Goal: Information Seeking & Learning: Learn about a topic

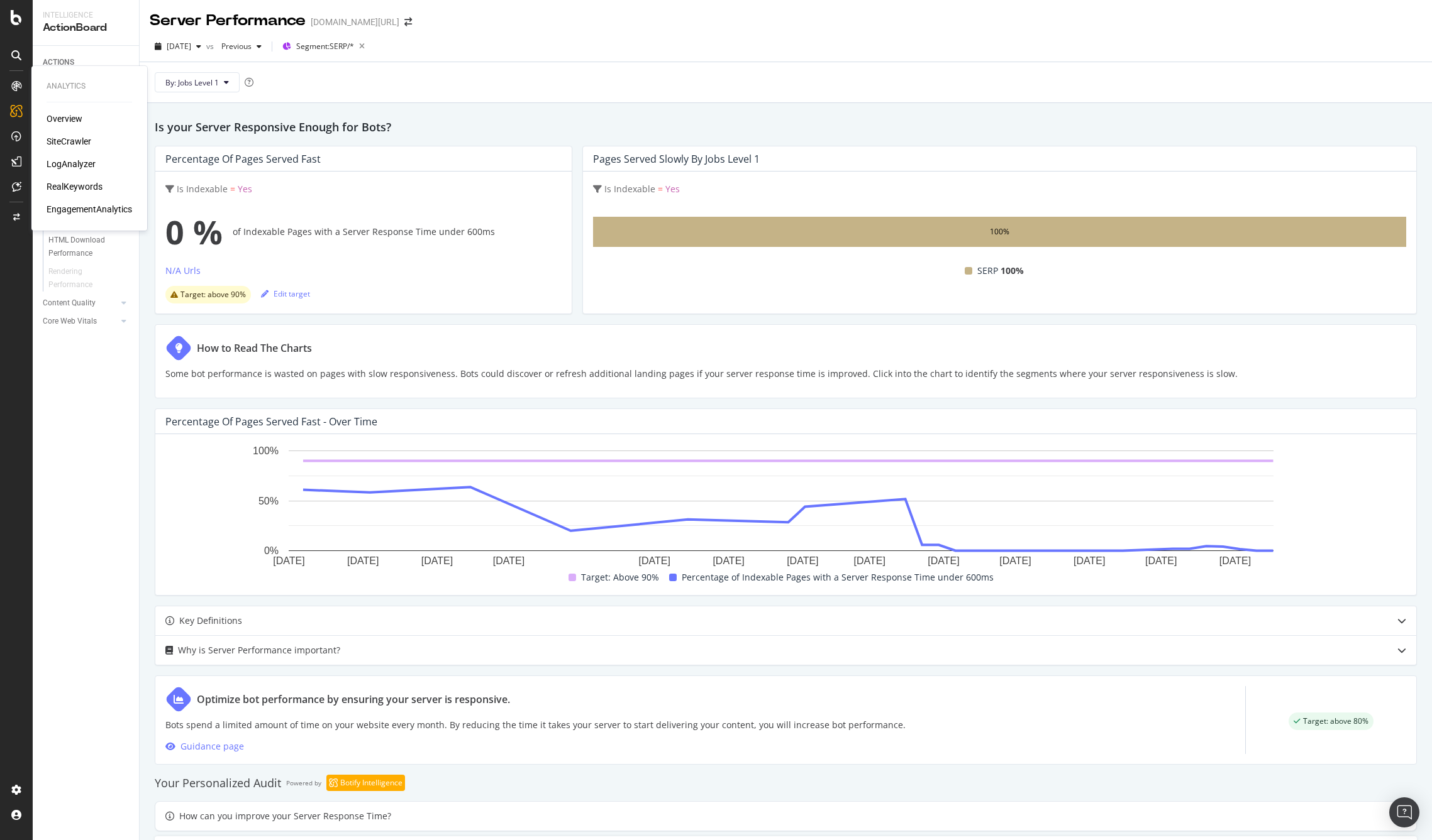
click at [62, 138] on div "SiteCrawler" at bounding box center [69, 141] width 44 height 12
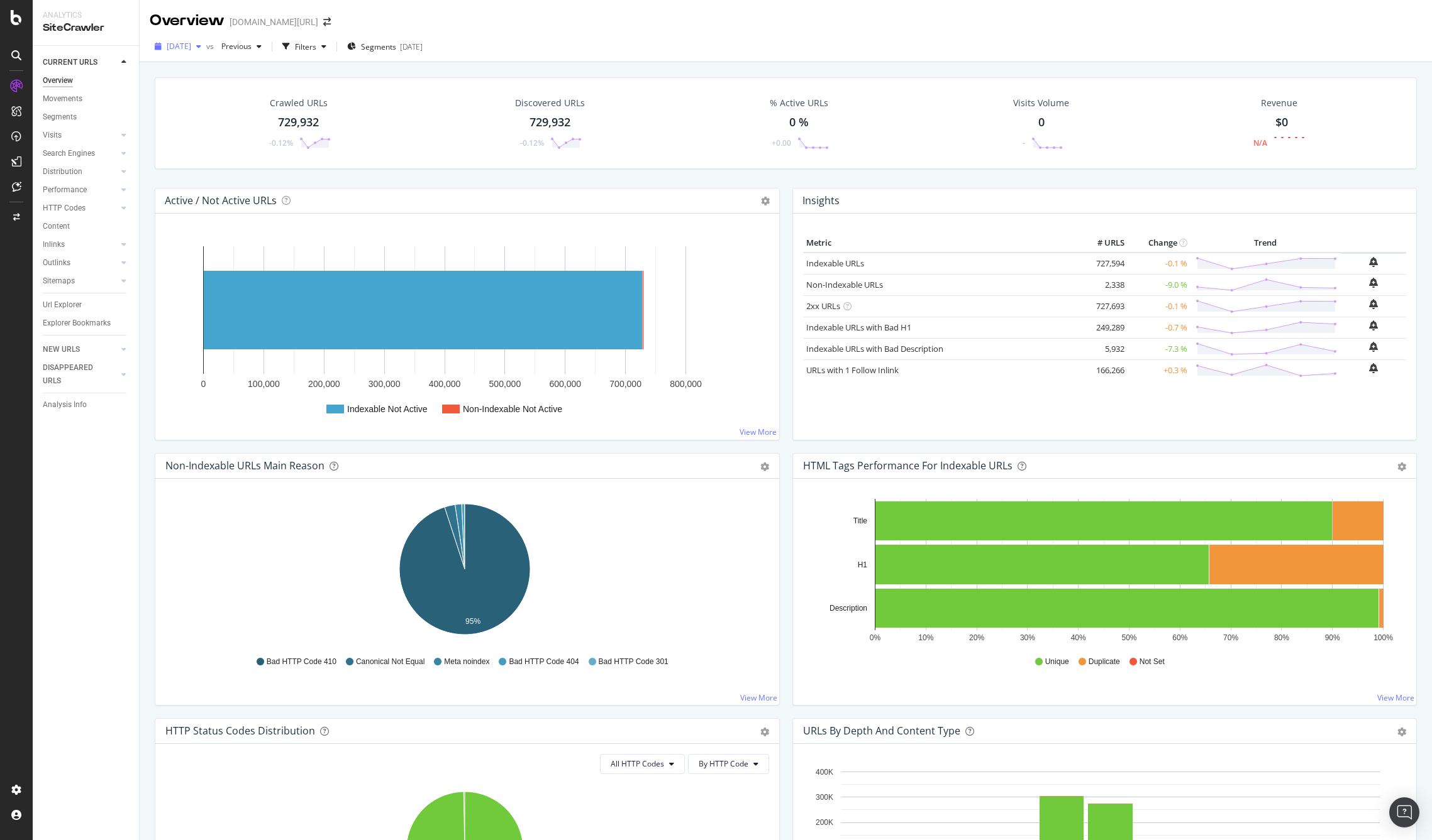
click at [191, 47] on span "[DATE]" at bounding box center [179, 46] width 25 height 11
click at [207, 105] on div "[DATE]" at bounding box center [202, 111] width 67 height 11
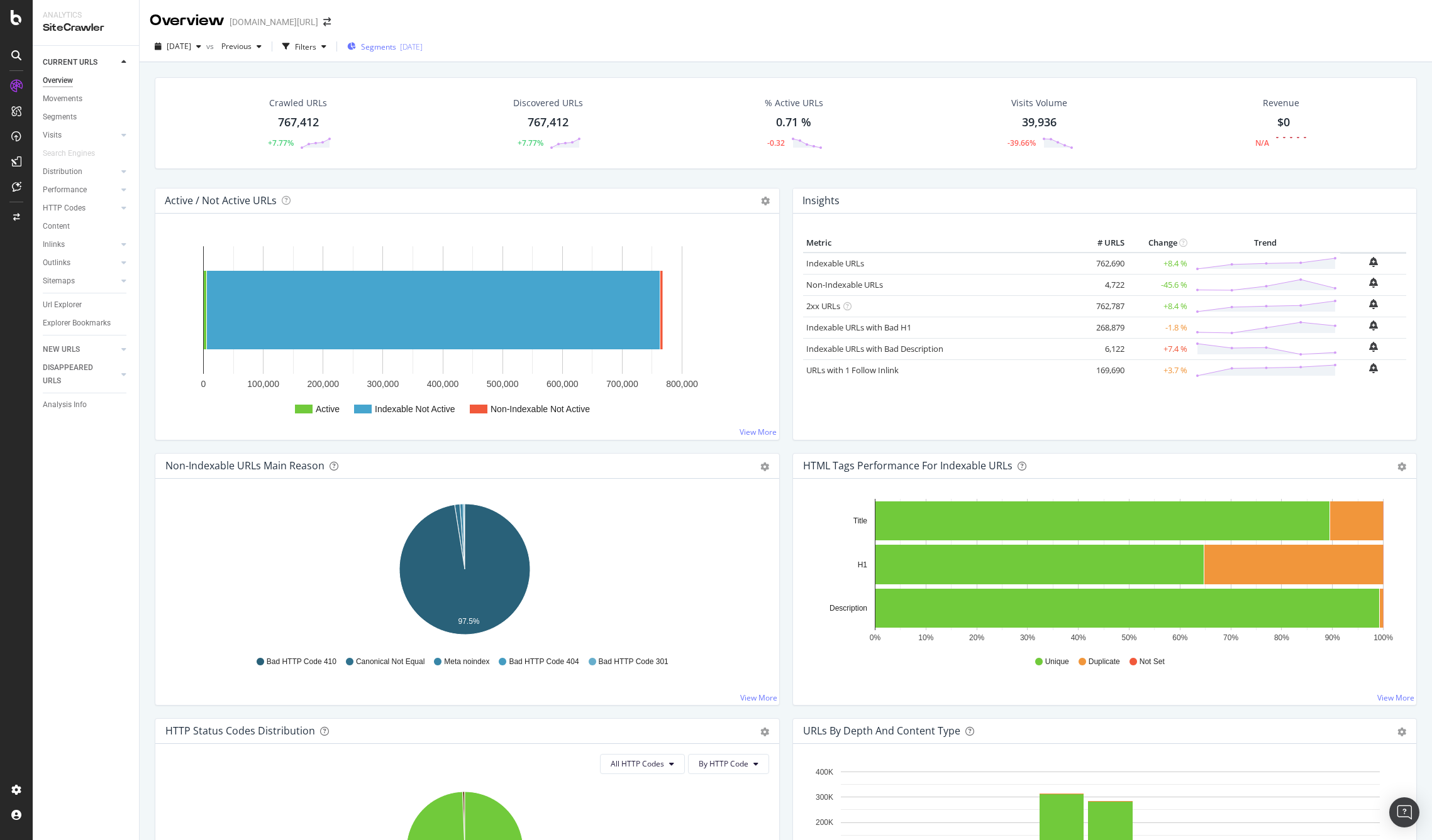
click at [423, 47] on div "[DATE]" at bounding box center [411, 47] width 23 height 11
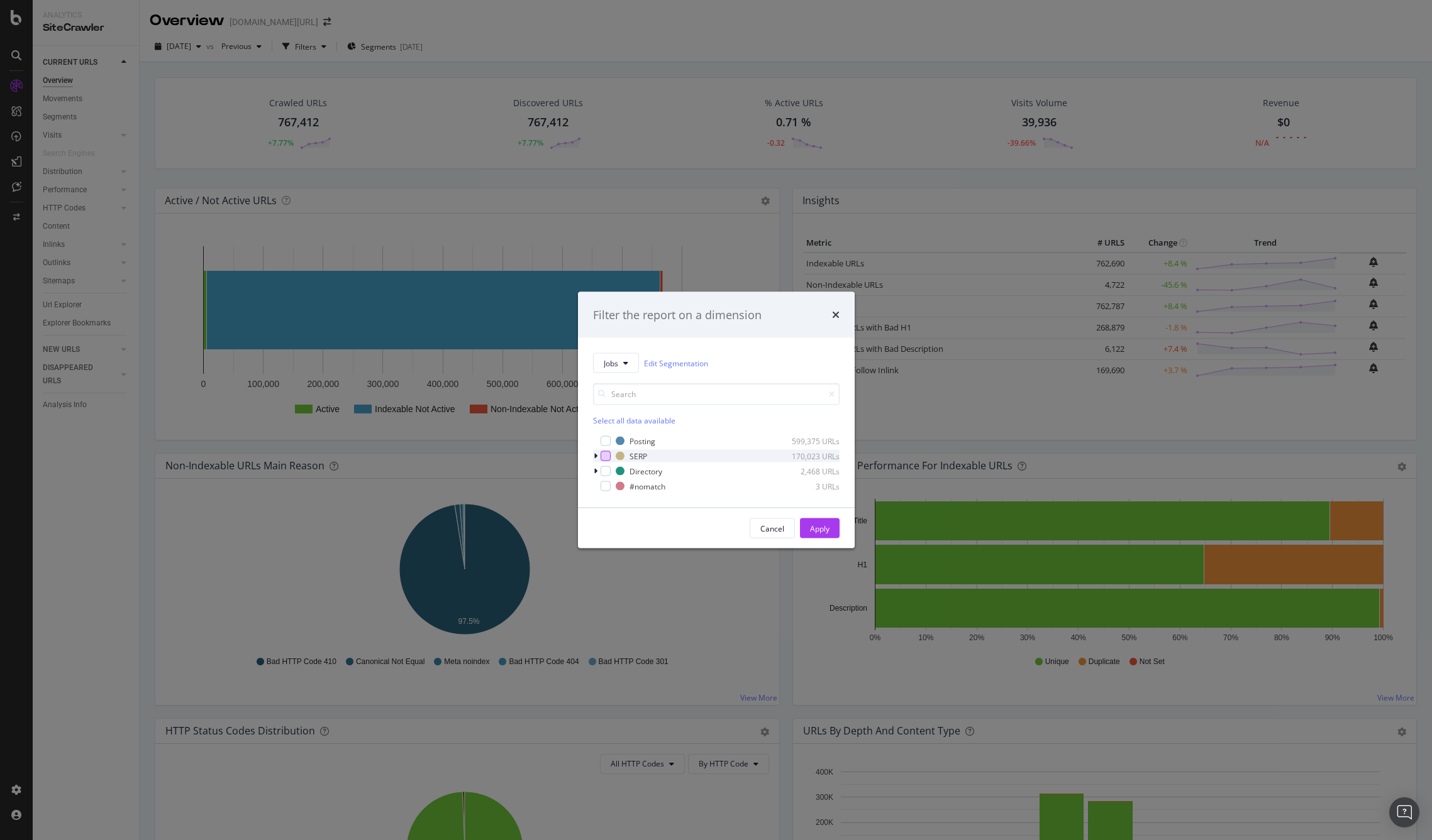
click at [604, 454] on div "modal" at bounding box center [605, 455] width 10 height 10
click at [818, 525] on div "Apply" at bounding box center [820, 528] width 19 height 11
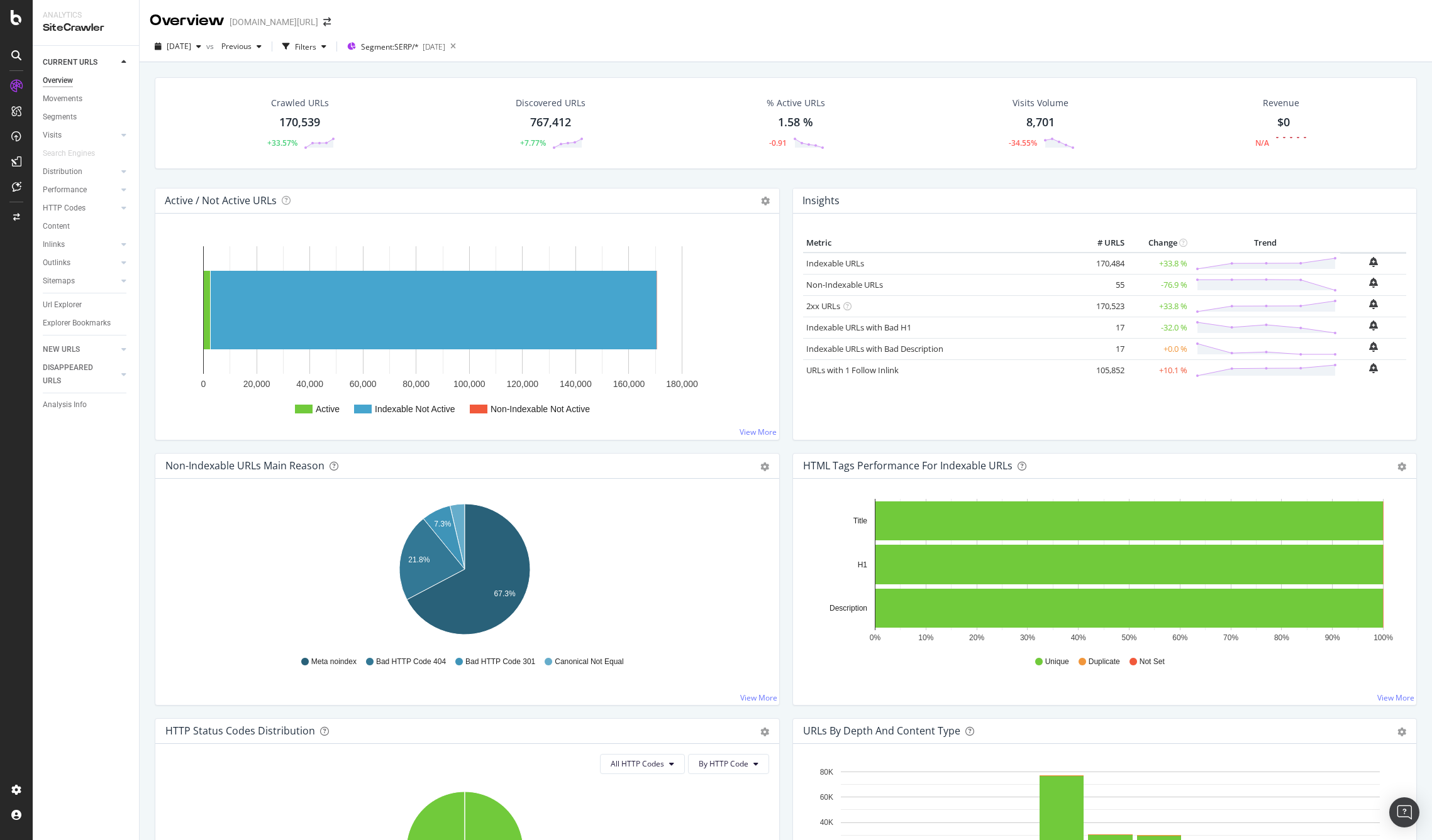
click at [296, 122] on div "170,539" at bounding box center [300, 122] width 41 height 16
click at [70, 98] on div "Movements" at bounding box center [62, 98] width 40 height 13
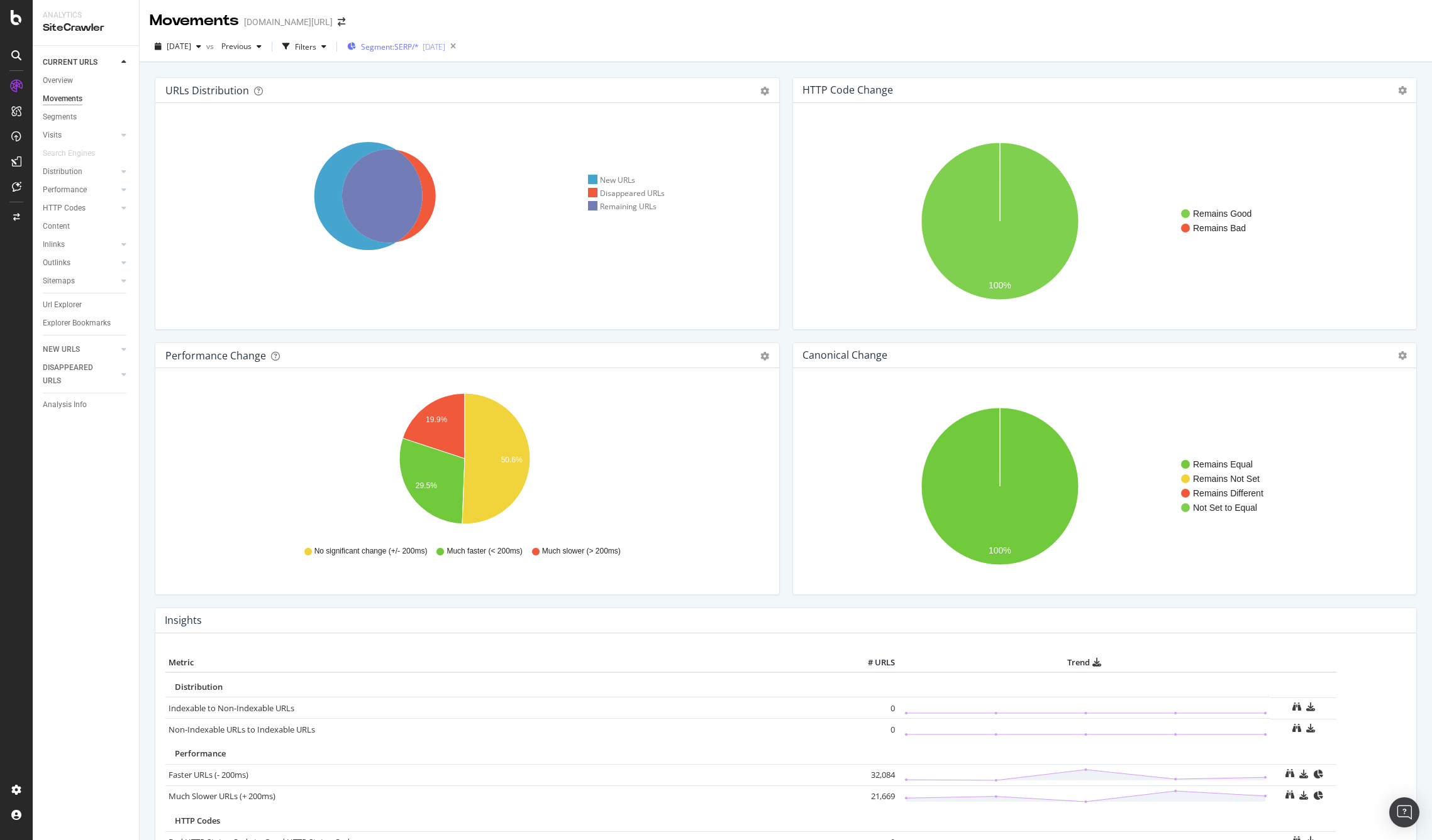
click at [397, 47] on span "Segment: SERP/*" at bounding box center [389, 47] width 57 height 11
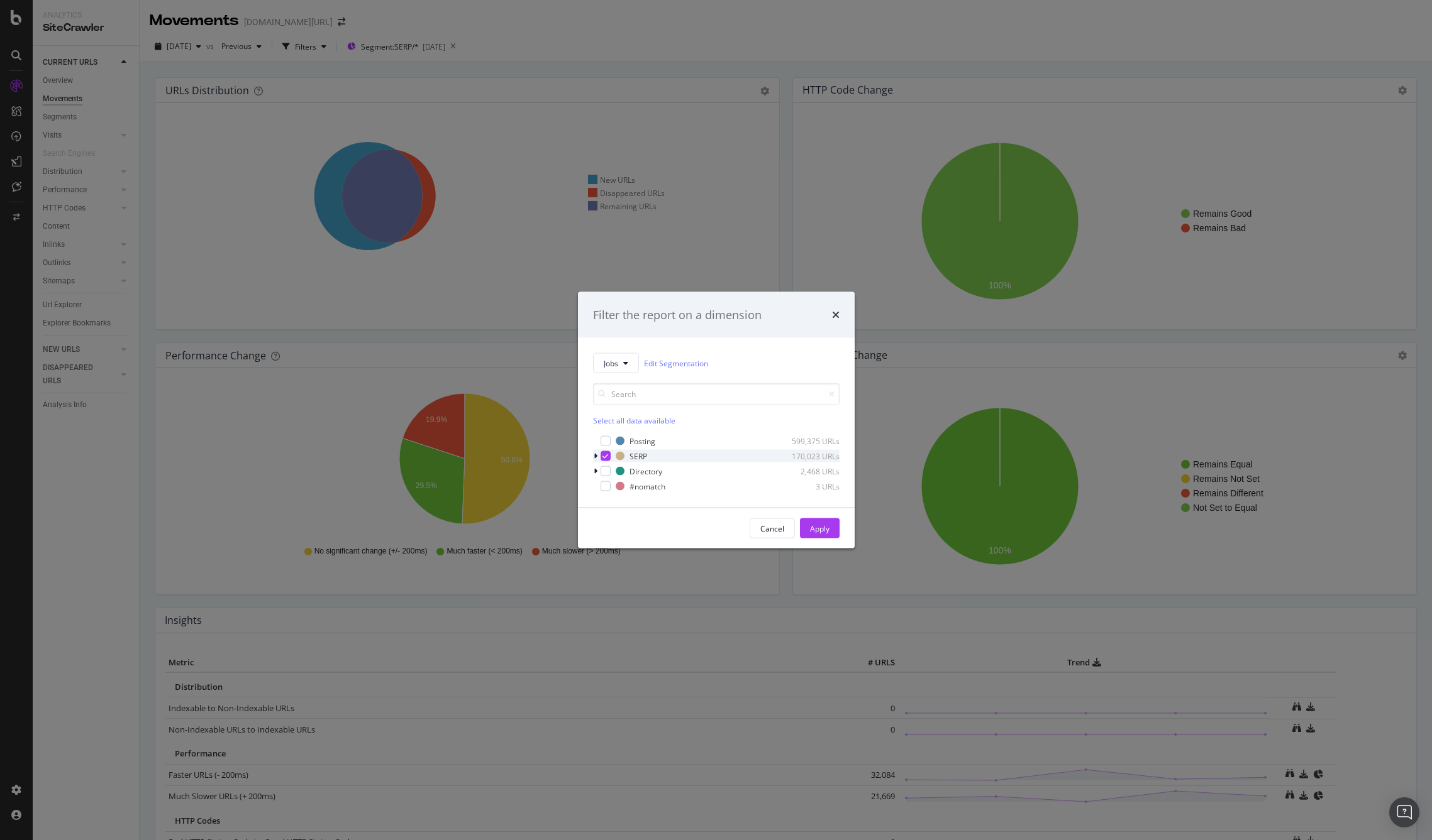
click at [603, 455] on icon "modal" at bounding box center [605, 456] width 5 height 6
click at [606, 466] on div "modal" at bounding box center [605, 470] width 10 height 10
click at [816, 527] on div "Apply" at bounding box center [820, 528] width 19 height 11
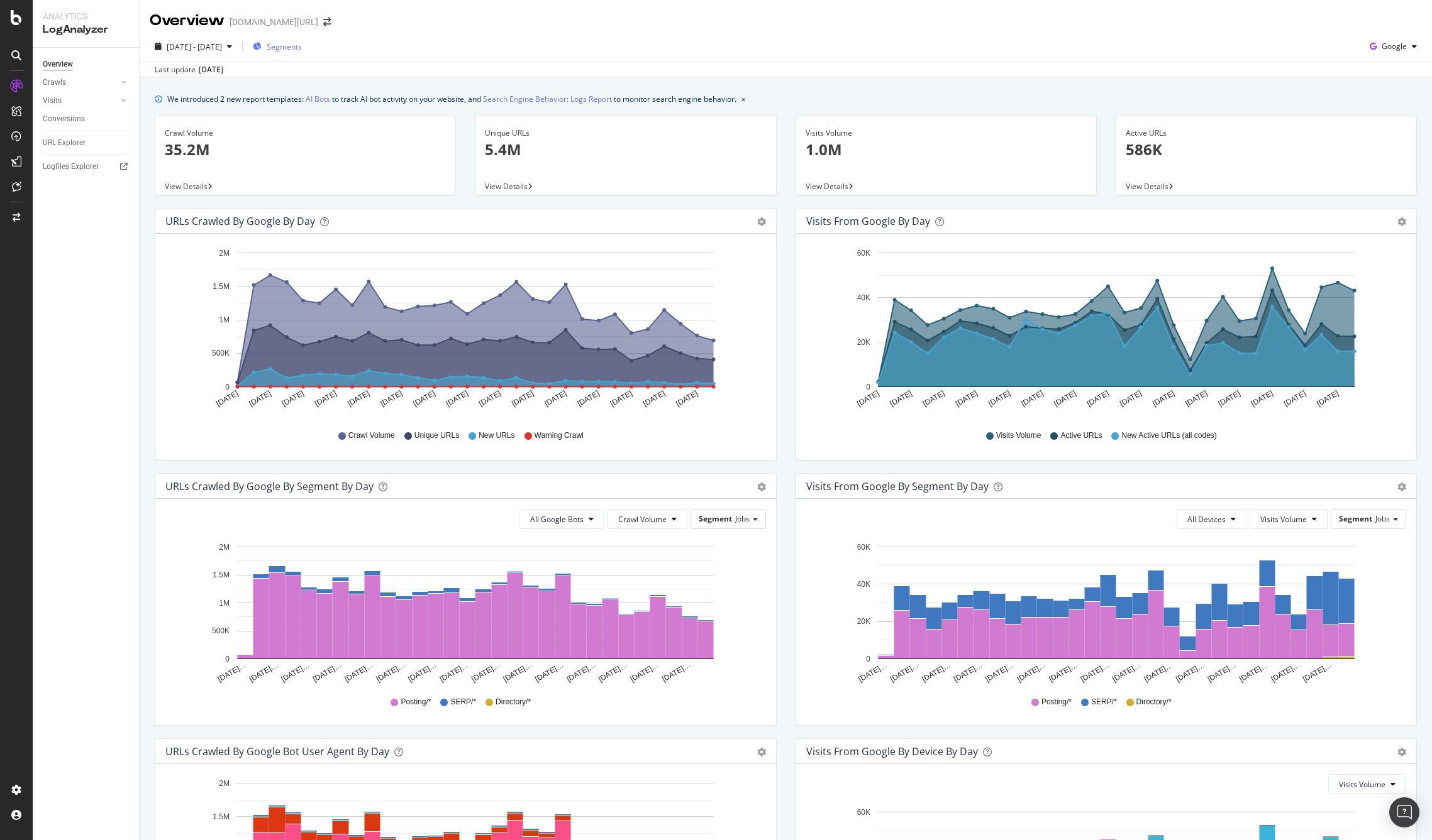
click at [302, 48] on span "Segments" at bounding box center [284, 47] width 35 height 11
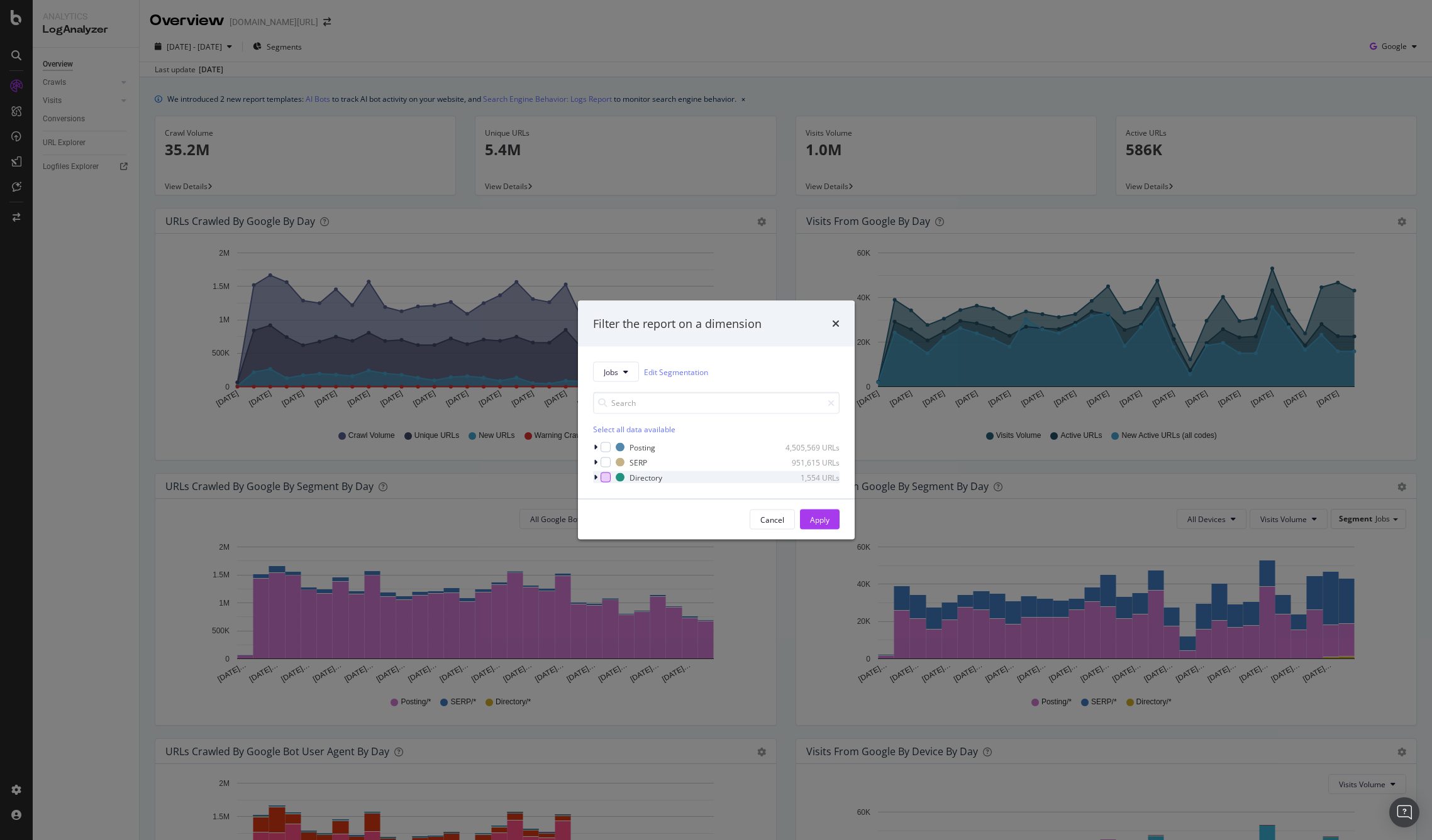
click at [605, 477] on div "modal" at bounding box center [605, 477] width 10 height 10
click at [817, 516] on div "Apply" at bounding box center [820, 519] width 19 height 11
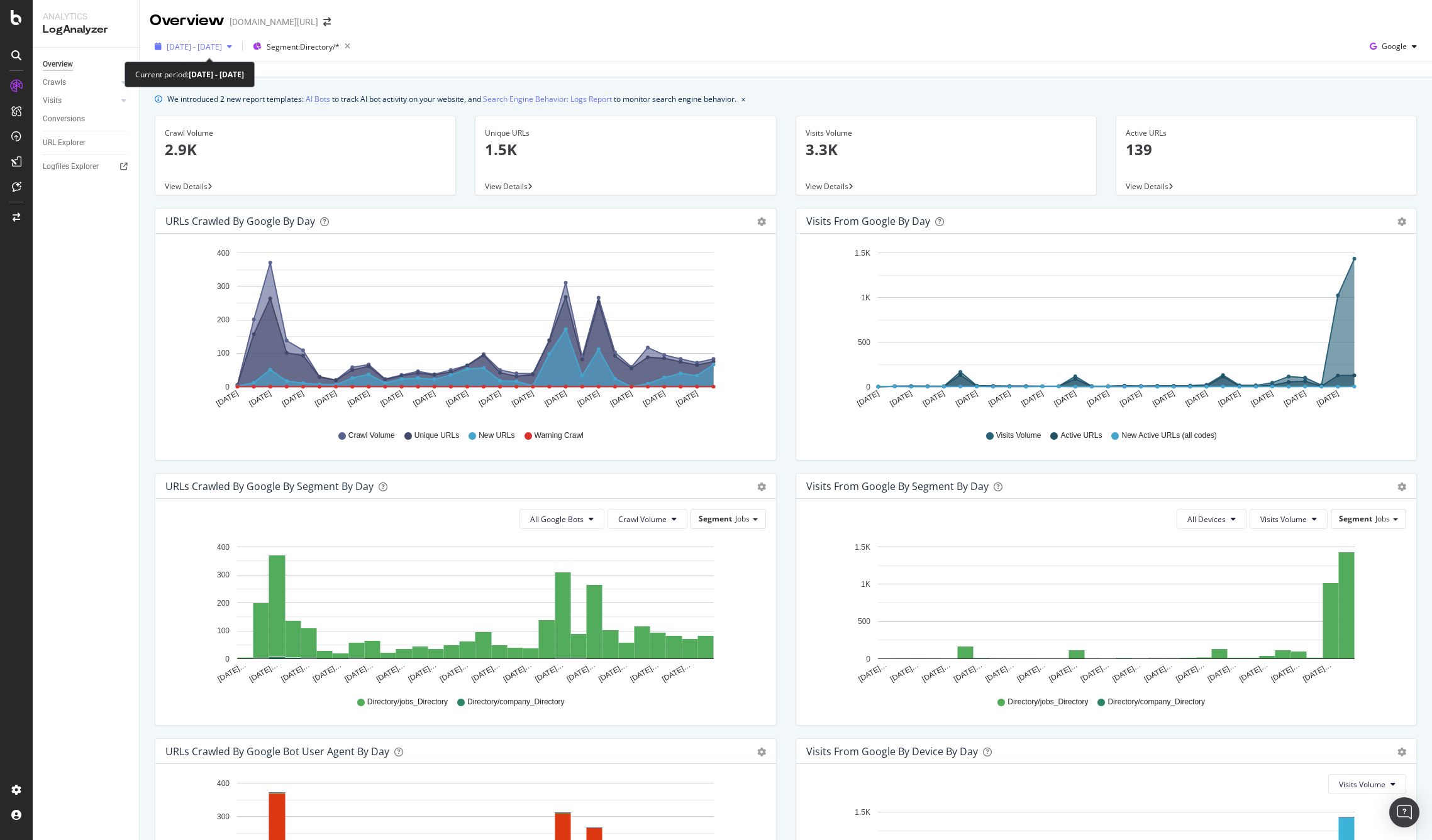
click at [222, 43] on span "[DATE] - [DATE]" at bounding box center [194, 47] width 56 height 11
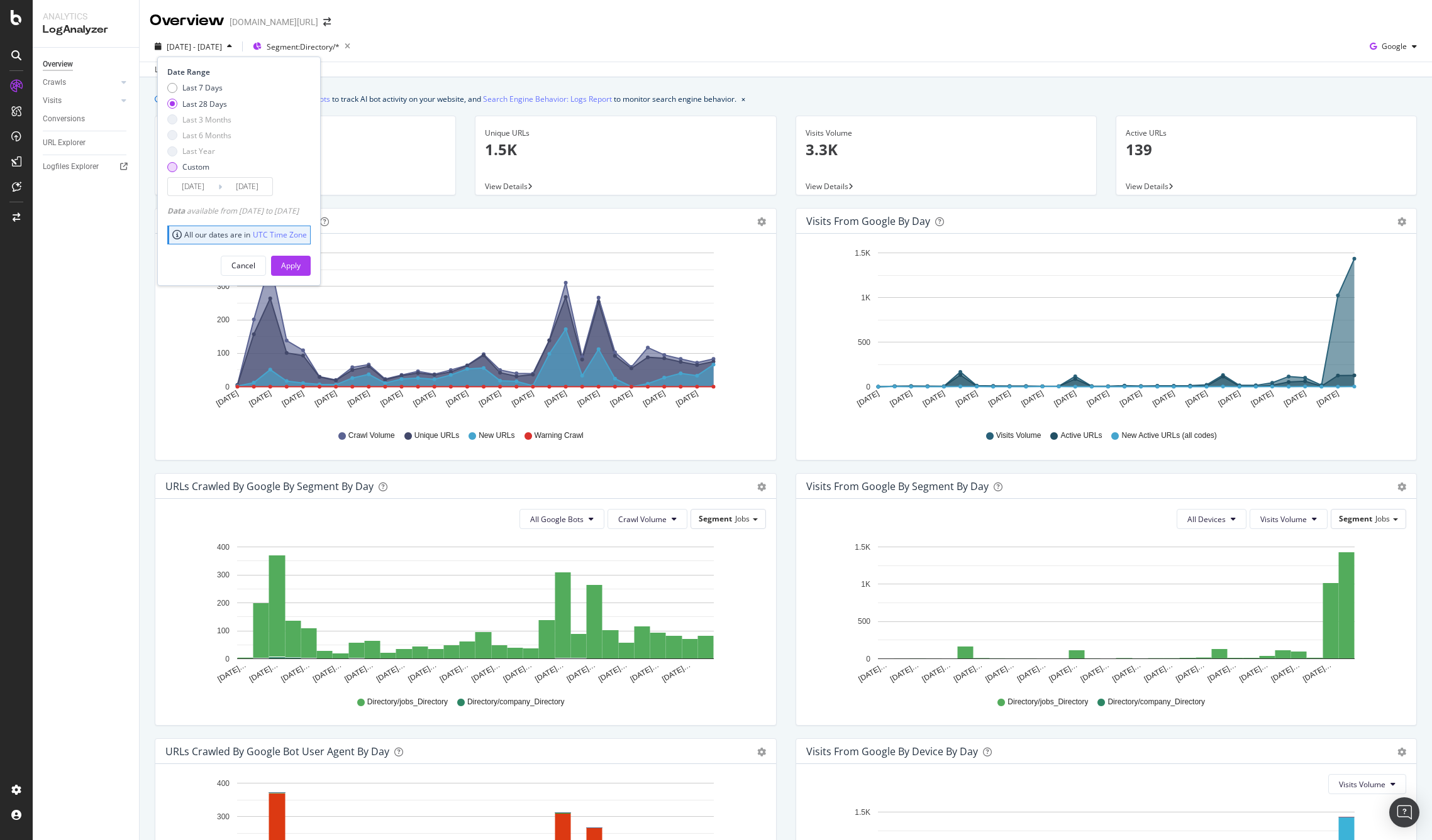
click at [192, 167] on div "Custom" at bounding box center [195, 167] width 27 height 11
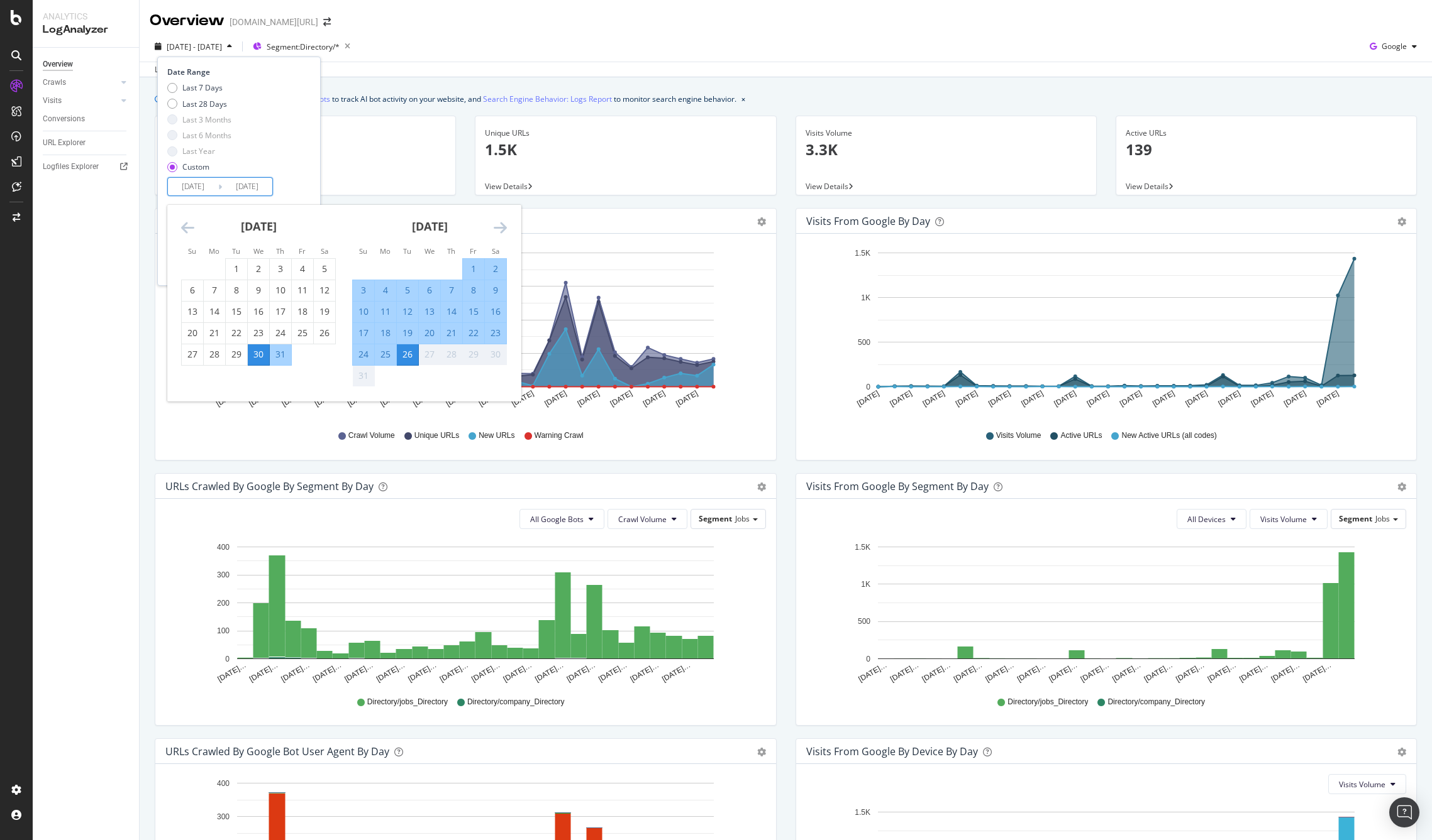
click at [218, 190] on input "[DATE]" at bounding box center [193, 187] width 50 height 18
click at [186, 227] on icon "Move backward to switch to the previous month." at bounding box center [188, 227] width 13 height 15
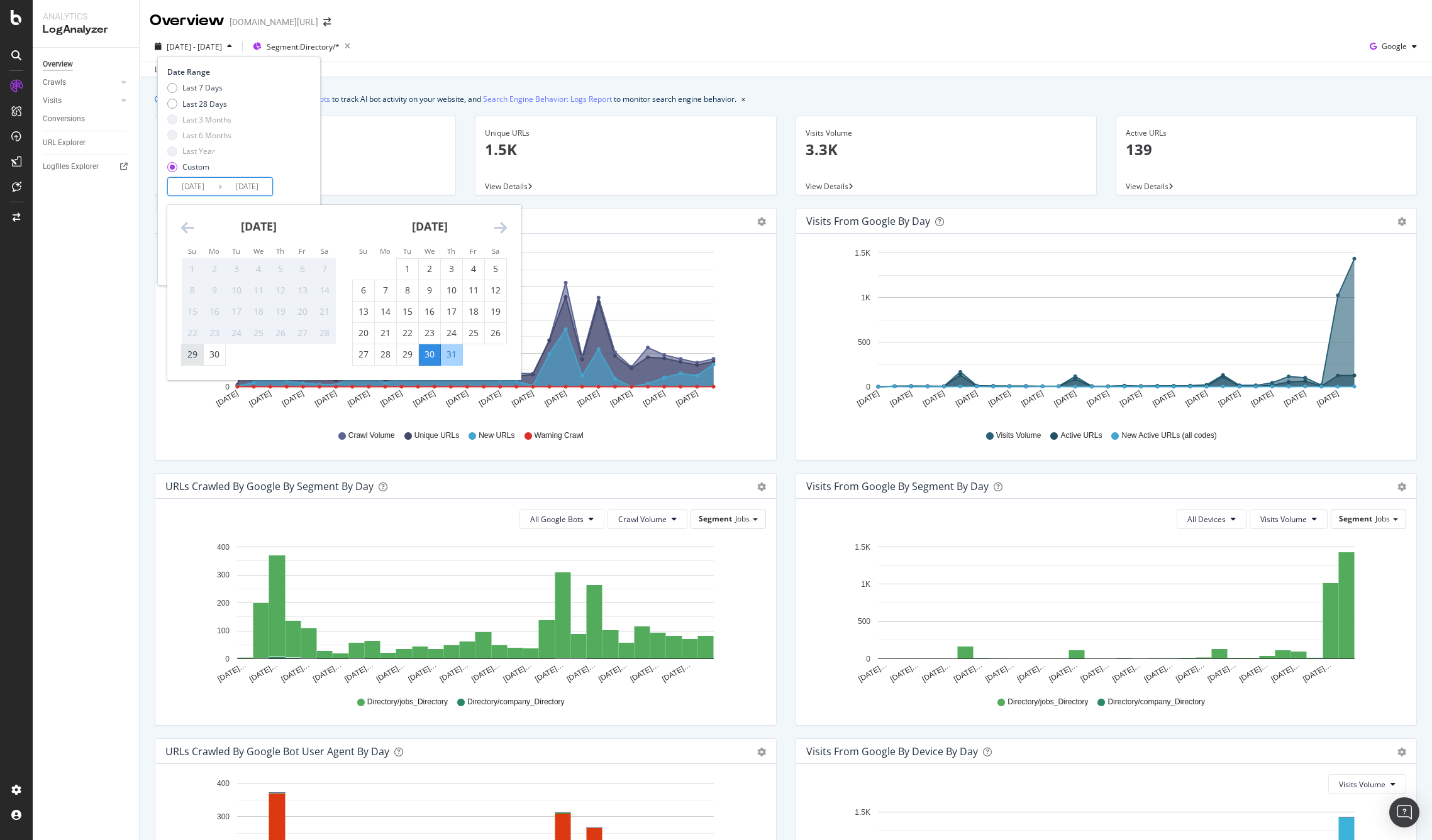
click at [194, 353] on div "29" at bounding box center [192, 355] width 21 height 12
type input "[DATE]"
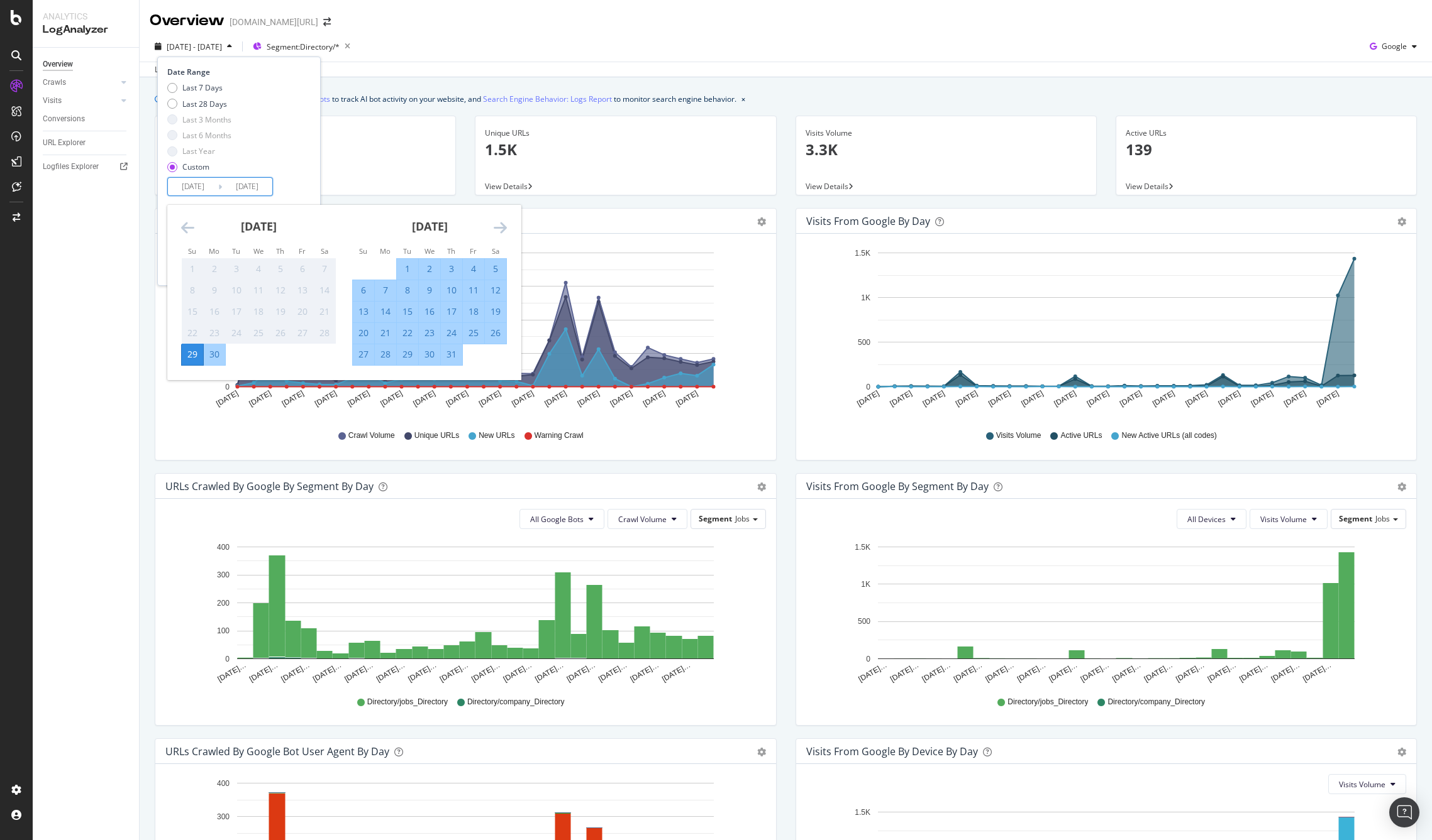
click at [308, 183] on div "Date Range Last 7 Days Last 28 Days Last 3 Months Last 6 Months Last Year Custo…" at bounding box center [237, 131] width 141 height 129
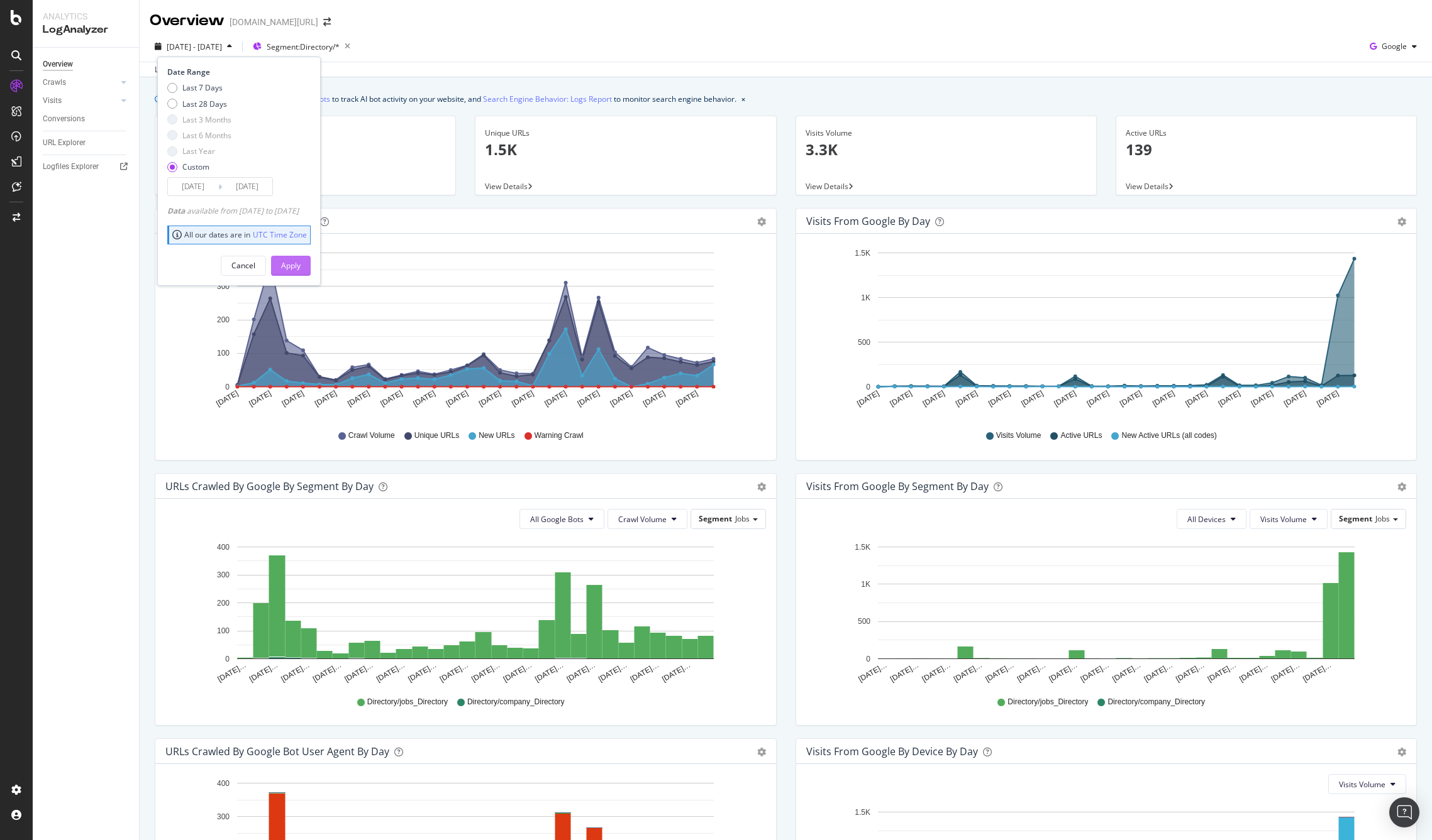
click at [301, 262] on div "Apply" at bounding box center [291, 265] width 19 height 11
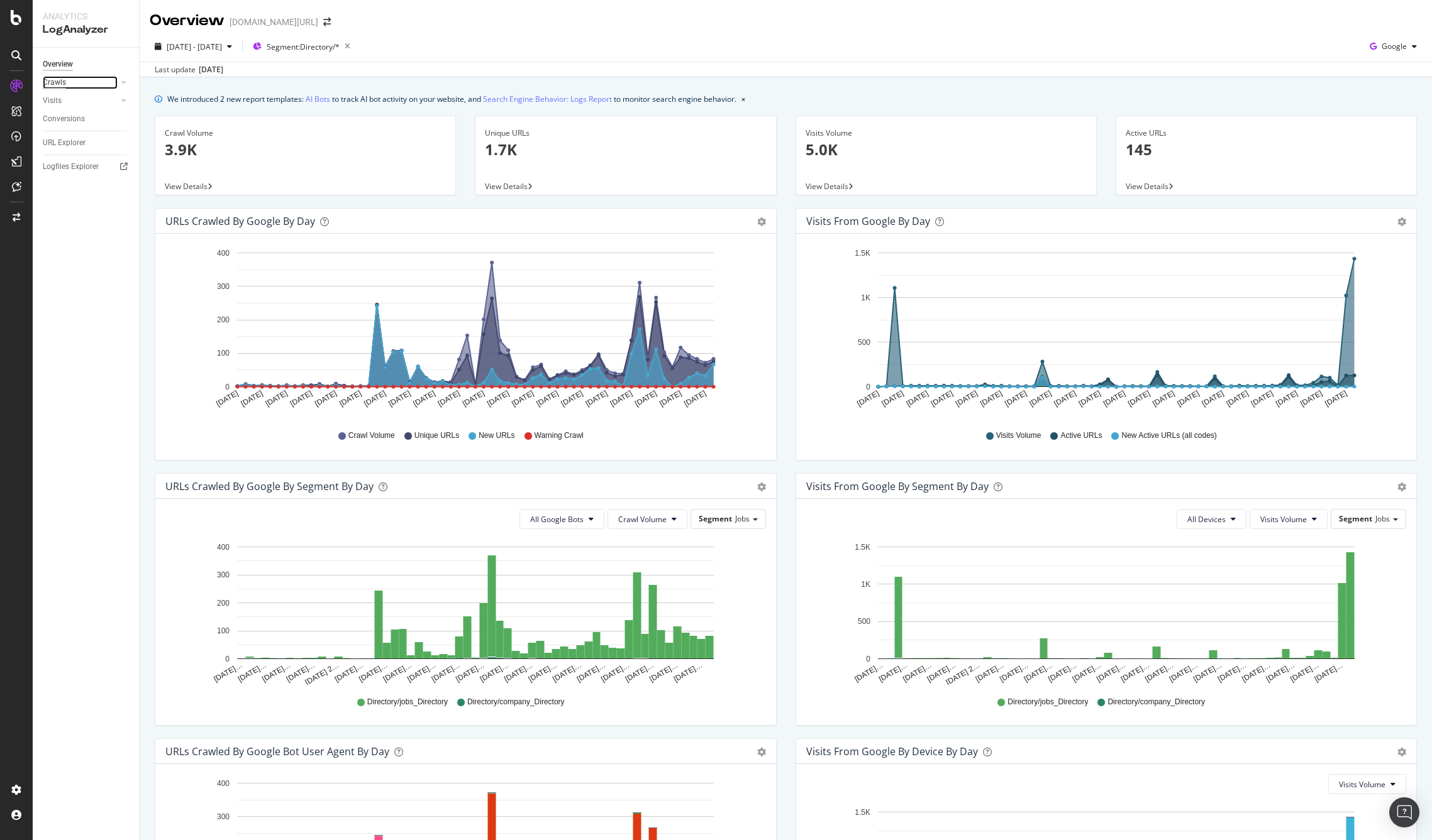
click at [62, 80] on div "Crawls" at bounding box center [54, 82] width 23 height 13
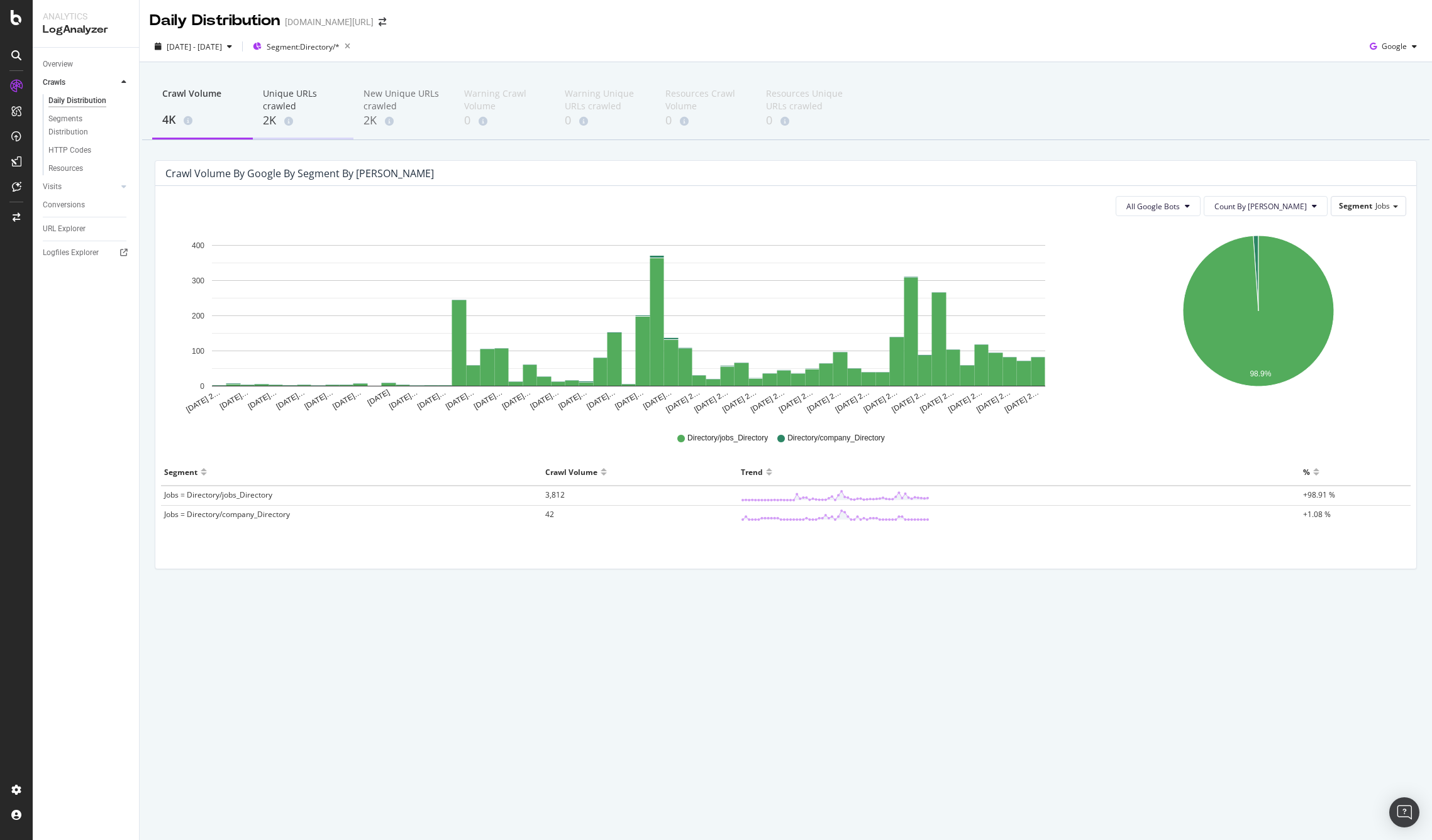
click at [291, 99] on div "Unique URLs crawled" at bounding box center [302, 100] width 80 height 25
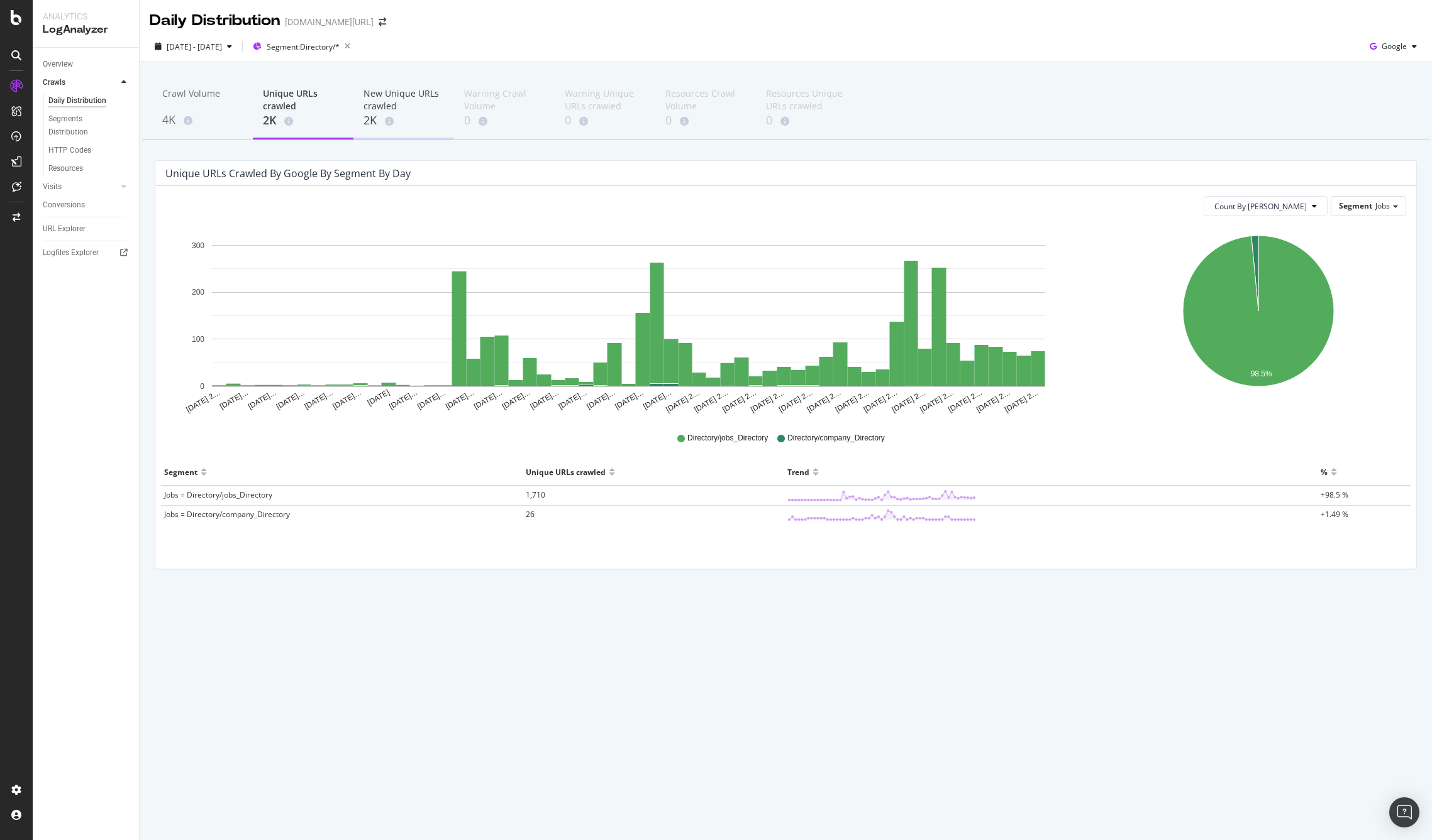
click at [392, 108] on div "New Unique URLs crawled" at bounding box center [403, 100] width 80 height 25
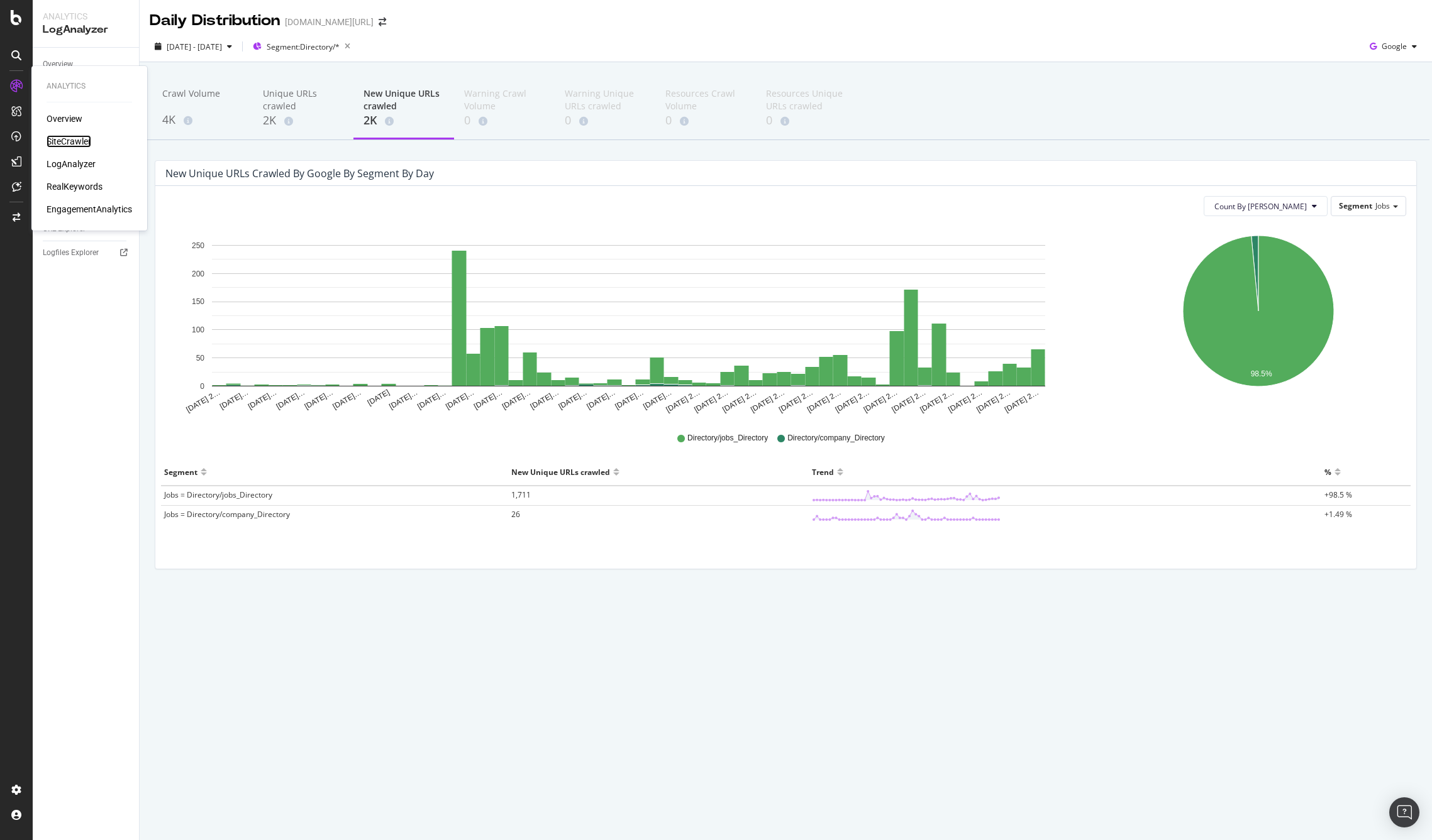
click at [66, 140] on div "SiteCrawler" at bounding box center [69, 141] width 44 height 12
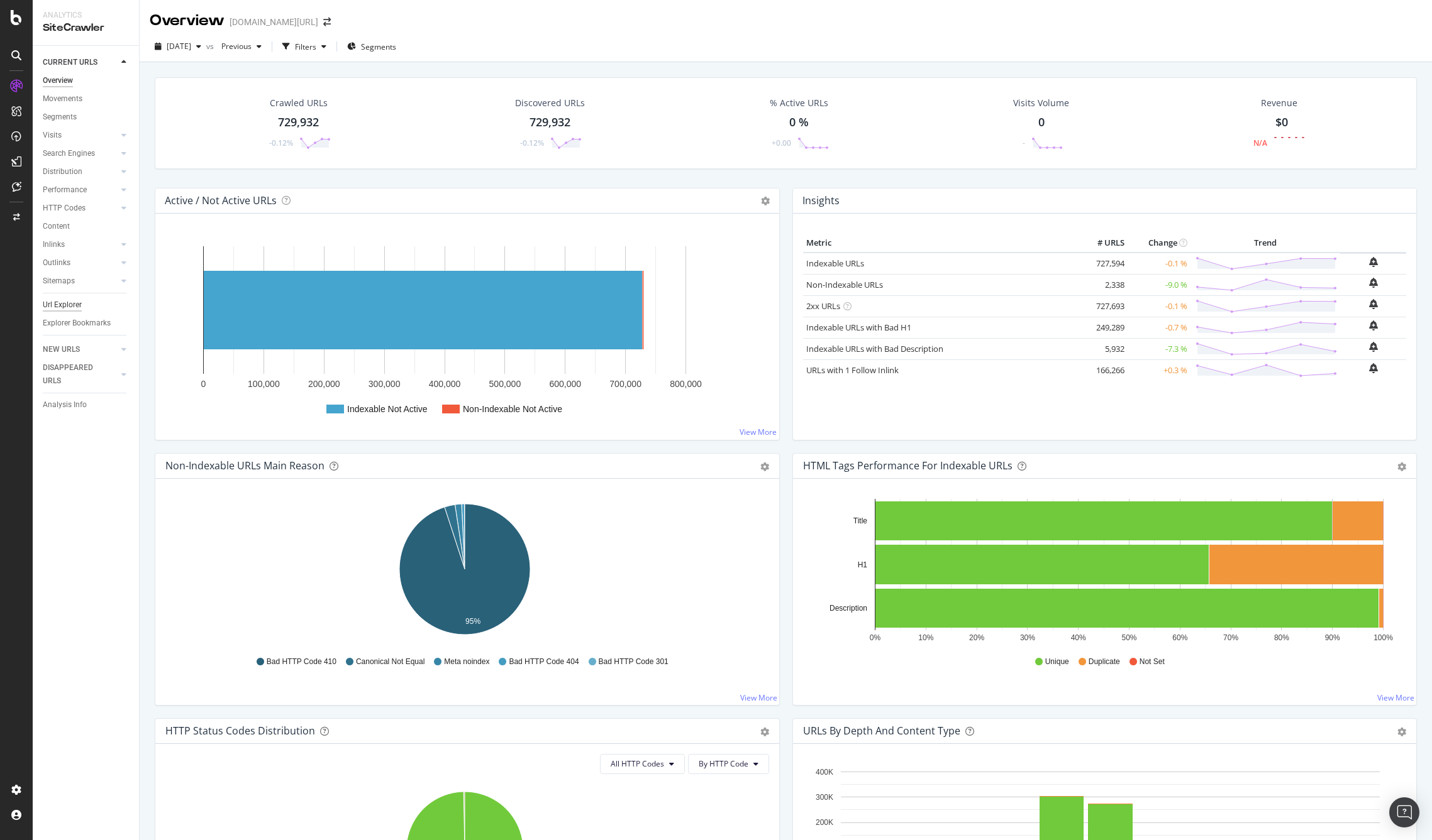
click at [60, 302] on div "Url Explorer" at bounding box center [62, 305] width 39 height 13
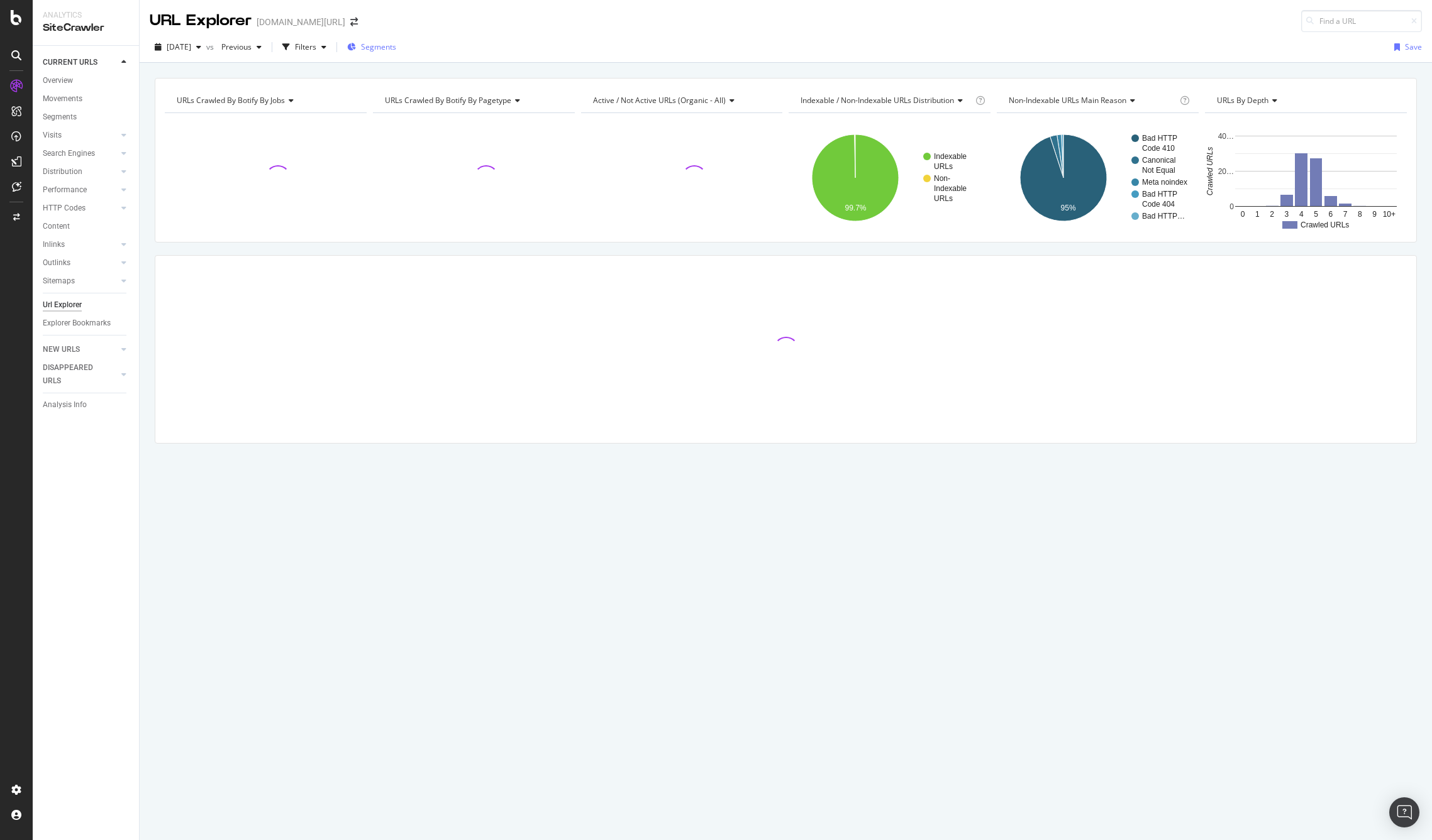
click at [396, 47] on span "Segments" at bounding box center [379, 47] width 35 height 11
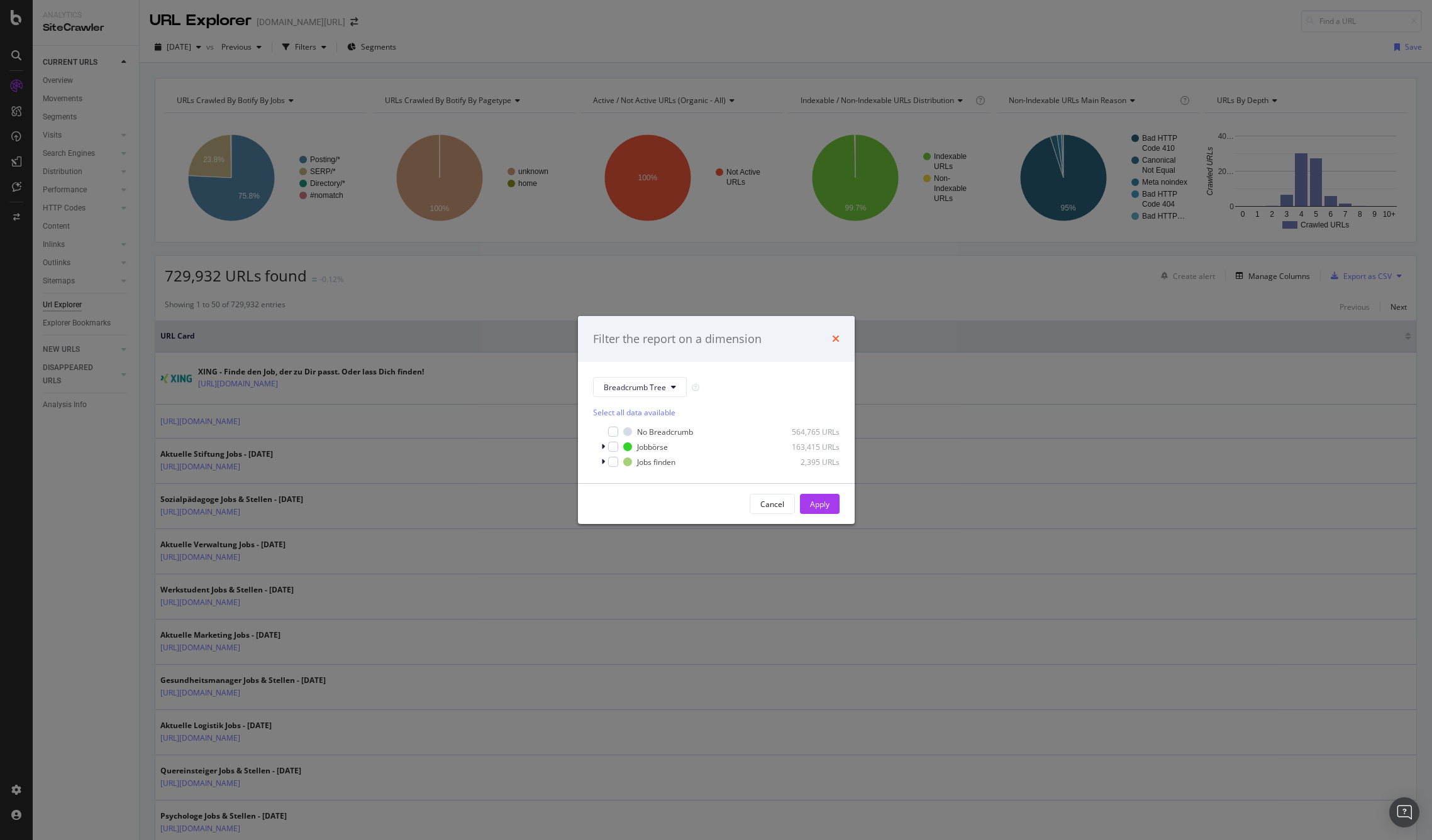
click at [838, 336] on icon "times" at bounding box center [835, 338] width 8 height 10
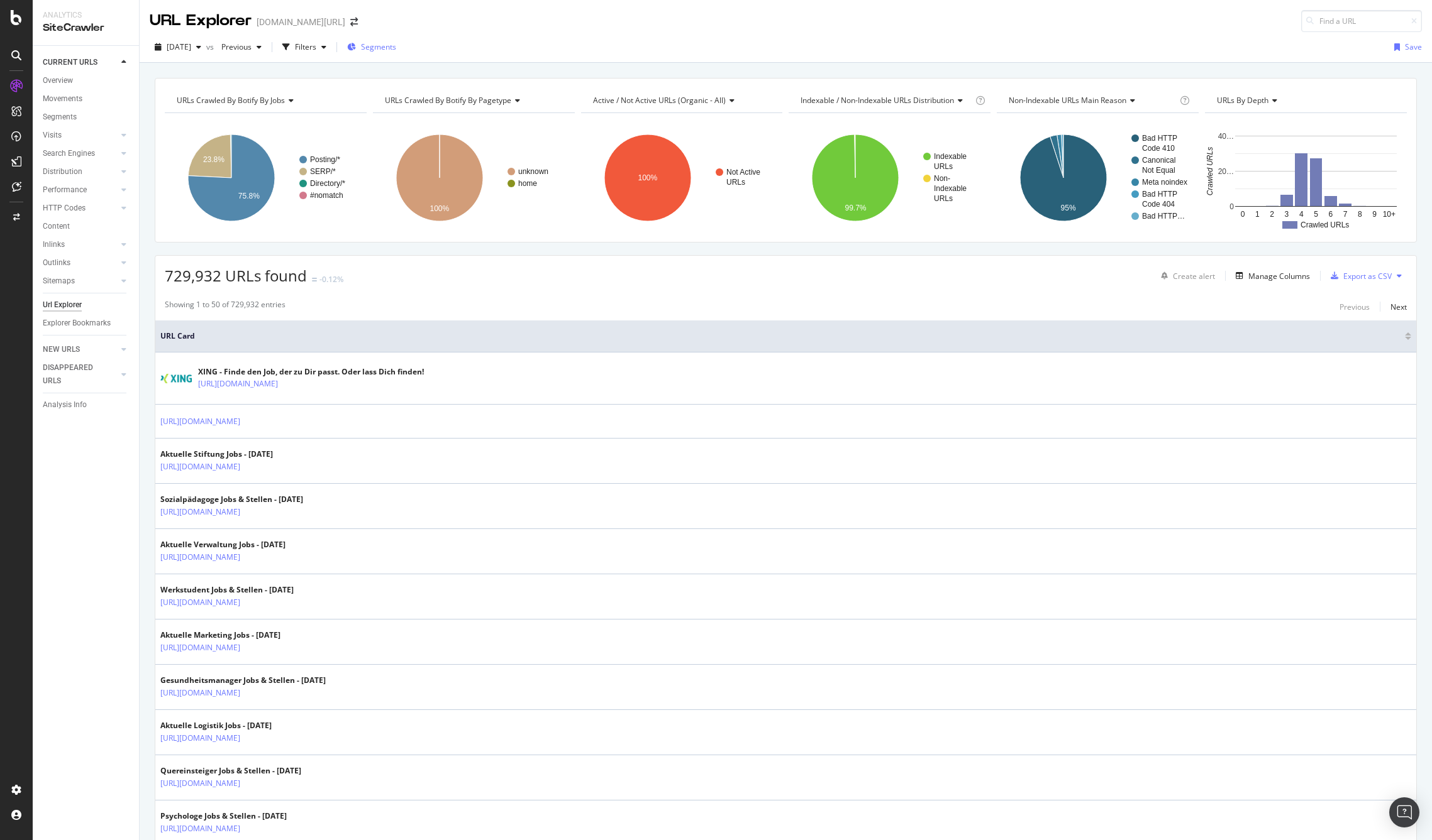
click at [396, 47] on span "Segments" at bounding box center [379, 47] width 35 height 11
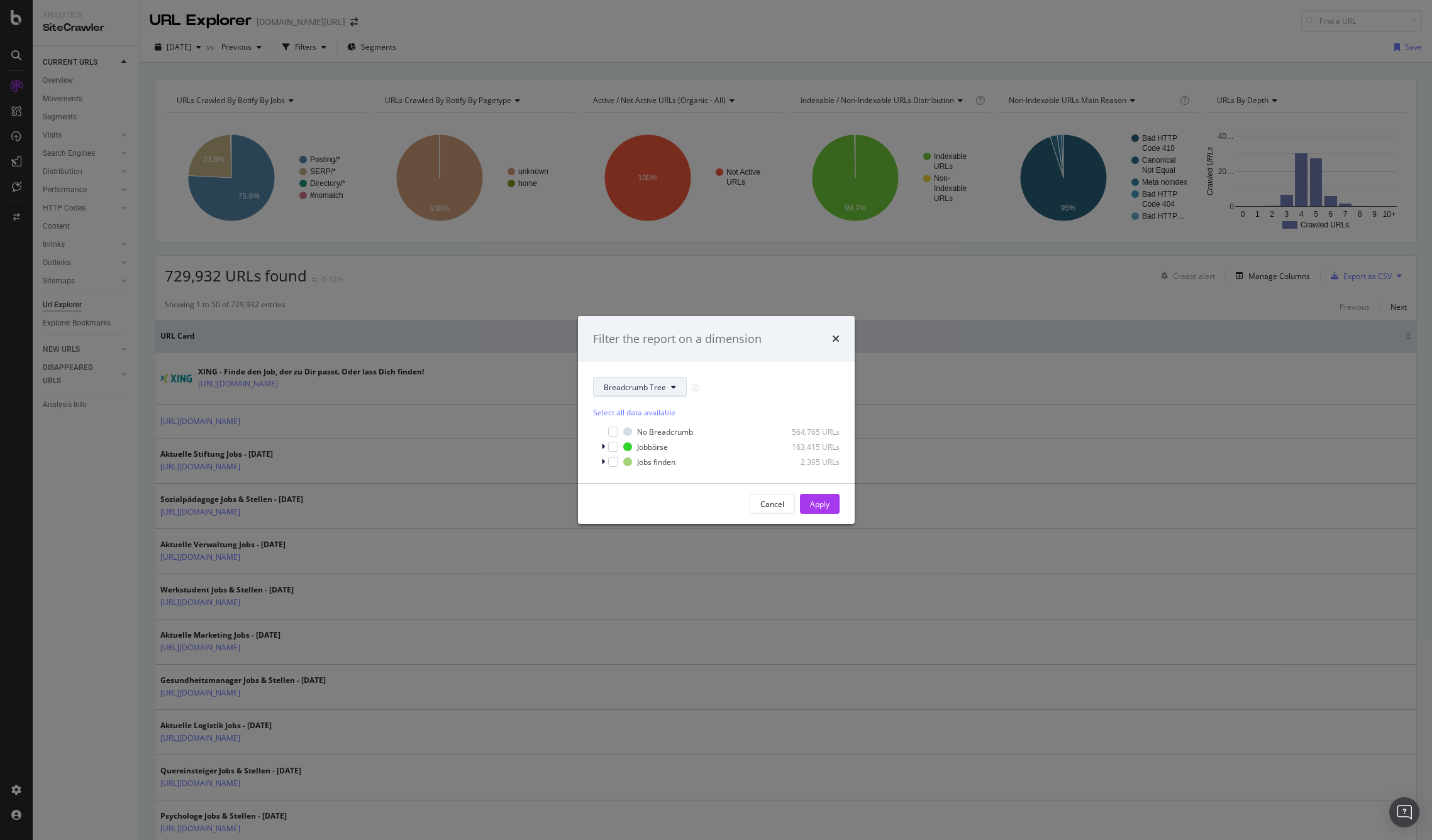
click at [646, 386] on span "Breadcrumb Tree" at bounding box center [634, 387] width 62 height 11
click at [624, 431] on span "Jobs" at bounding box center [644, 432] width 81 height 11
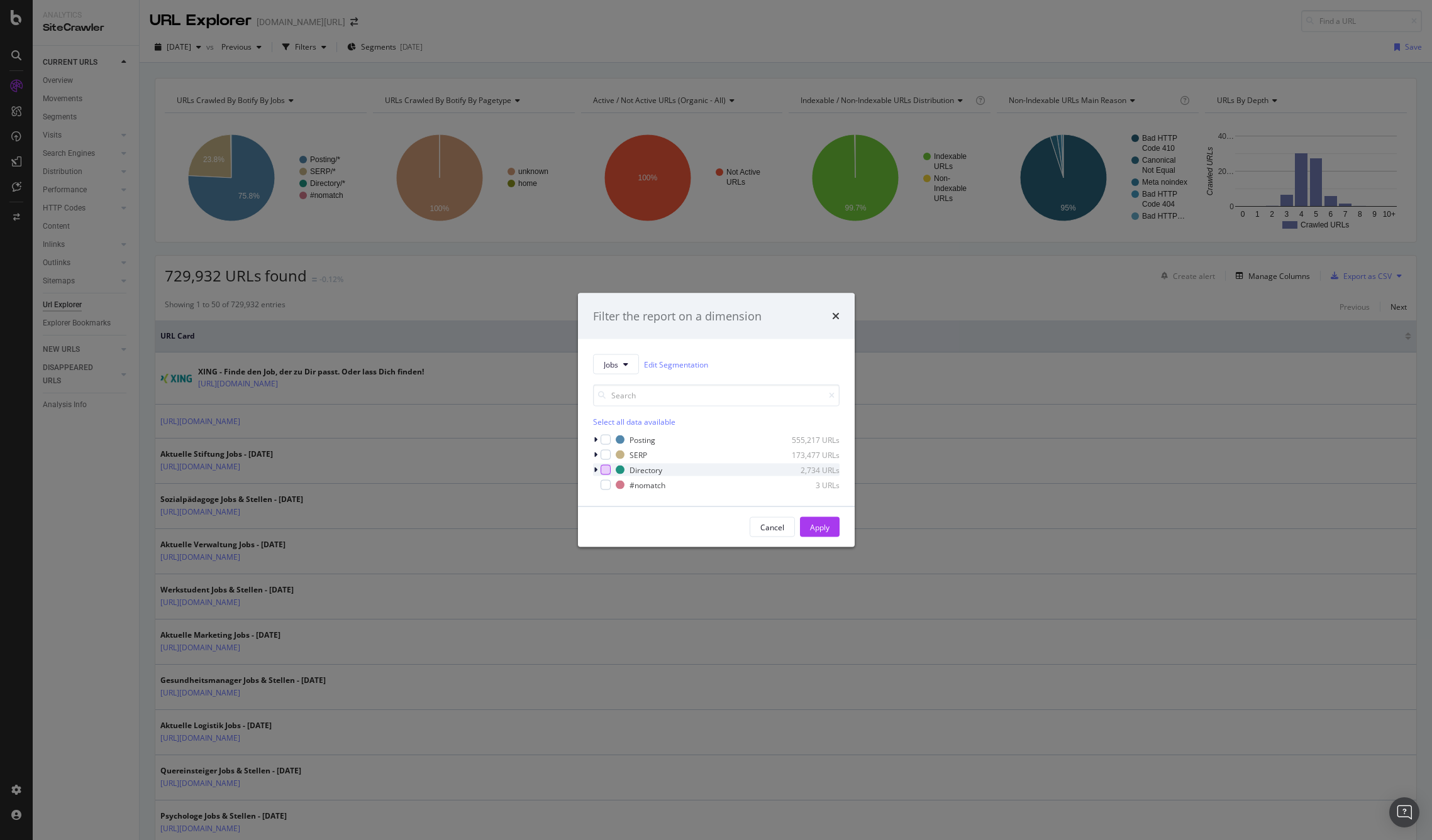
click at [607, 470] on div "modal" at bounding box center [605, 470] width 10 height 10
click at [824, 524] on div "Apply" at bounding box center [820, 527] width 19 height 11
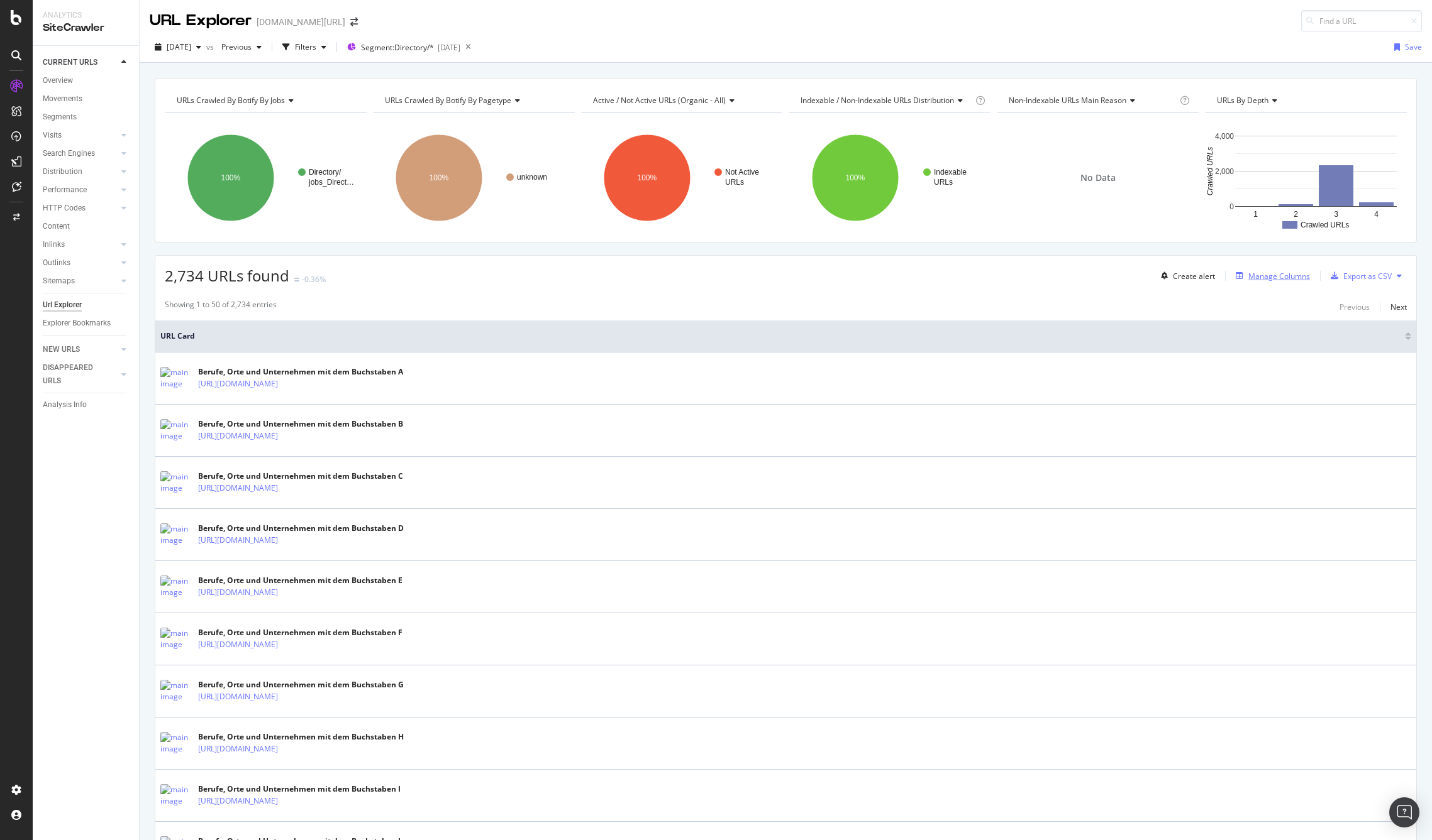
click at [1268, 277] on div "Manage Columns" at bounding box center [1279, 276] width 62 height 11
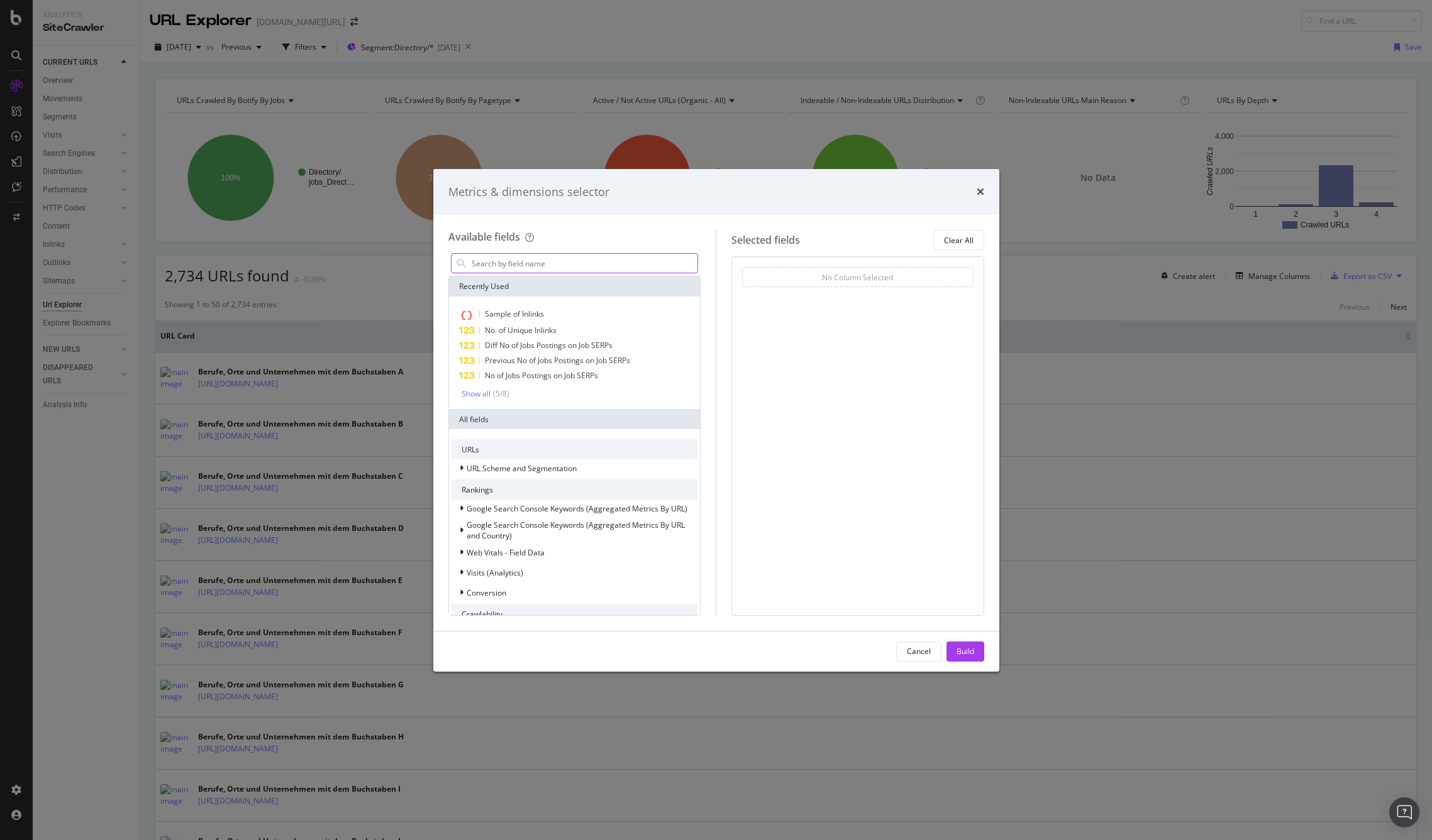
click at [558, 264] on input "modal" at bounding box center [584, 263] width 227 height 19
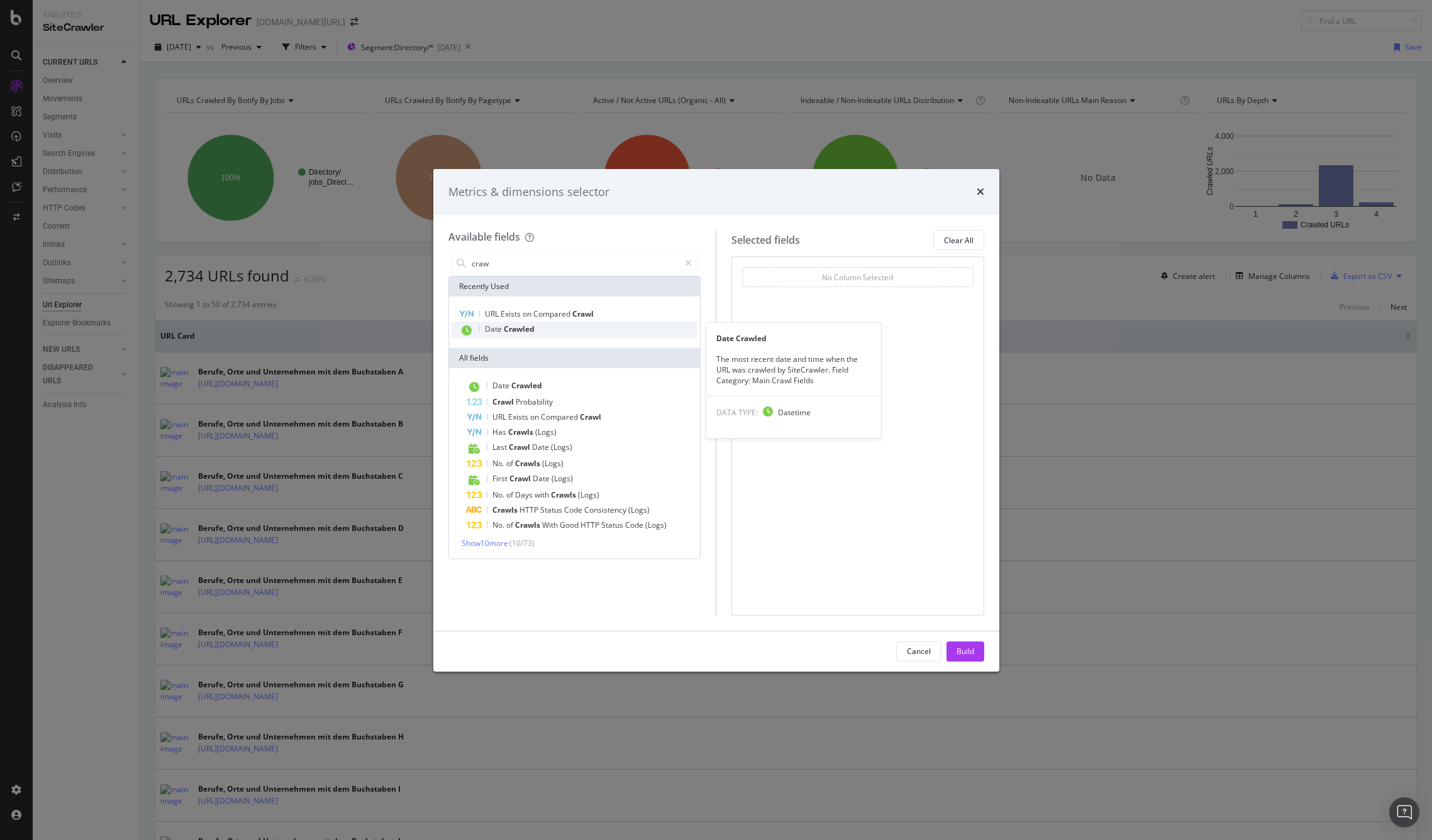
click at [501, 329] on span "Date" at bounding box center [494, 329] width 19 height 11
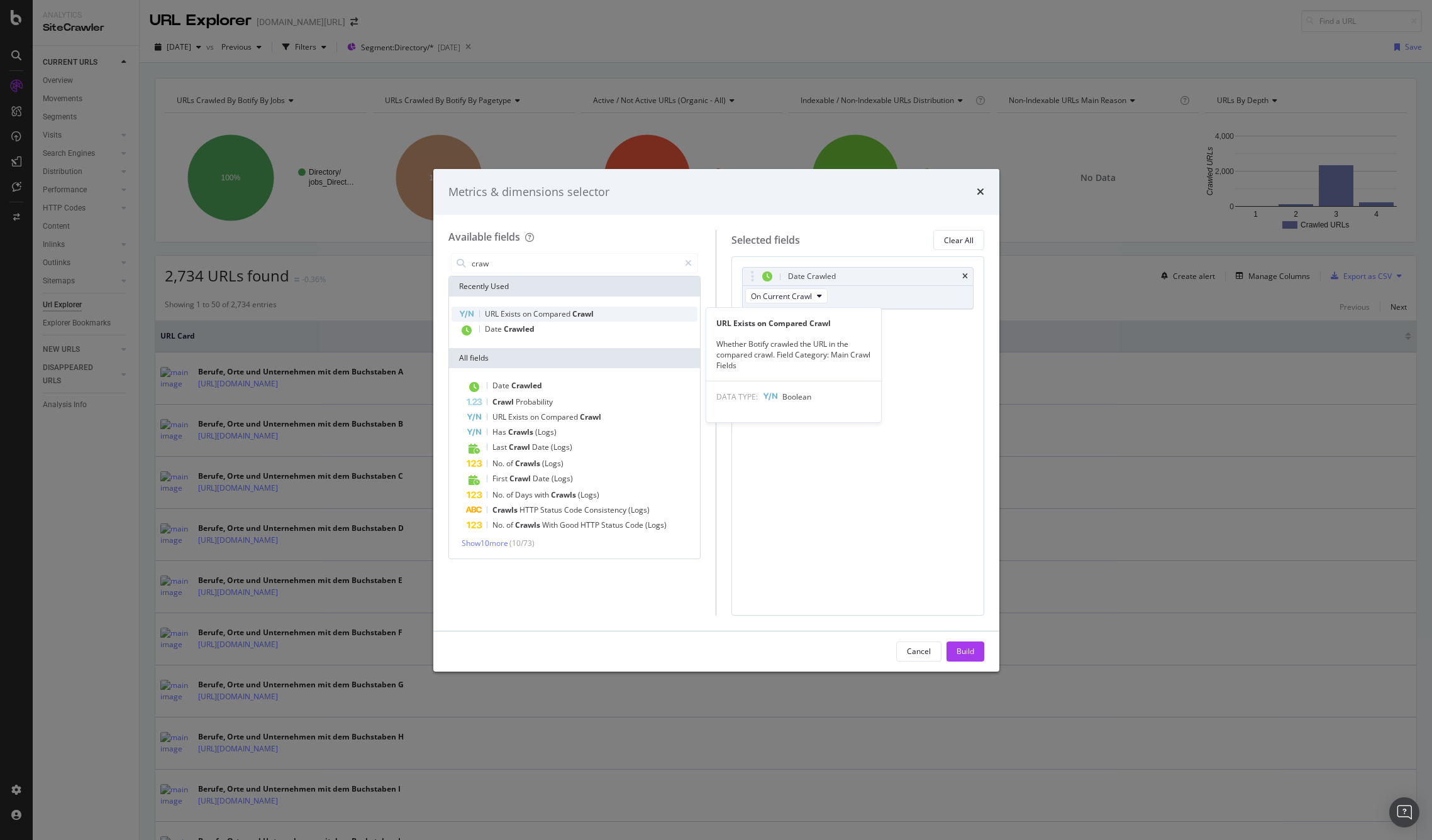
click at [521, 309] on span "Exists" at bounding box center [511, 314] width 22 height 11
drag, startPoint x: 530, startPoint y: 264, endPoint x: 462, endPoint y: 262, distance: 68.0
click at [462, 262] on div "craw" at bounding box center [575, 263] width 248 height 20
click at [479, 258] on input "craw" at bounding box center [575, 263] width 210 height 19
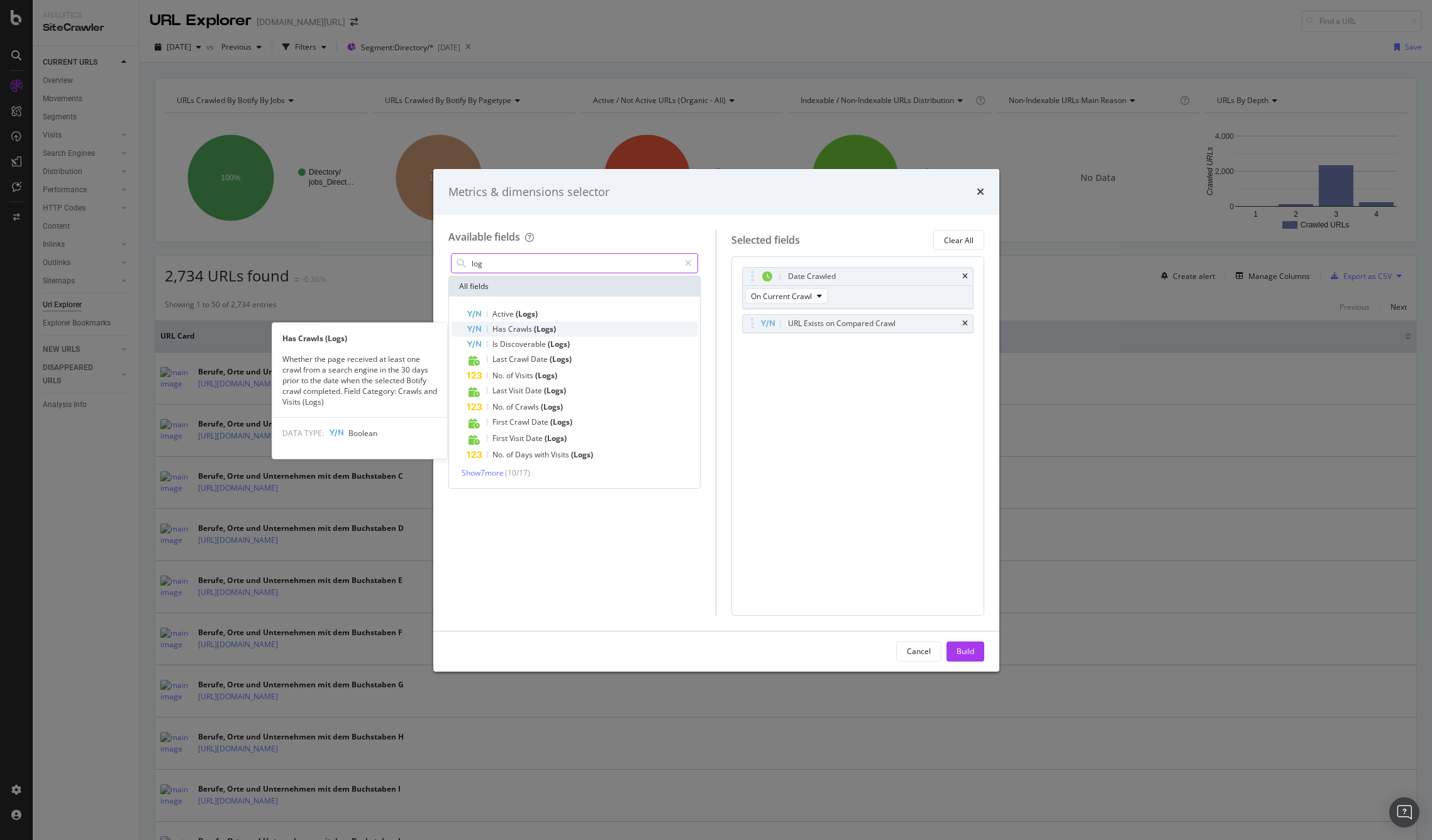
type input "log"
click at [603, 323] on div "Has Crawls (Logs)" at bounding box center [582, 329] width 232 height 15
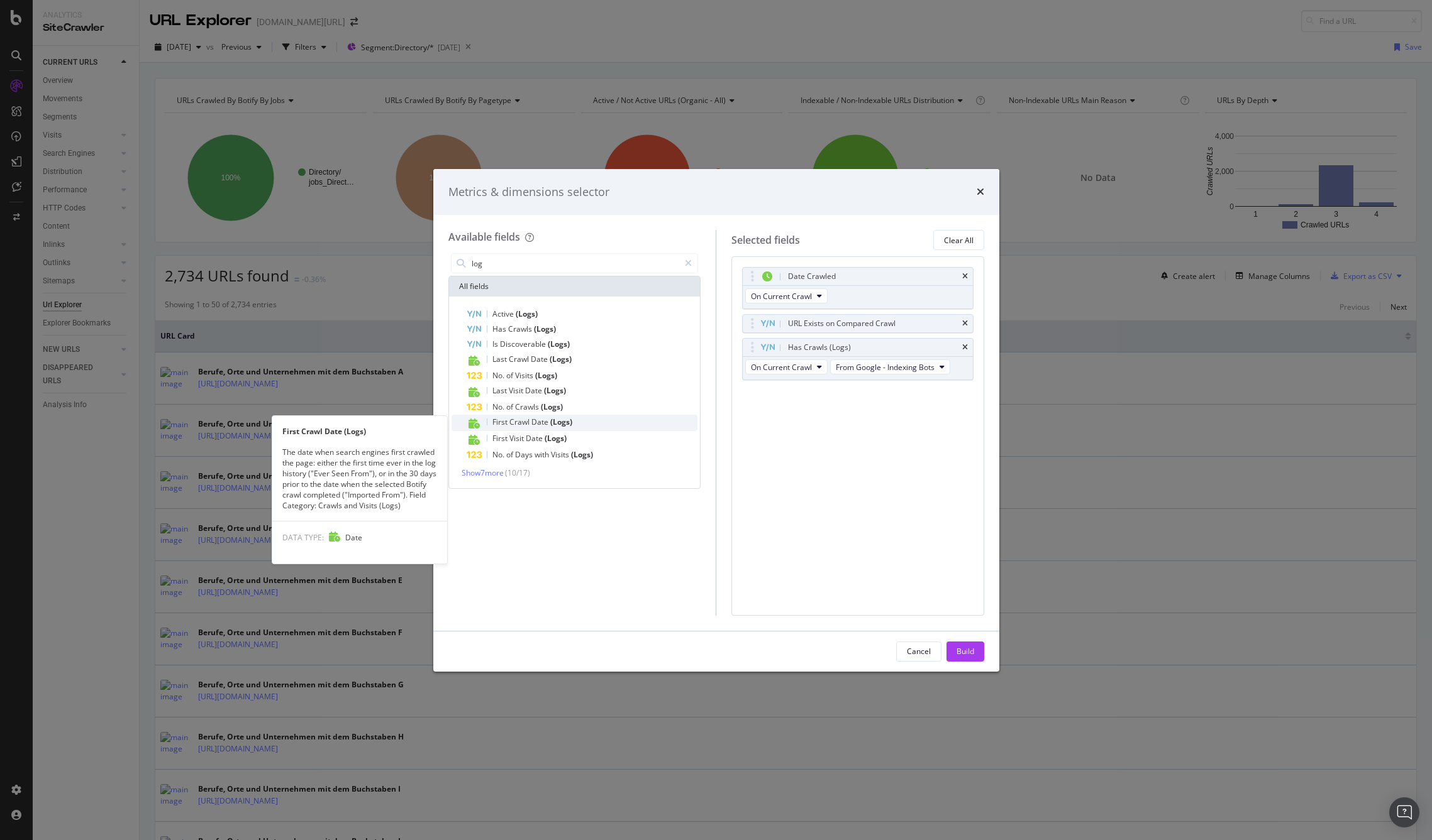
click at [529, 418] on span "Crawl" at bounding box center [520, 422] width 22 height 11
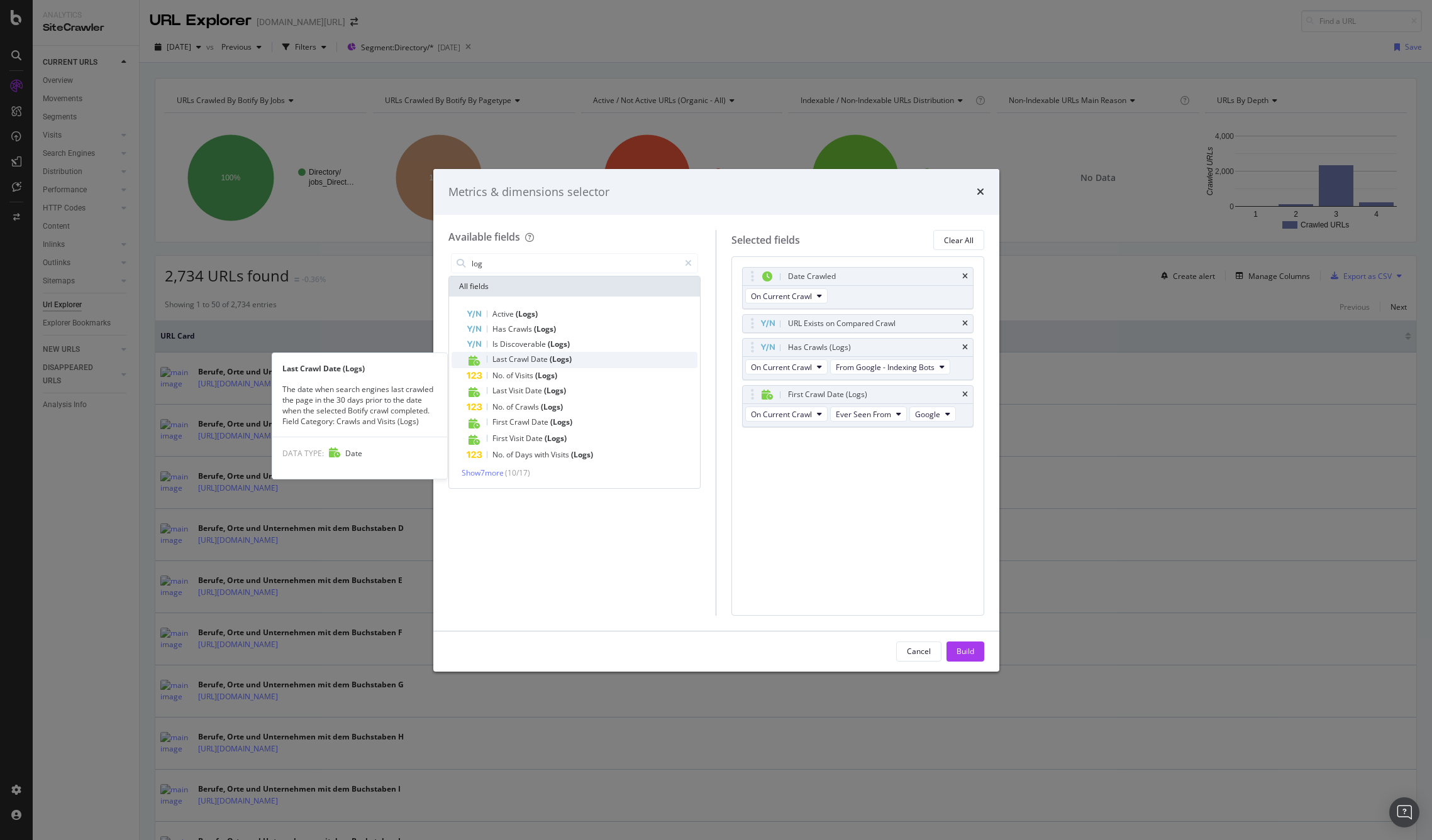
click at [519, 357] on span "Crawl" at bounding box center [519, 359] width 22 height 11
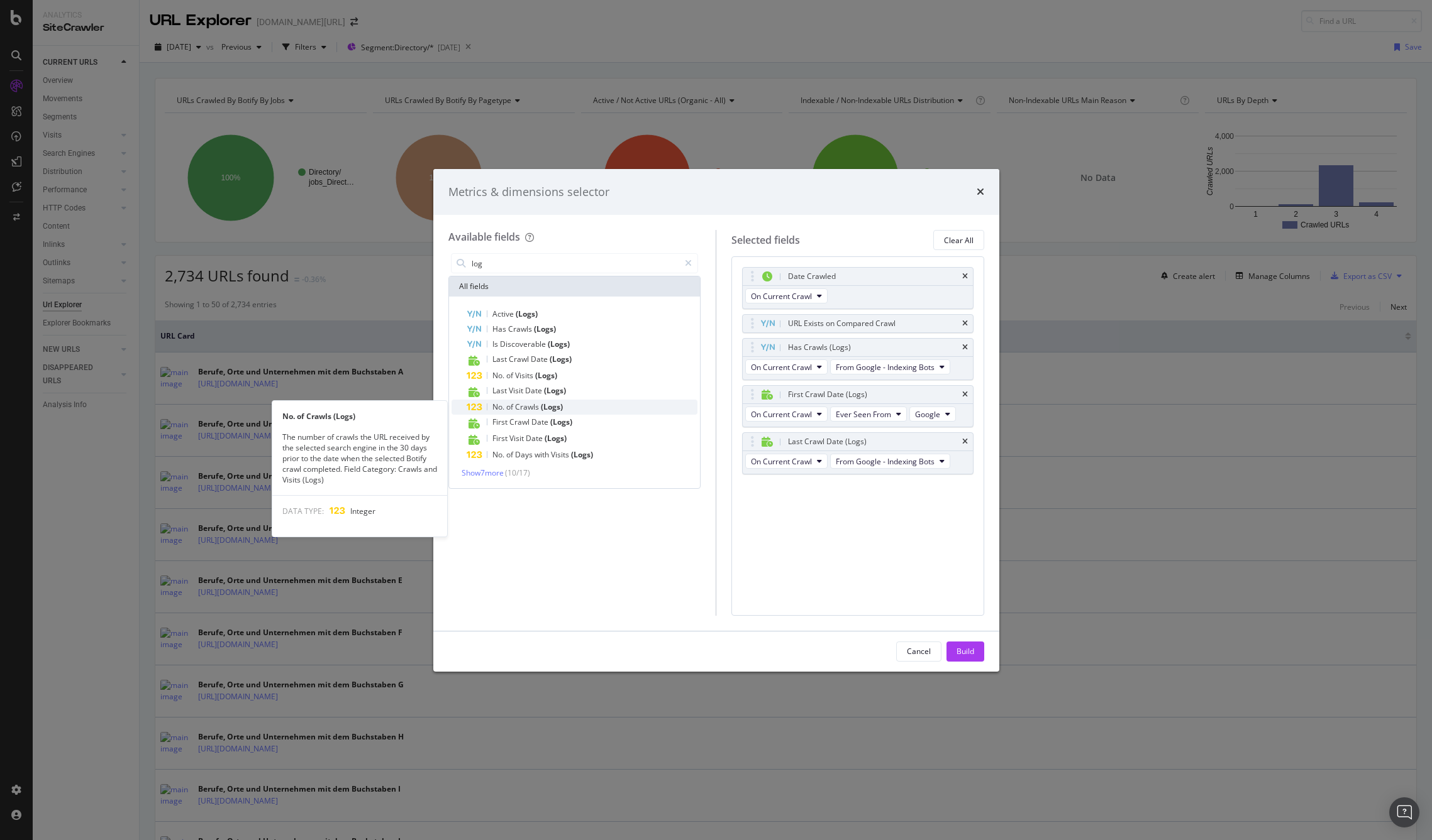
click at [520, 405] on span "Crawls" at bounding box center [527, 407] width 26 height 11
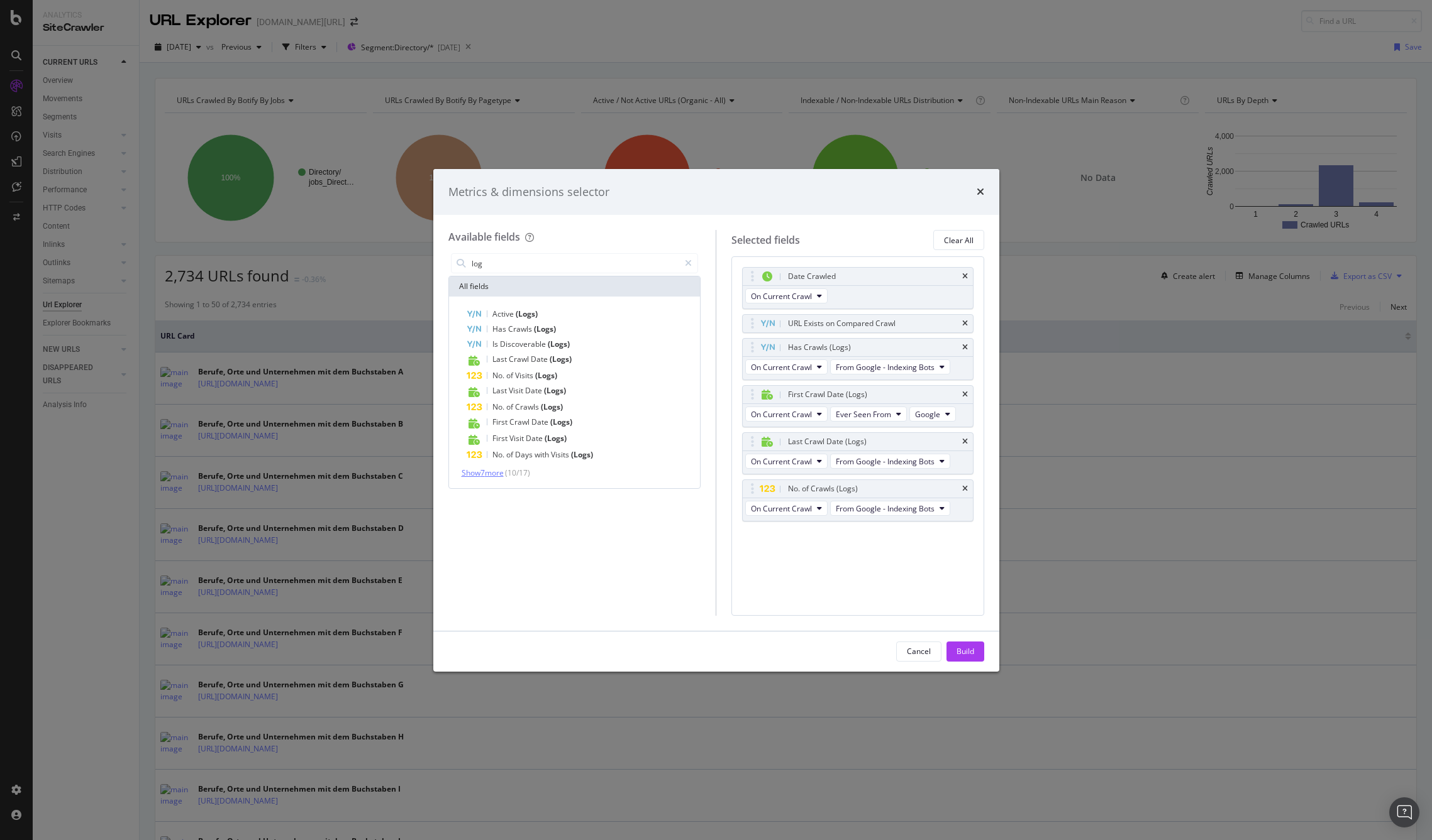
click at [495, 475] on span "Show 7 more" at bounding box center [483, 473] width 42 height 11
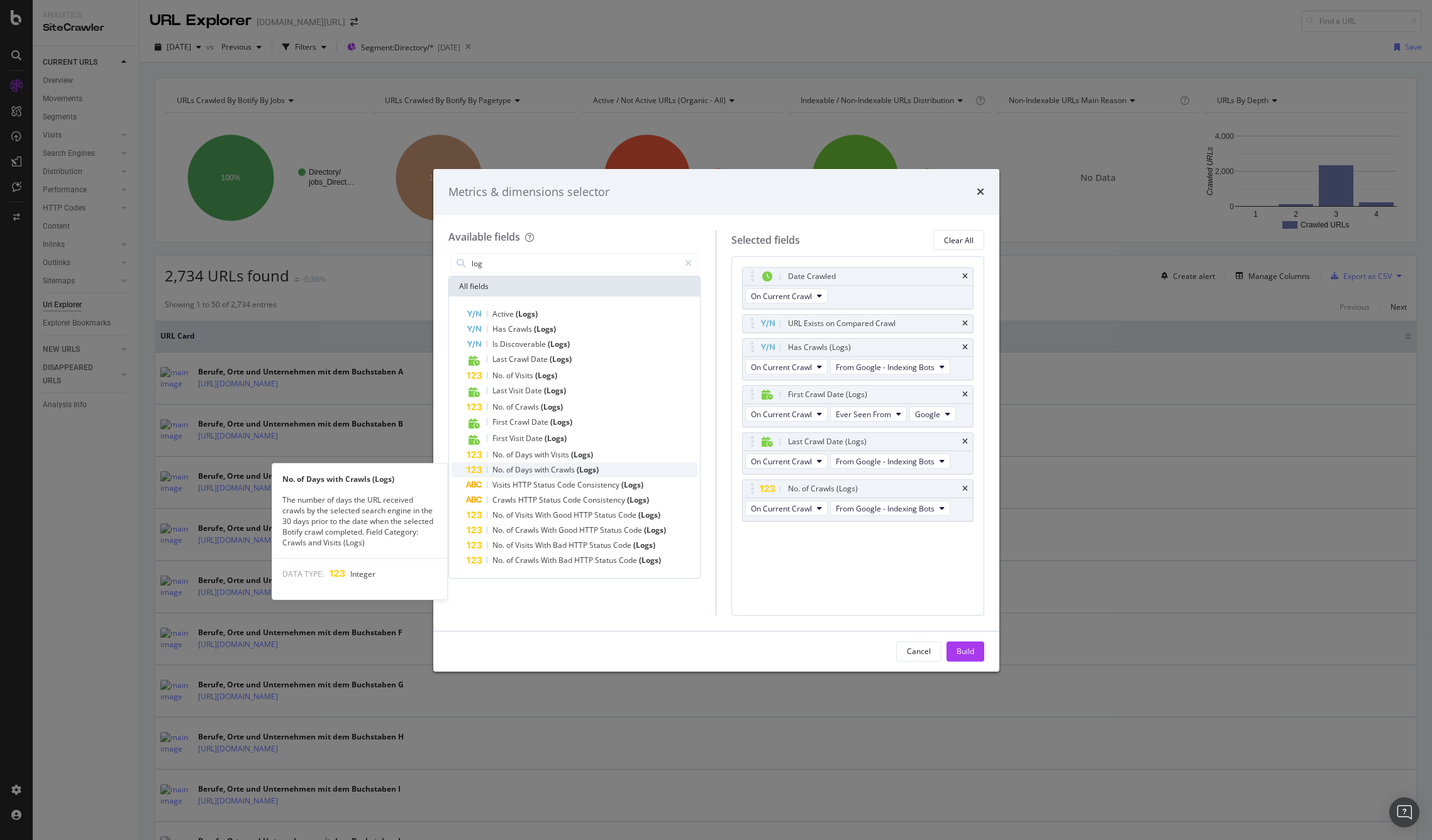
click at [542, 466] on span "with" at bounding box center [542, 470] width 16 height 11
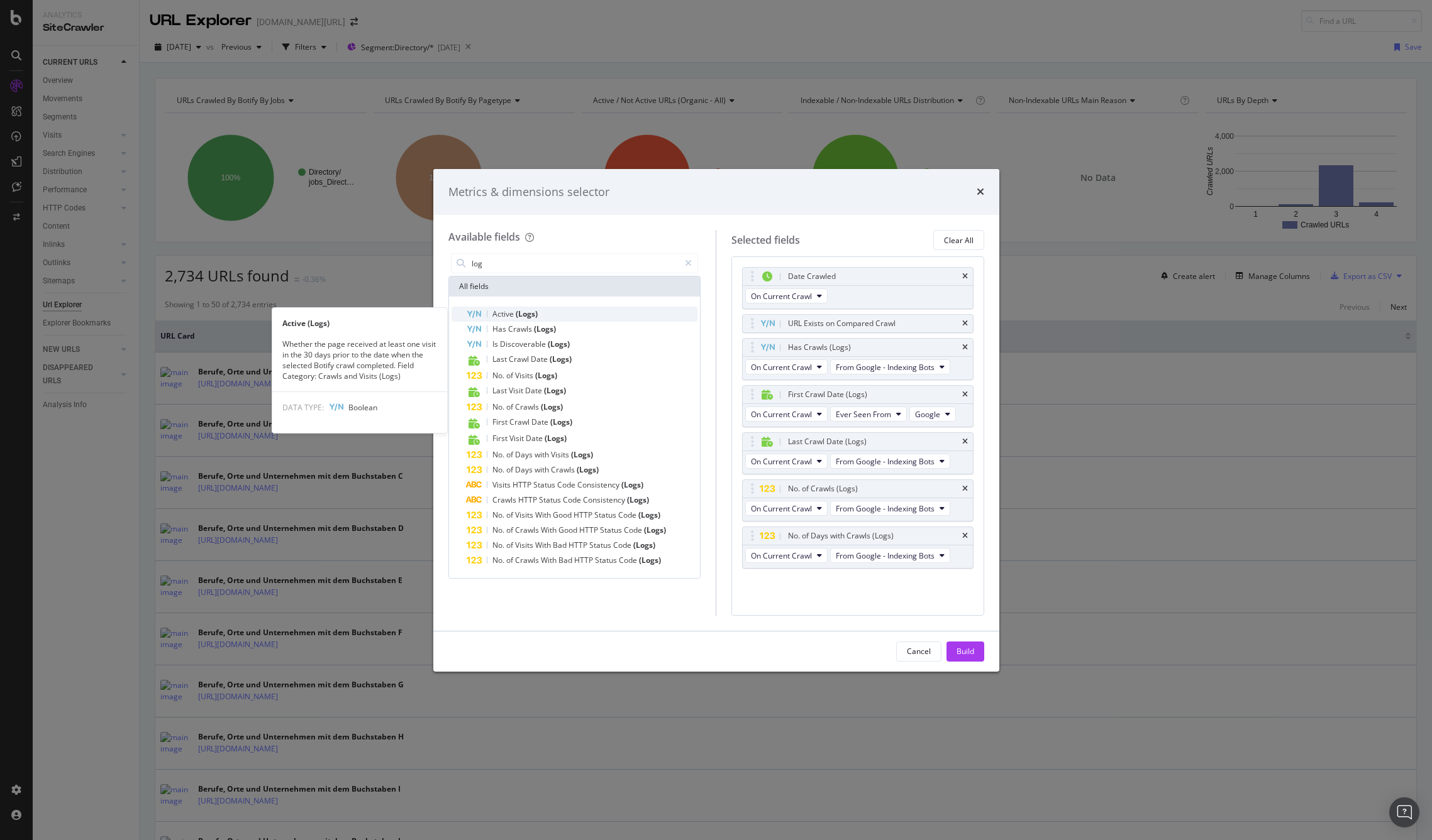
click at [509, 311] on span "Active" at bounding box center [504, 314] width 23 height 11
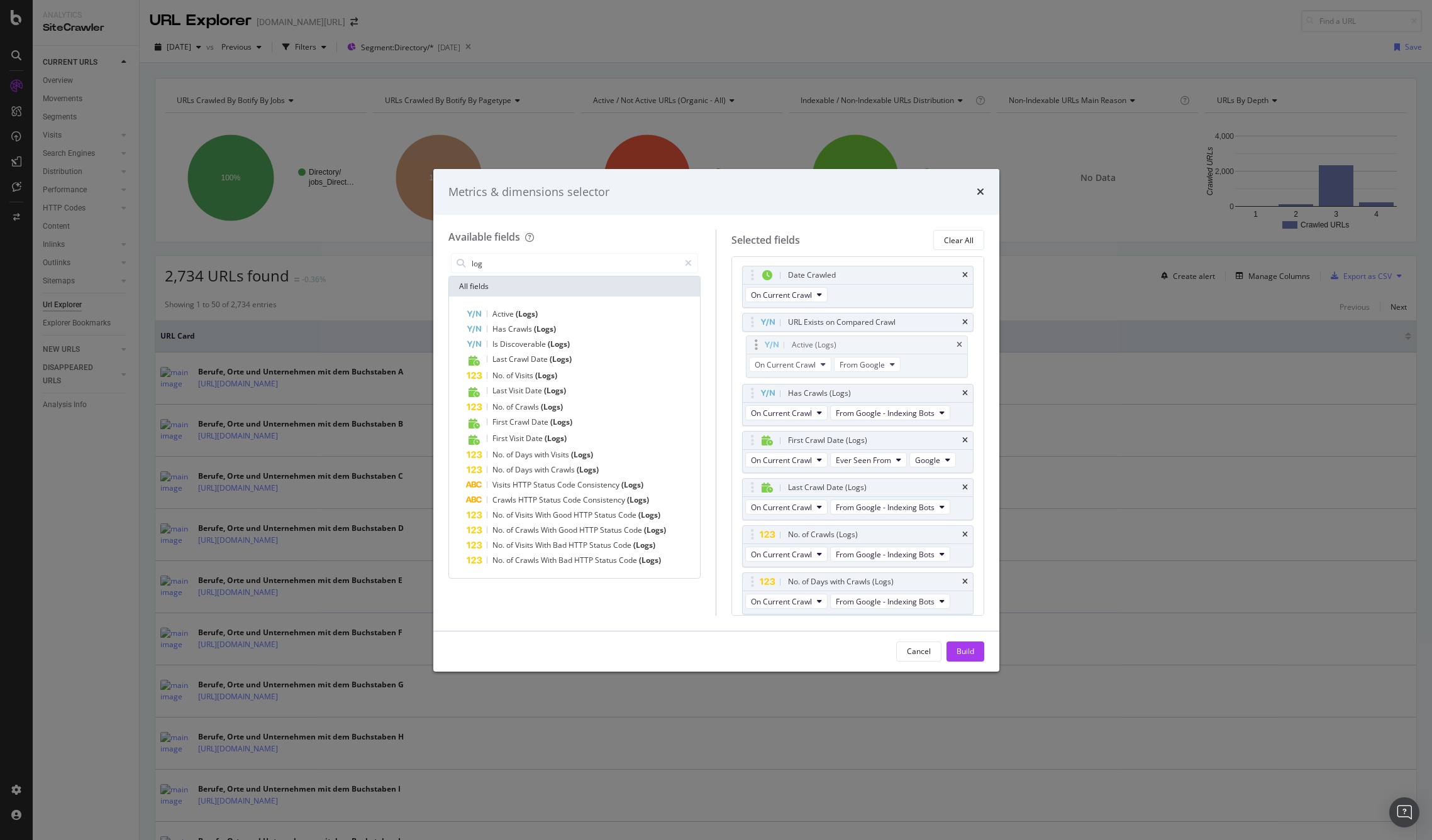
drag, startPoint x: 753, startPoint y: 579, endPoint x: 756, endPoint y: 342, distance: 237.0
click at [756, 342] on body "Analytics SiteCrawler CURRENT URLS Overview Movements Segments Visits Analysis …" at bounding box center [716, 420] width 1432 height 840
click at [899, 410] on span "From Google - Indexing Bots" at bounding box center [885, 413] width 99 height 11
click at [894, 386] on div "Has Crawls (Logs)" at bounding box center [857, 393] width 230 height 18
click at [970, 649] on div "Build" at bounding box center [965, 652] width 18 height 11
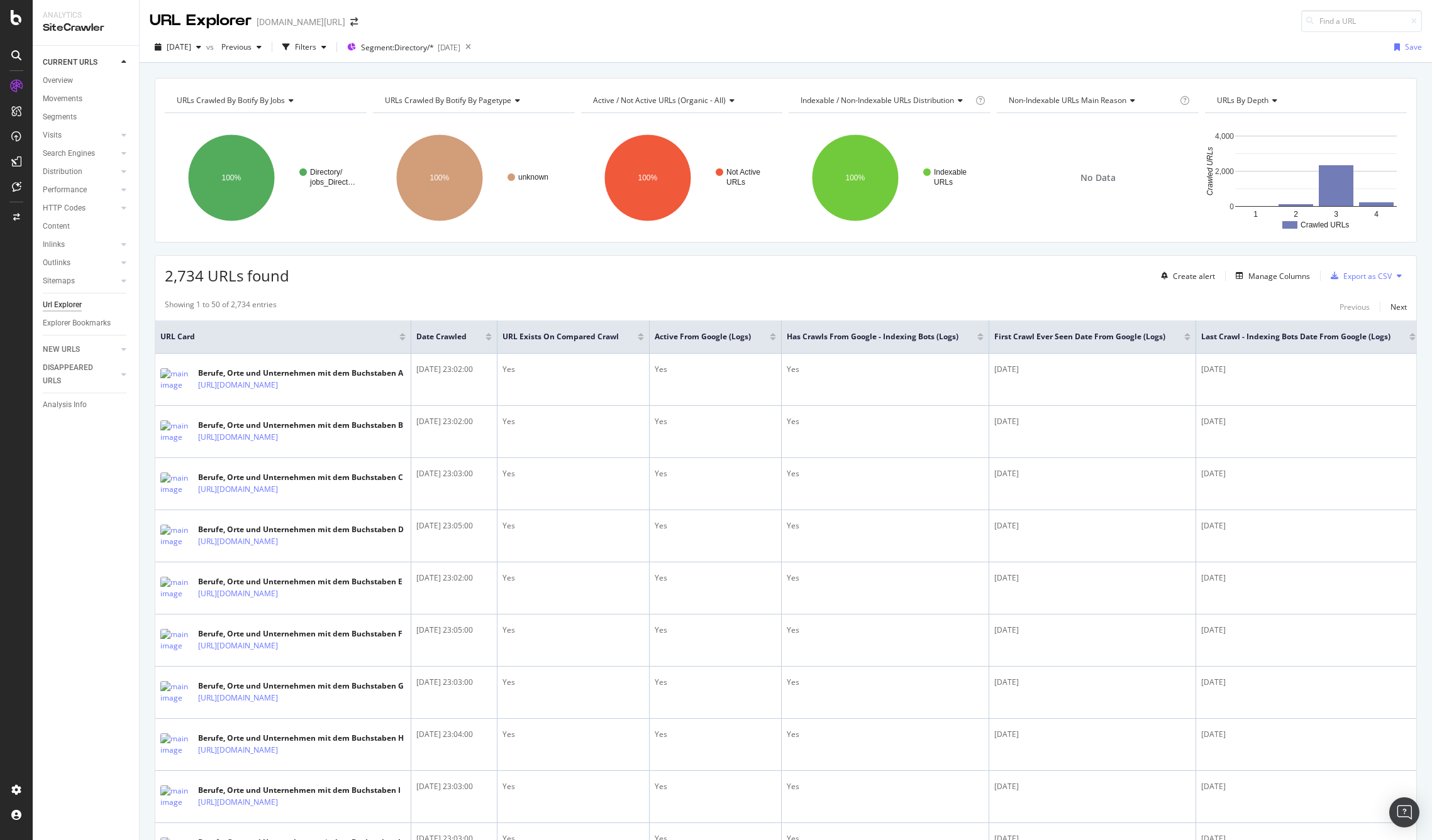
click at [508, 99] on span "URLs Crawled By Botify By pagetype" at bounding box center [448, 100] width 126 height 11
type input "l"
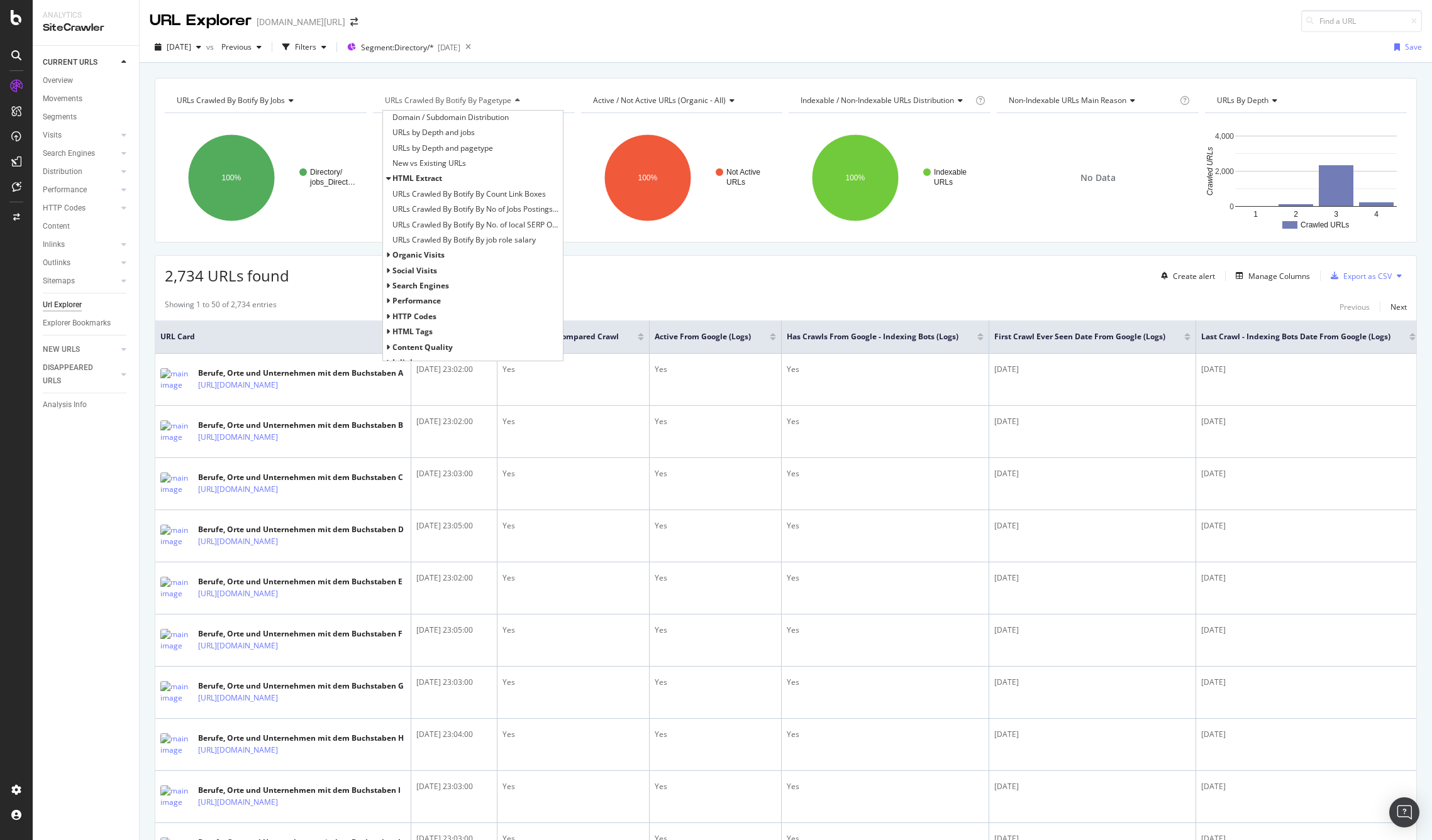
scroll to position [184, 0]
click at [629, 269] on div "2,734 URLs found Create alert Manage Columns Export as CSV" at bounding box center [785, 271] width 1260 height 31
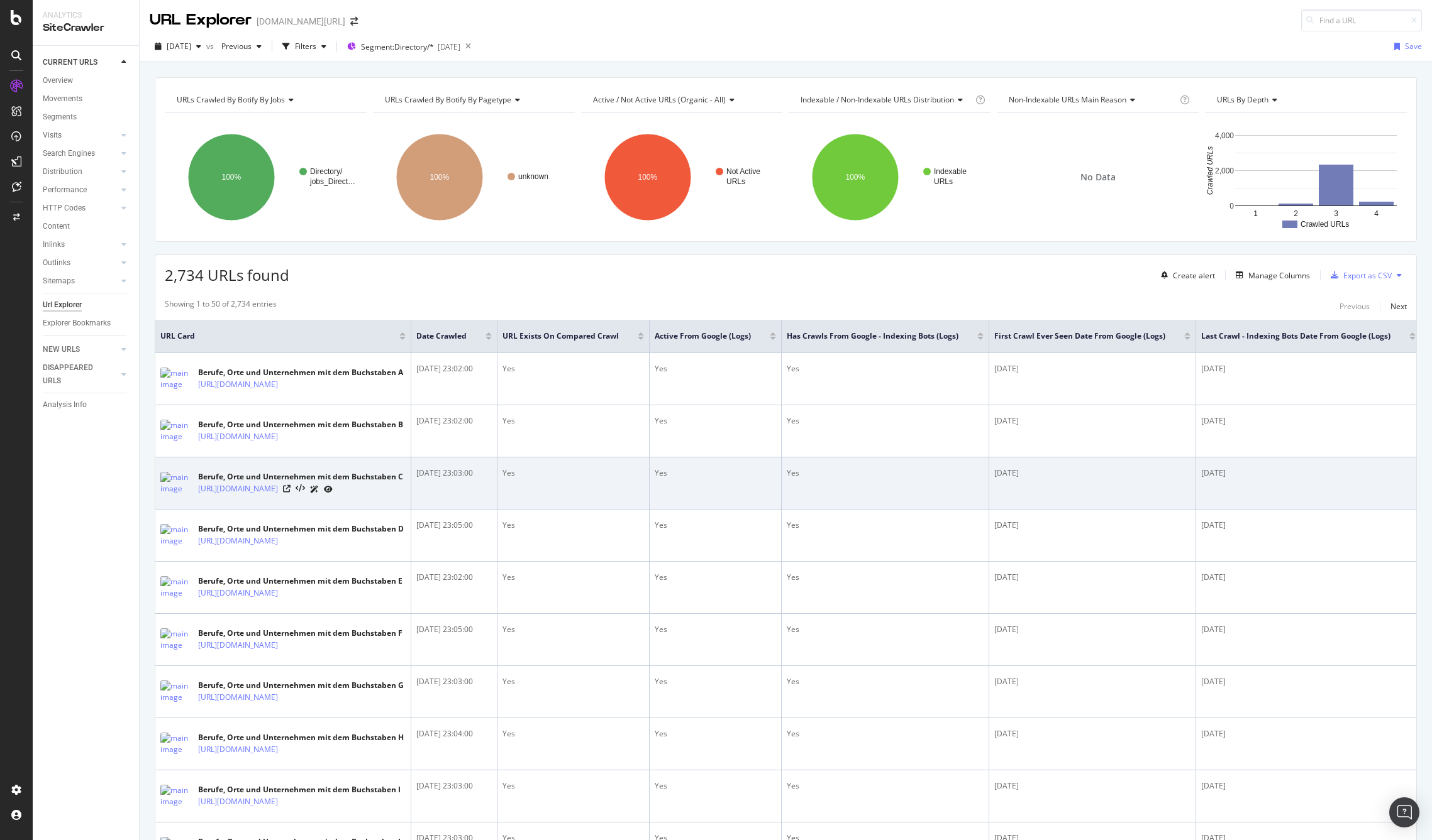
scroll to position [0, 0]
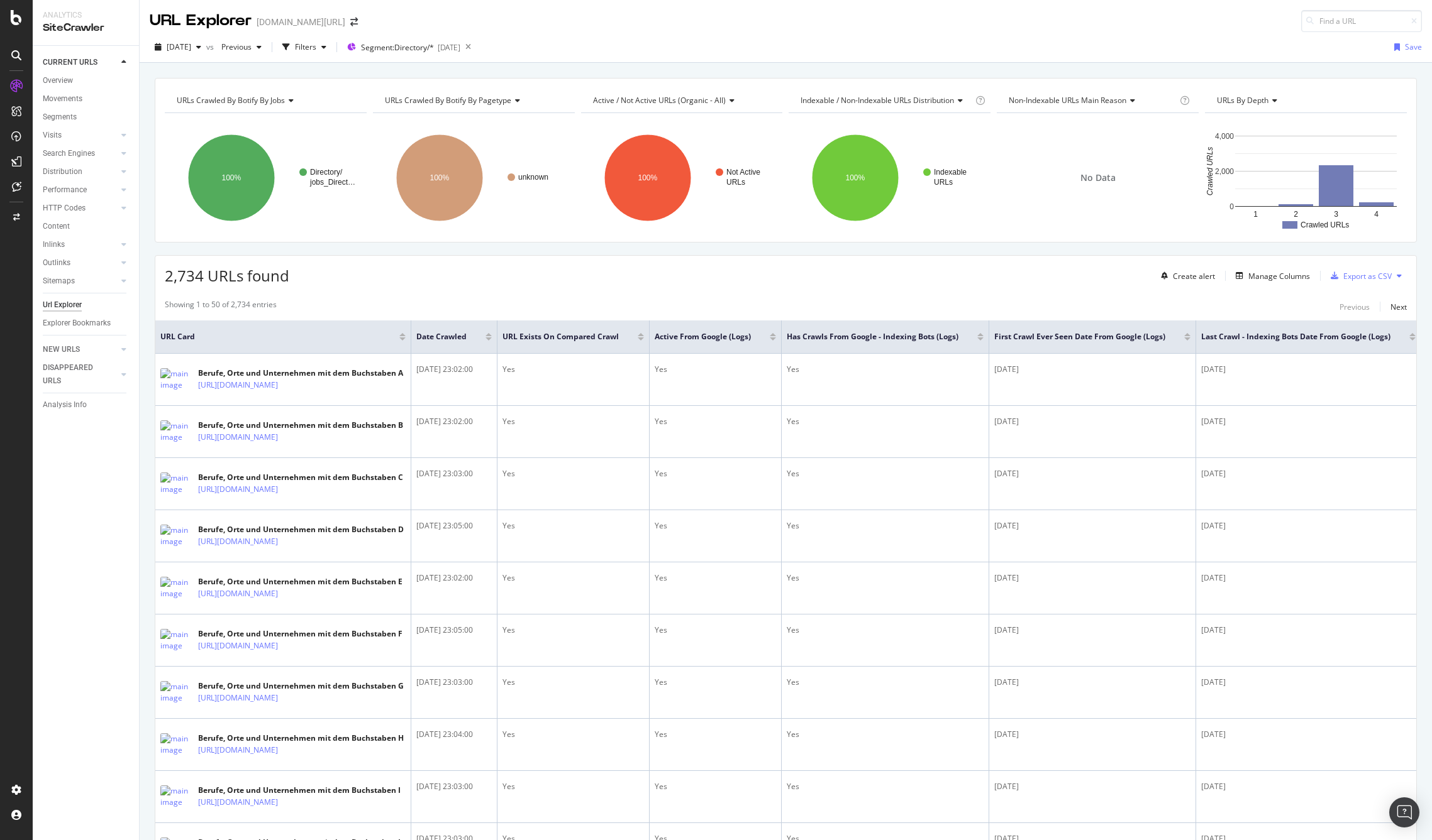
click at [1089, 99] on span "Non-Indexable URLs Main Reason" at bounding box center [1067, 100] width 118 height 11
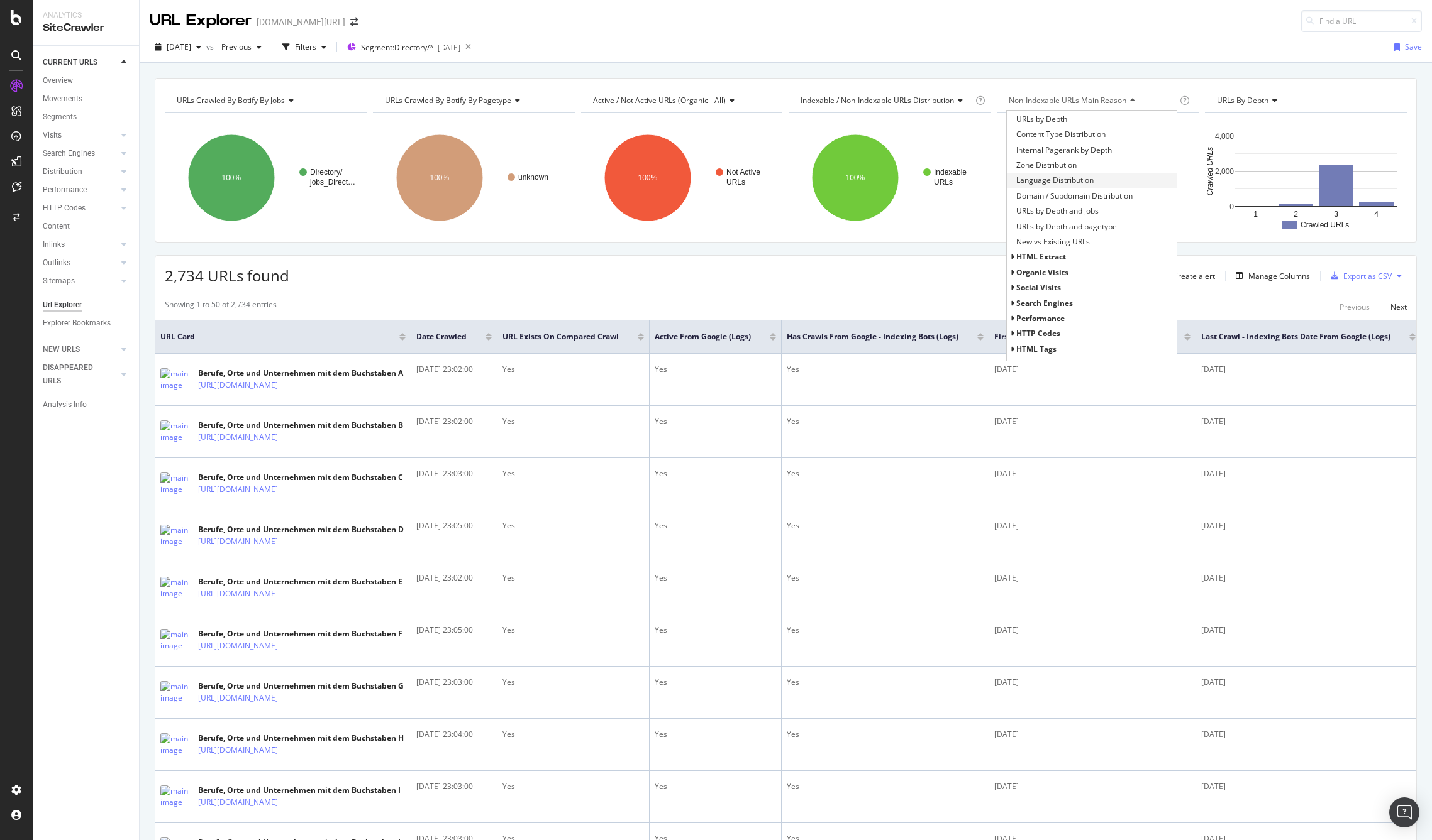
scroll to position [96, 0]
click at [1049, 297] on span "Search Engines" at bounding box center [1045, 297] width 57 height 11
click at [1028, 297] on span "Google" at bounding box center [1035, 299] width 26 height 11
click at [1031, 141] on span "All Bots" at bounding box center [1045, 146] width 28 height 11
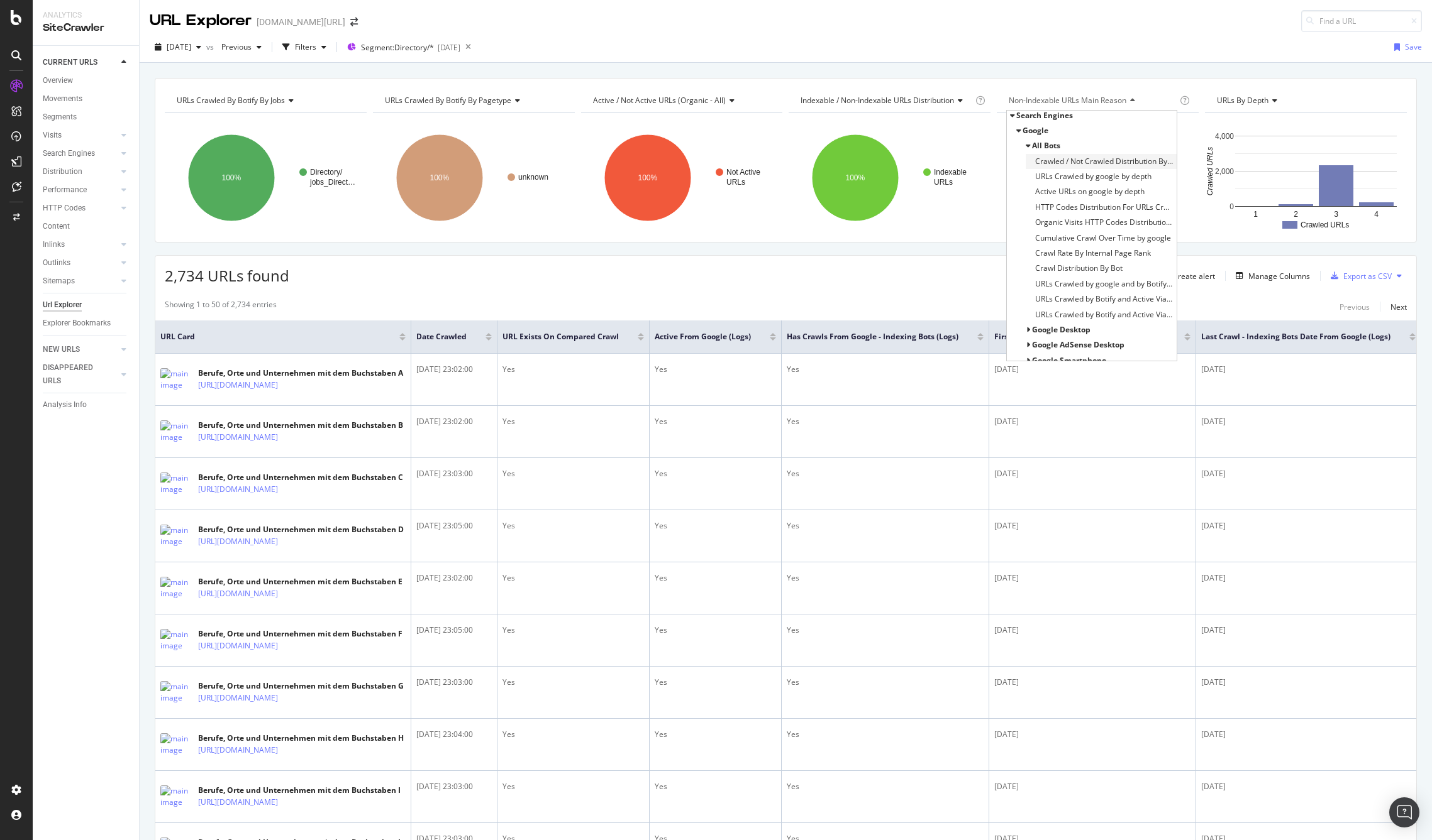
click at [1052, 157] on span "Crawled / Not Crawled Distribution By Indexability" at bounding box center [1104, 162] width 138 height 12
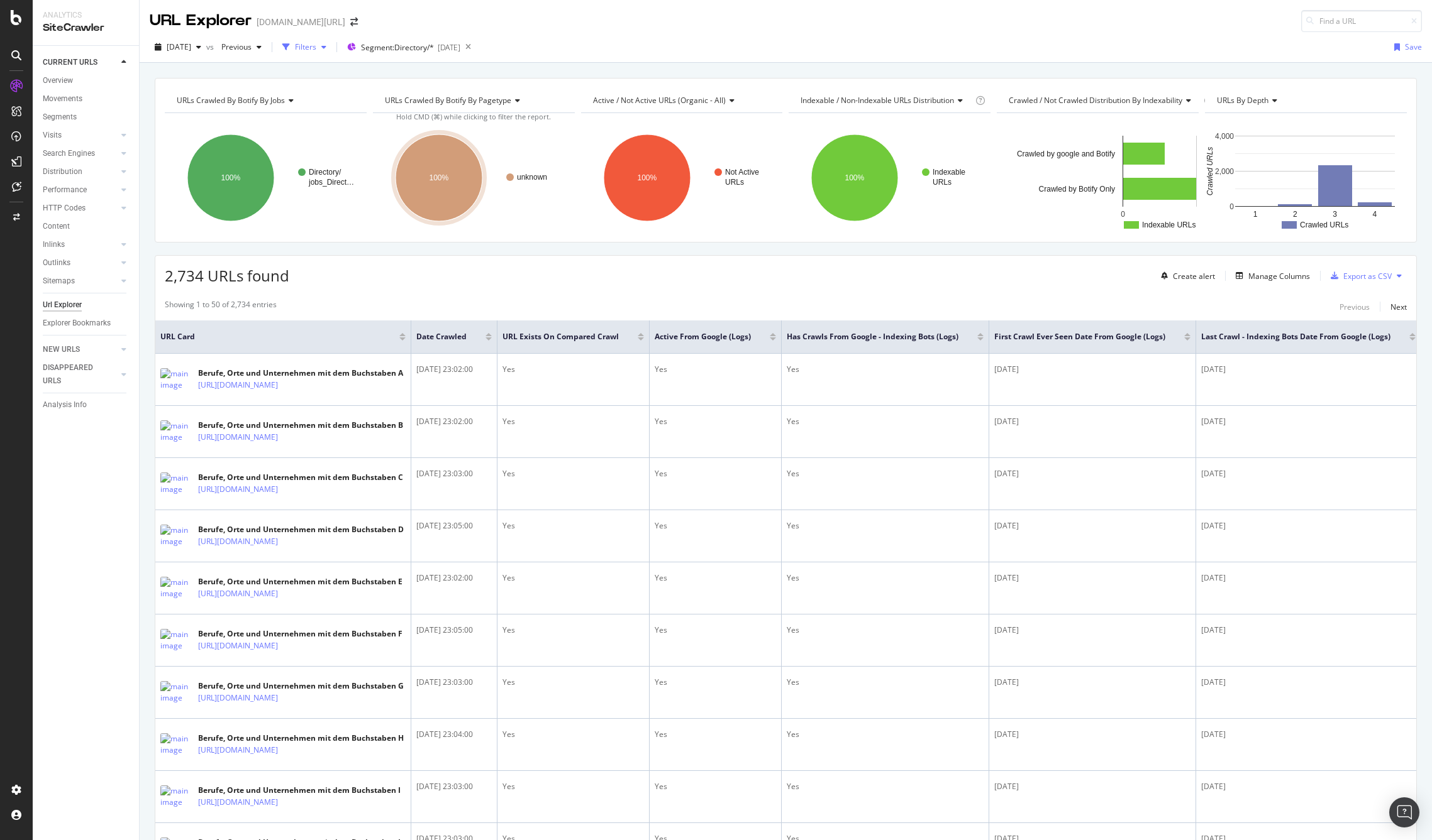
click at [317, 44] on div "Filters" at bounding box center [305, 47] width 21 height 11
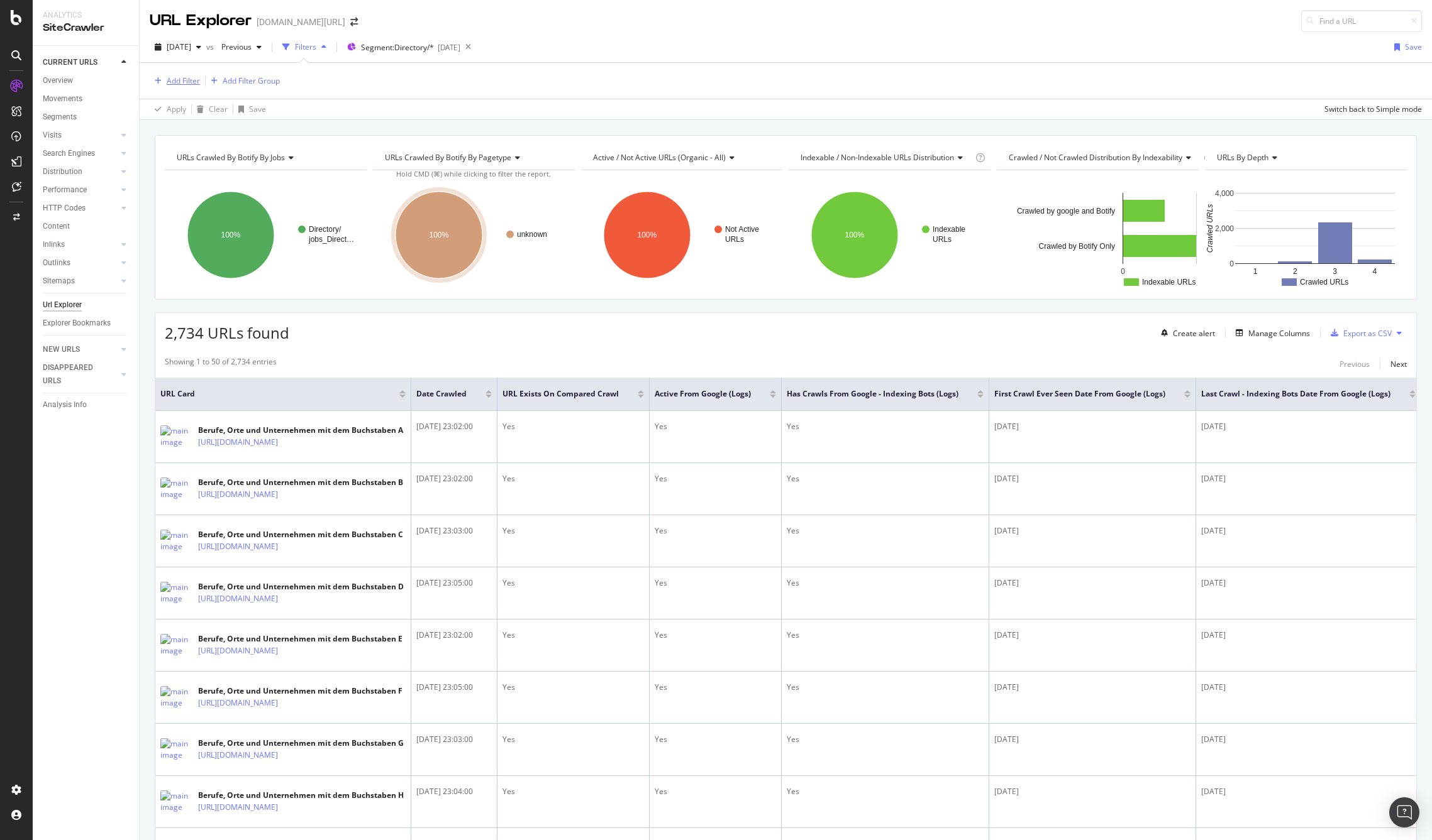
click at [178, 77] on div "Add Filter" at bounding box center [183, 80] width 34 height 11
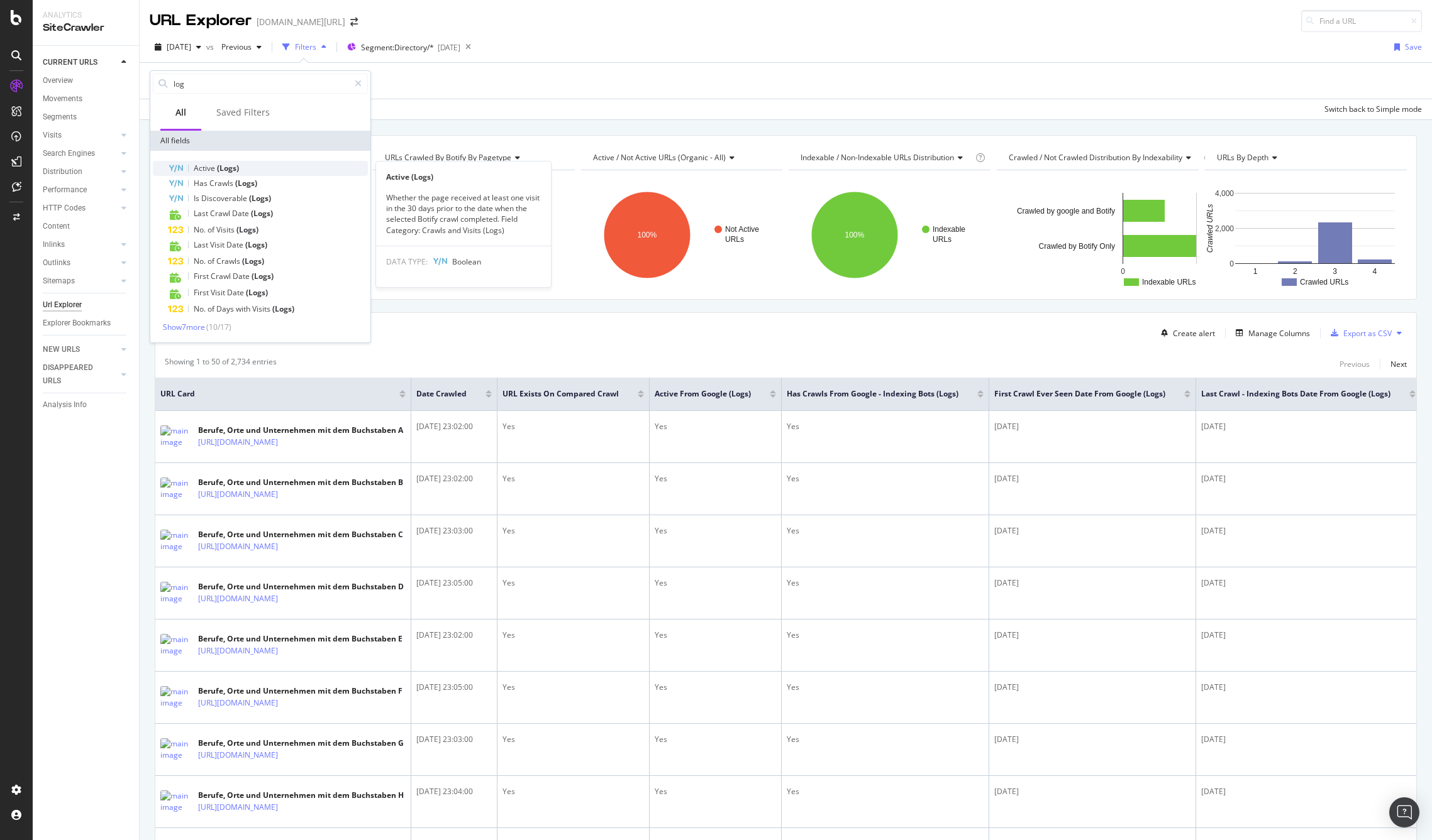
type input "log"
click at [257, 164] on div "Active (Logs)" at bounding box center [268, 168] width 200 height 15
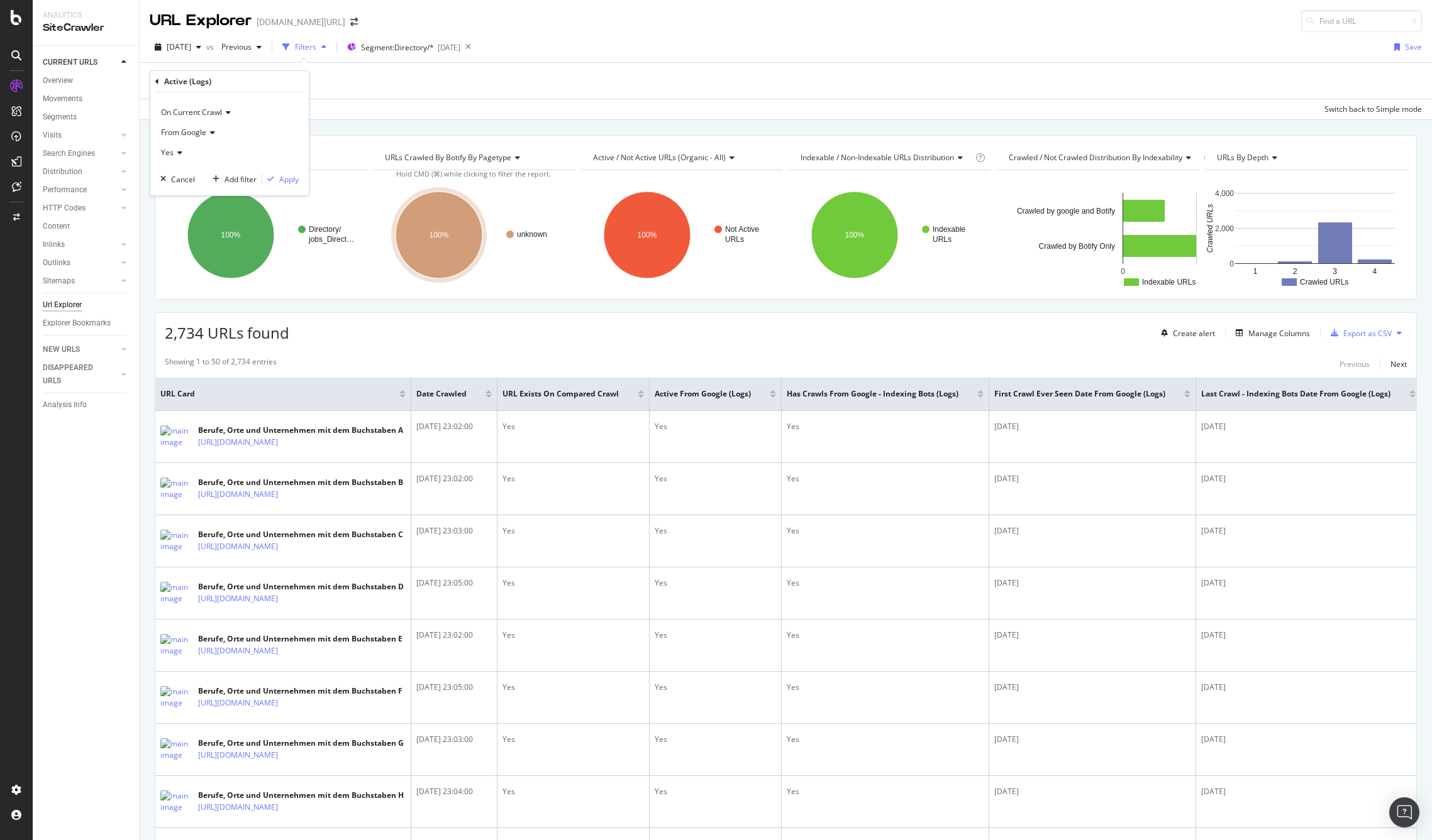
click at [178, 150] on icon at bounding box center [178, 152] width 9 height 8
click at [171, 194] on span "No" at bounding box center [171, 195] width 10 height 11
click at [294, 179] on div "Apply" at bounding box center [289, 179] width 19 height 11
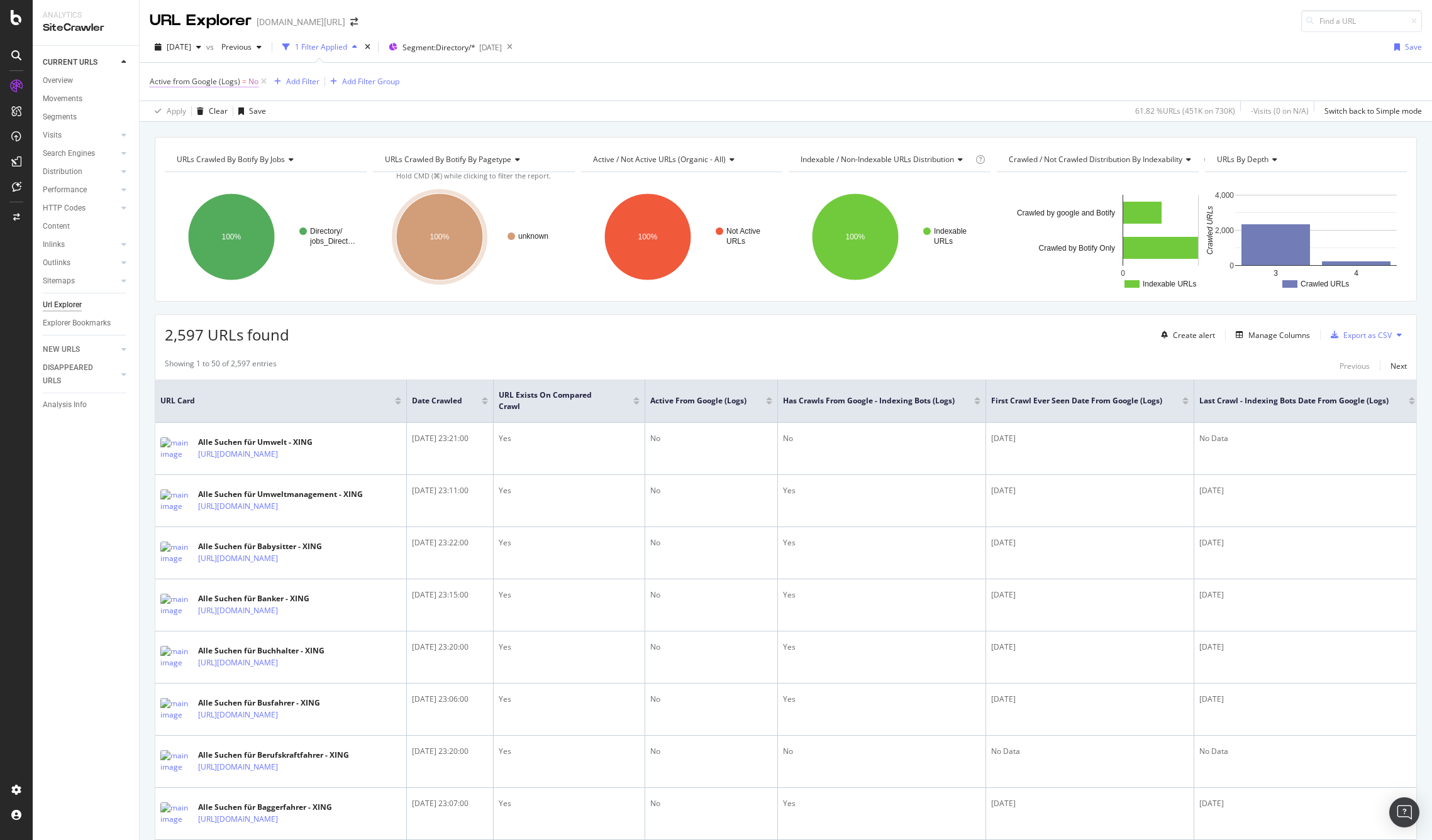
click at [220, 80] on span "Active from Google (Logs)" at bounding box center [195, 81] width 90 height 11
click at [660, 338] on div "2,597 URLs found Create alert Manage Columns Export as CSV" at bounding box center [785, 330] width 1260 height 31
click at [1248, 331] on div "Manage Columns" at bounding box center [1279, 335] width 62 height 11
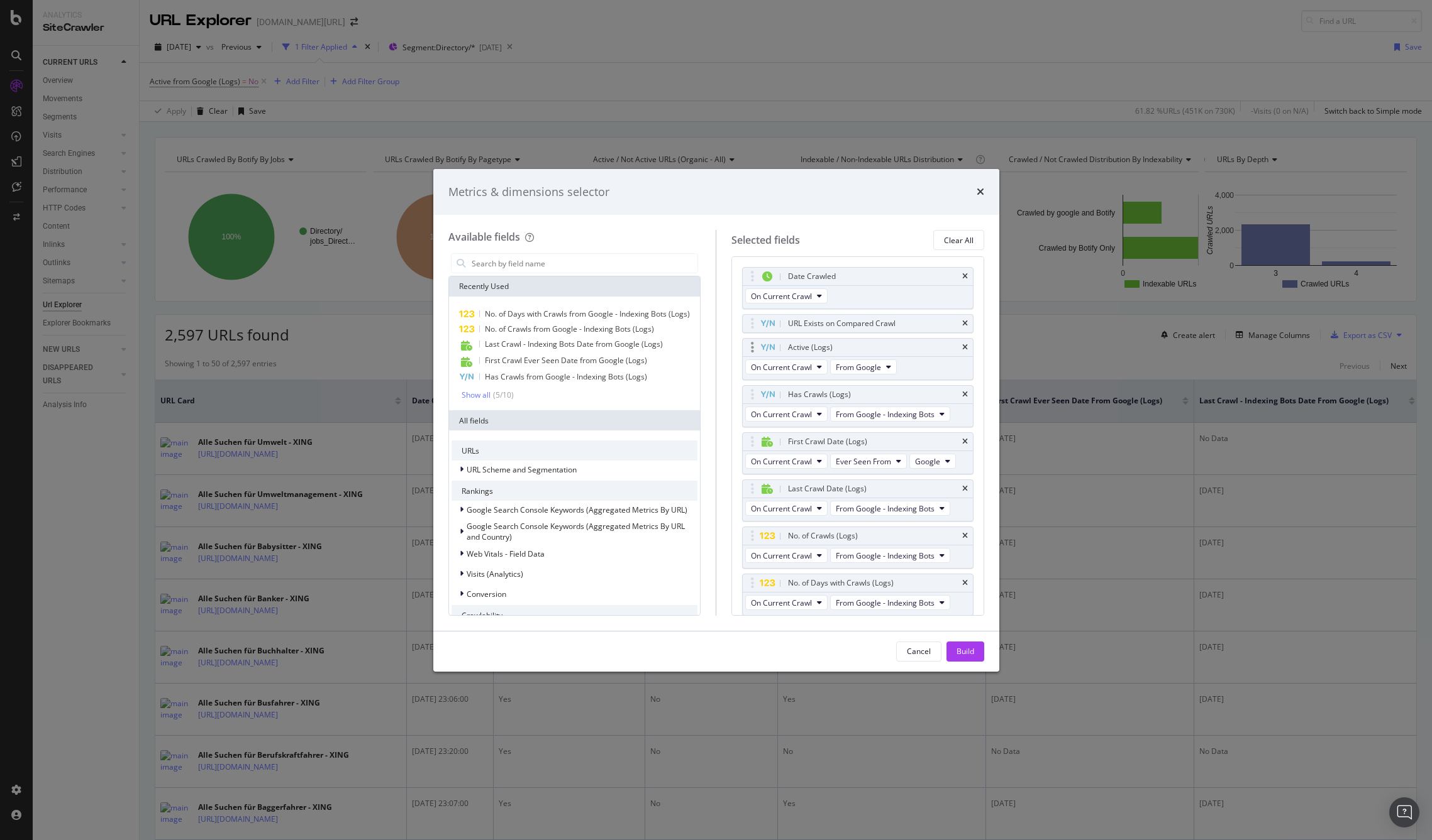
click at [767, 347] on icon "modal" at bounding box center [767, 347] width 14 height 8
click at [754, 346] on div "modal" at bounding box center [752, 347] width 14 height 12
click at [805, 364] on span "On Current Crawl" at bounding box center [781, 367] width 61 height 11
click at [861, 218] on div "Available fields Recently Used No. of Days with Crawls from Google - Indexing B…" at bounding box center [716, 423] width 566 height 416
click at [981, 187] on icon "times" at bounding box center [980, 191] width 8 height 10
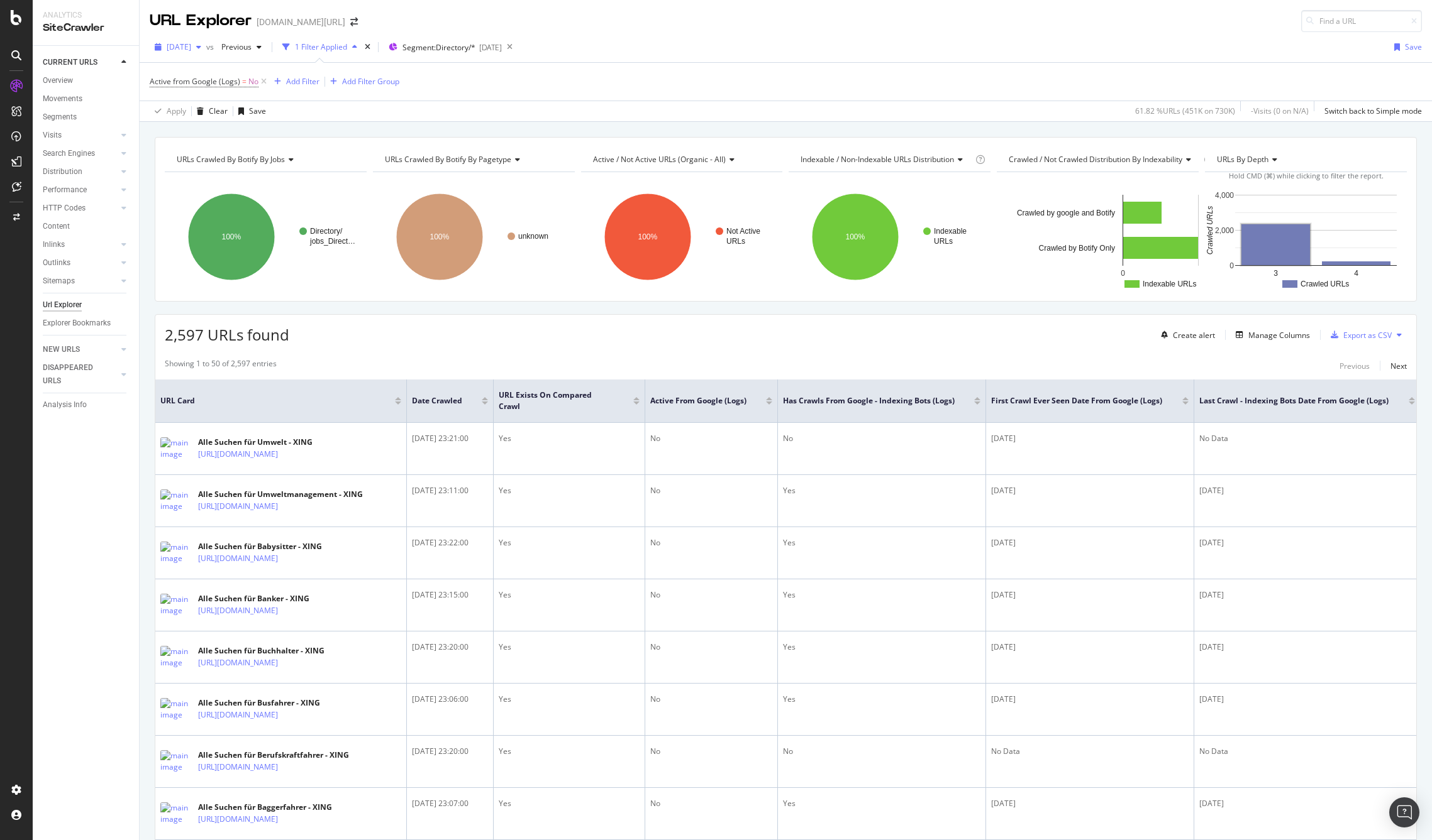
click at [191, 47] on span "[DATE]" at bounding box center [179, 47] width 25 height 11
click at [206, 112] on div "[DATE]" at bounding box center [202, 115] width 67 height 11
click at [229, 80] on span "Active from Google (Logs)" at bounding box center [195, 81] width 90 height 11
click at [160, 80] on div "Active (Logs)" at bounding box center [230, 80] width 149 height 21
click at [156, 81] on icon at bounding box center [157, 80] width 4 height 8
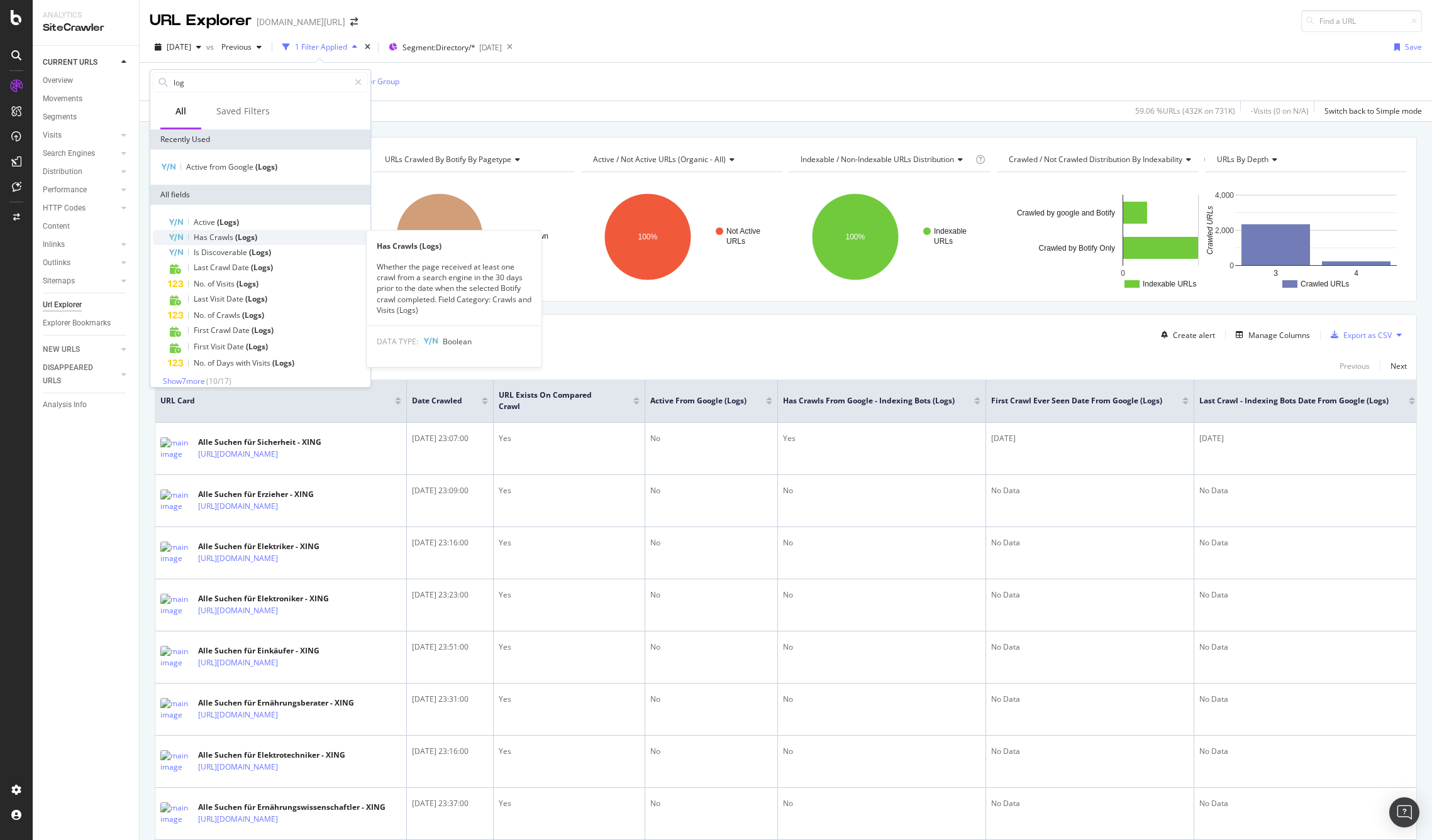
type input "log"
click at [261, 241] on div "Has Crawls (Logs)" at bounding box center [268, 237] width 200 height 15
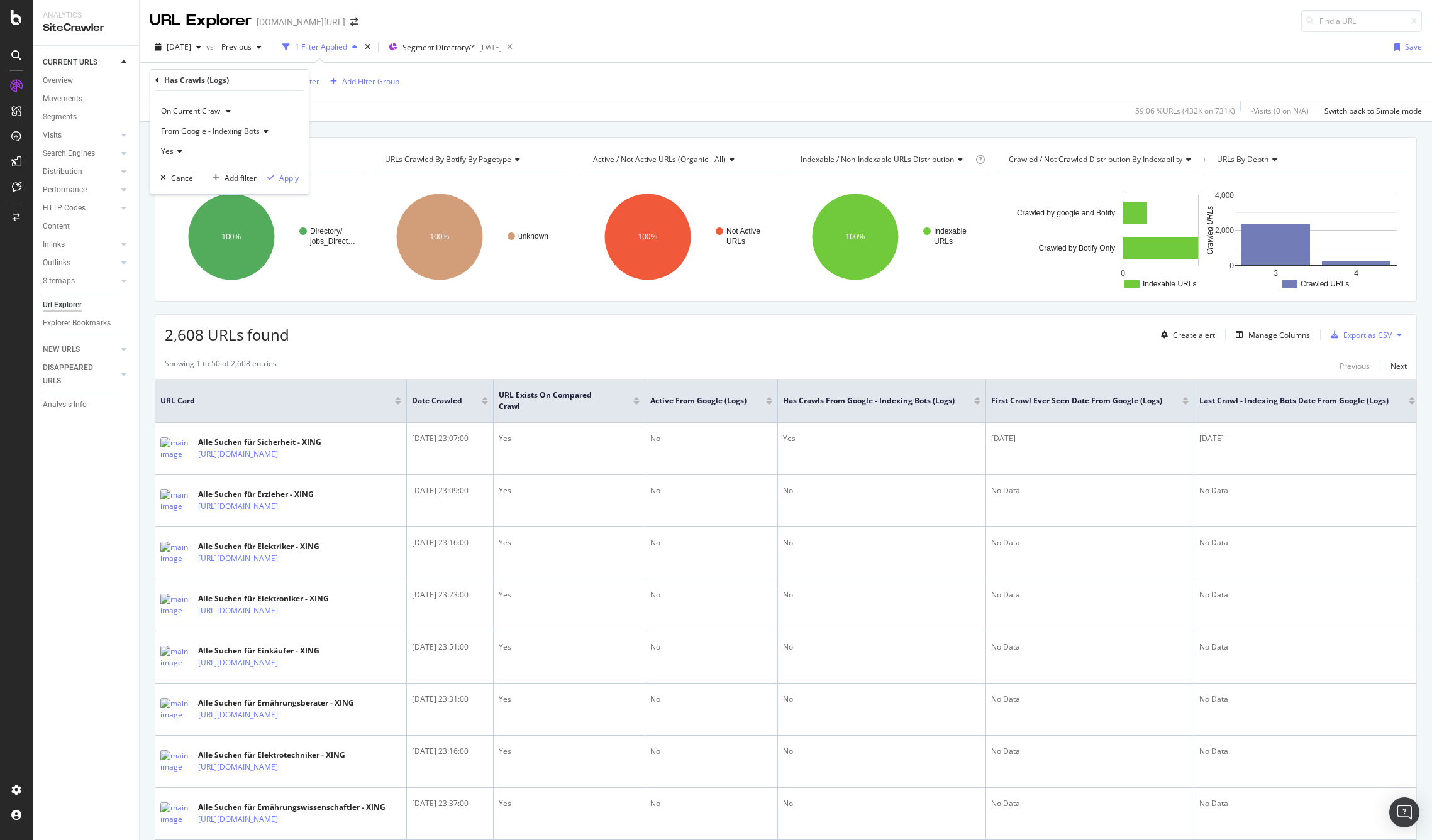
click at [171, 153] on span "Yes" at bounding box center [167, 151] width 12 height 11
click at [172, 190] on span "No" at bounding box center [171, 194] width 10 height 11
click at [292, 179] on div "Apply" at bounding box center [289, 178] width 19 height 11
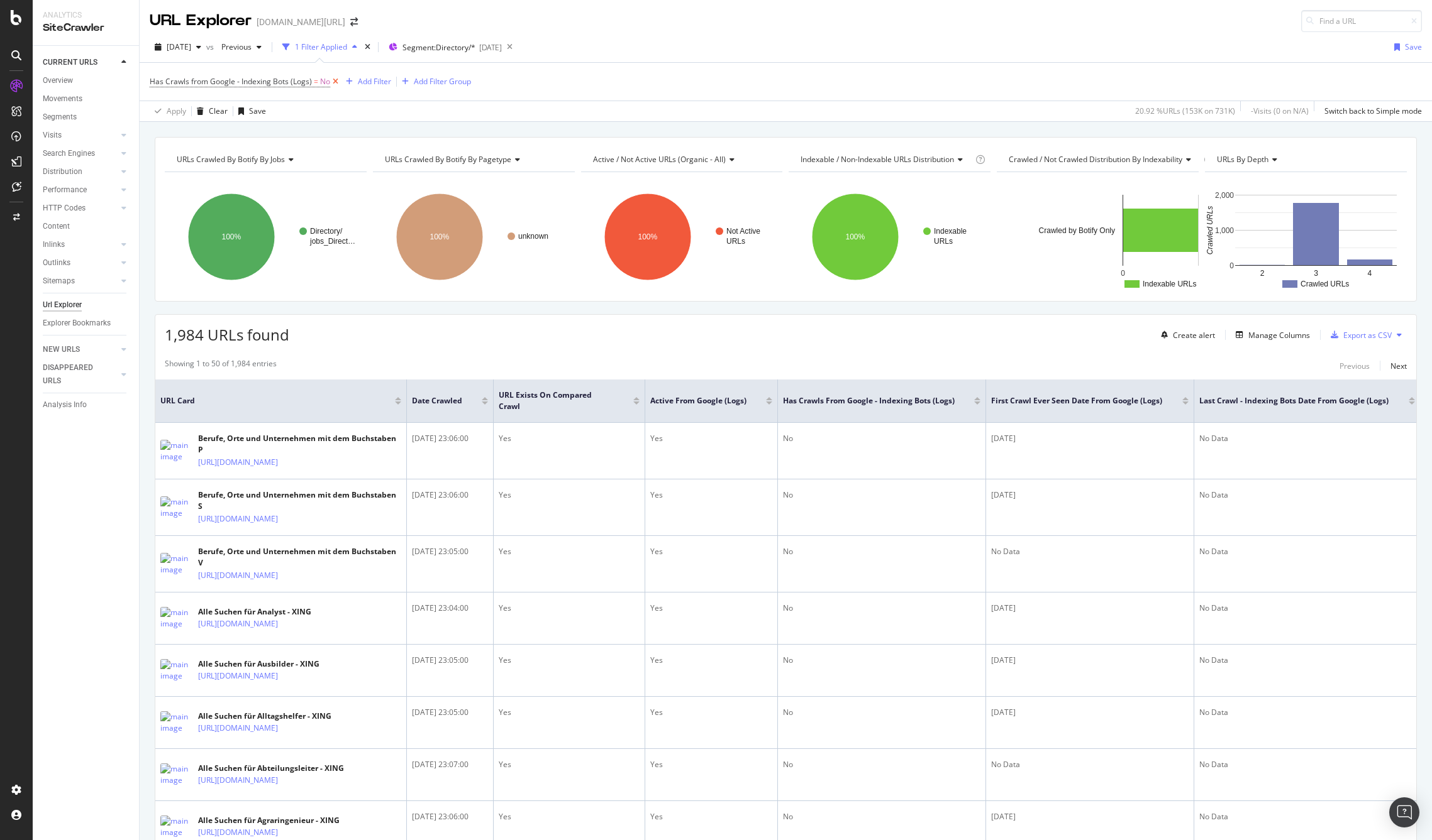
click at [334, 81] on icon at bounding box center [335, 81] width 11 height 12
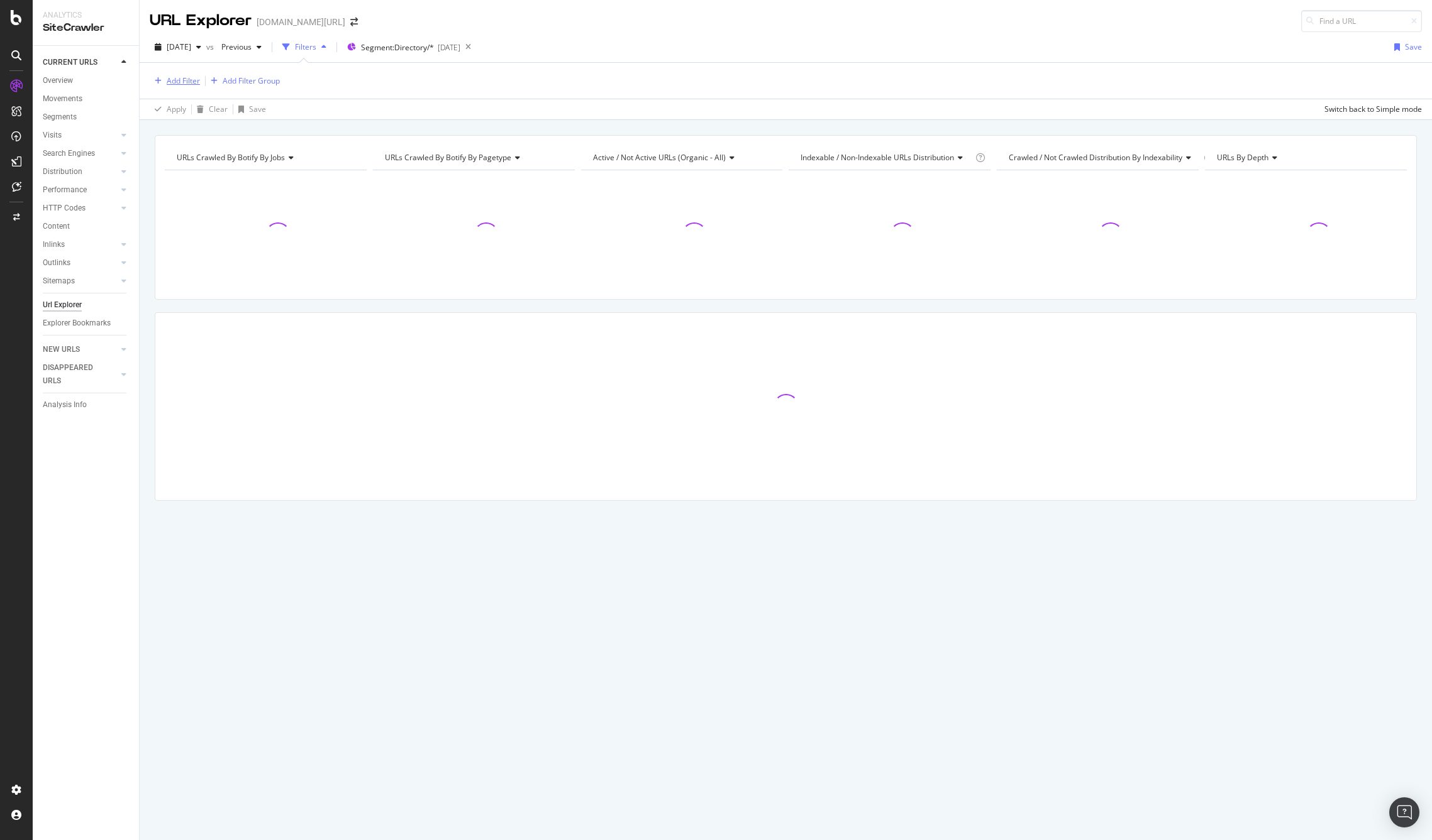
click at [191, 80] on div "Add Filter" at bounding box center [183, 80] width 34 height 11
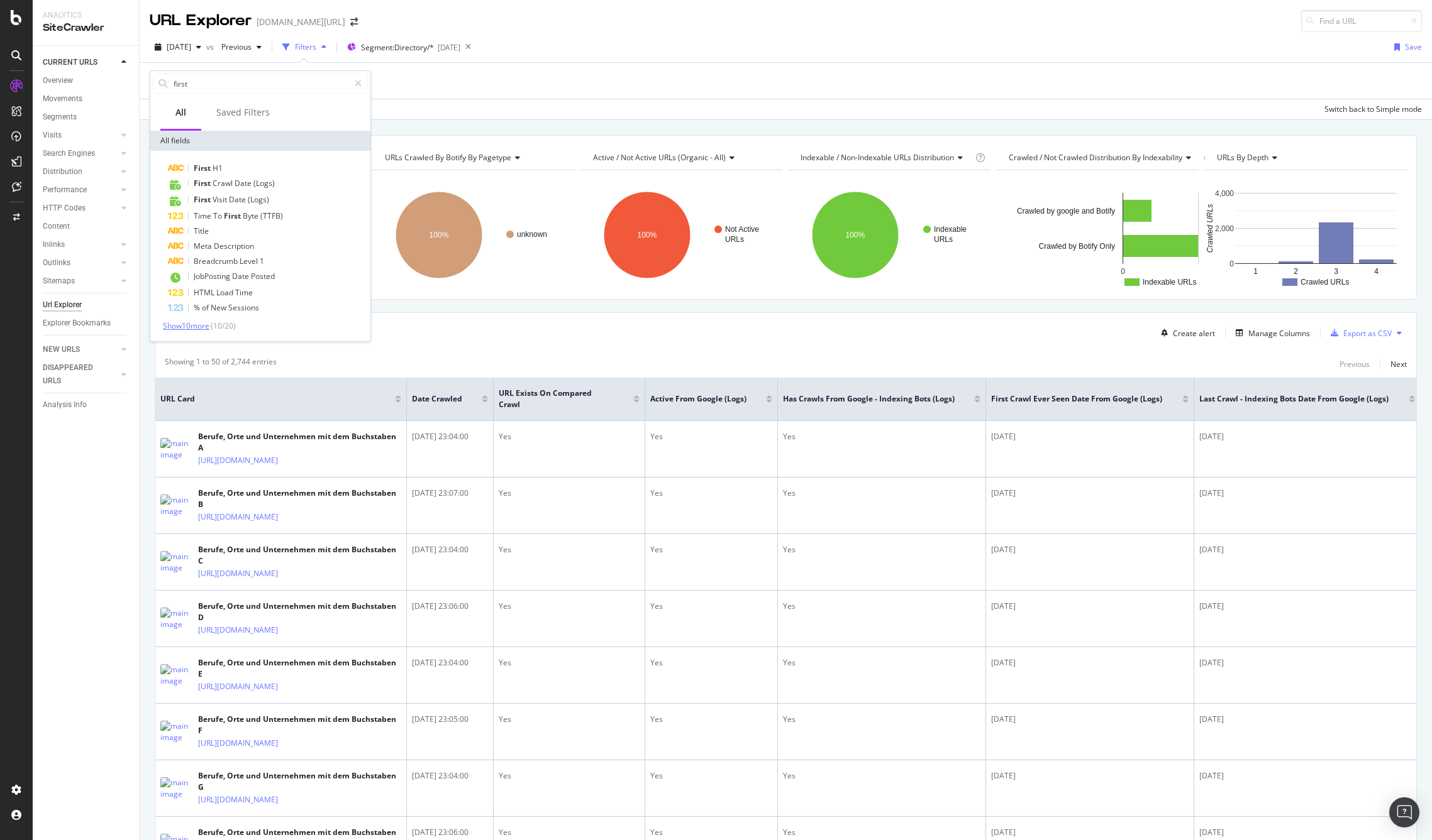
type input "first"
click at [187, 326] on span "Show 10 more" at bounding box center [186, 326] width 47 height 11
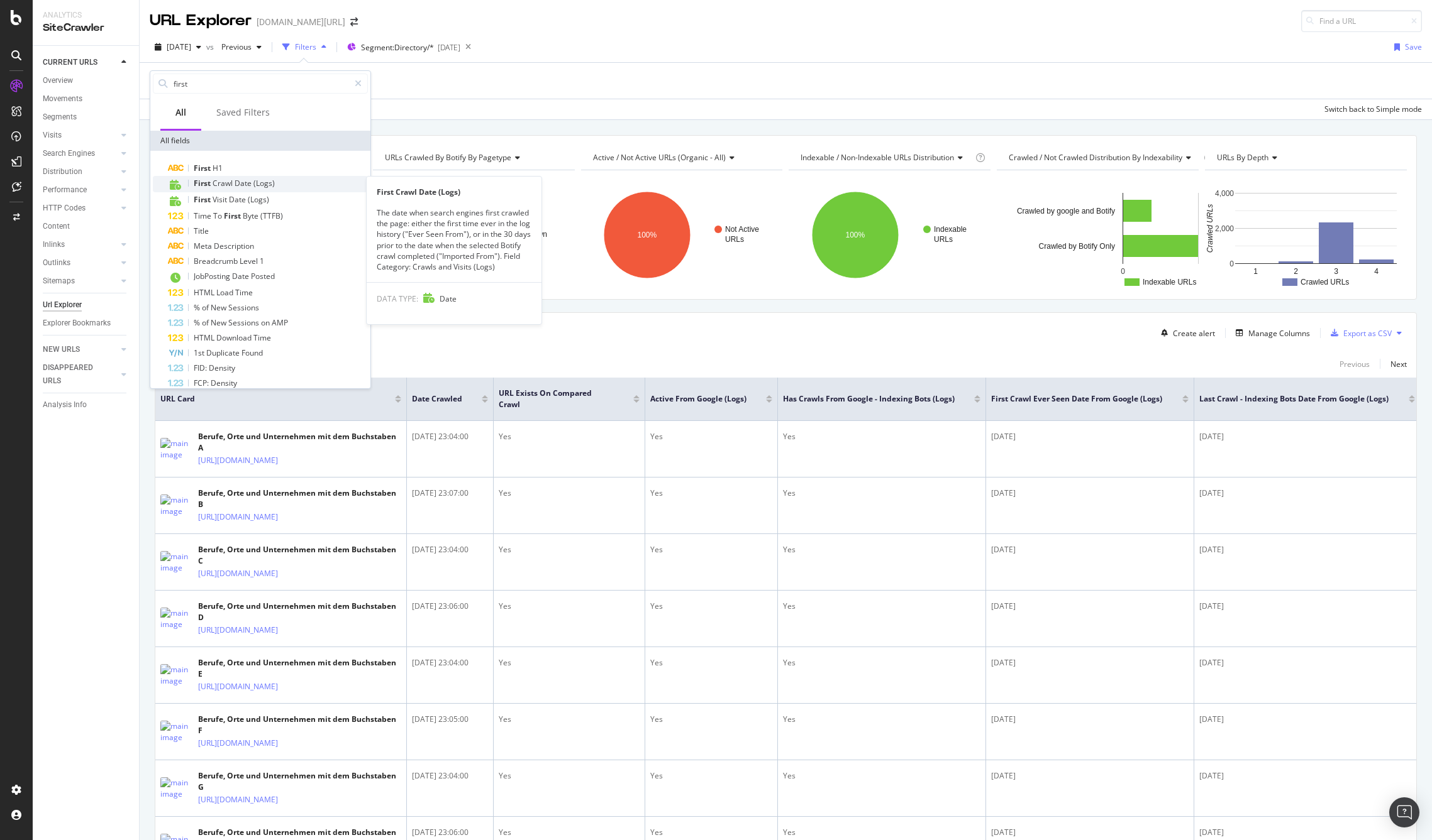
click at [232, 180] on span "Crawl" at bounding box center [223, 183] width 22 height 11
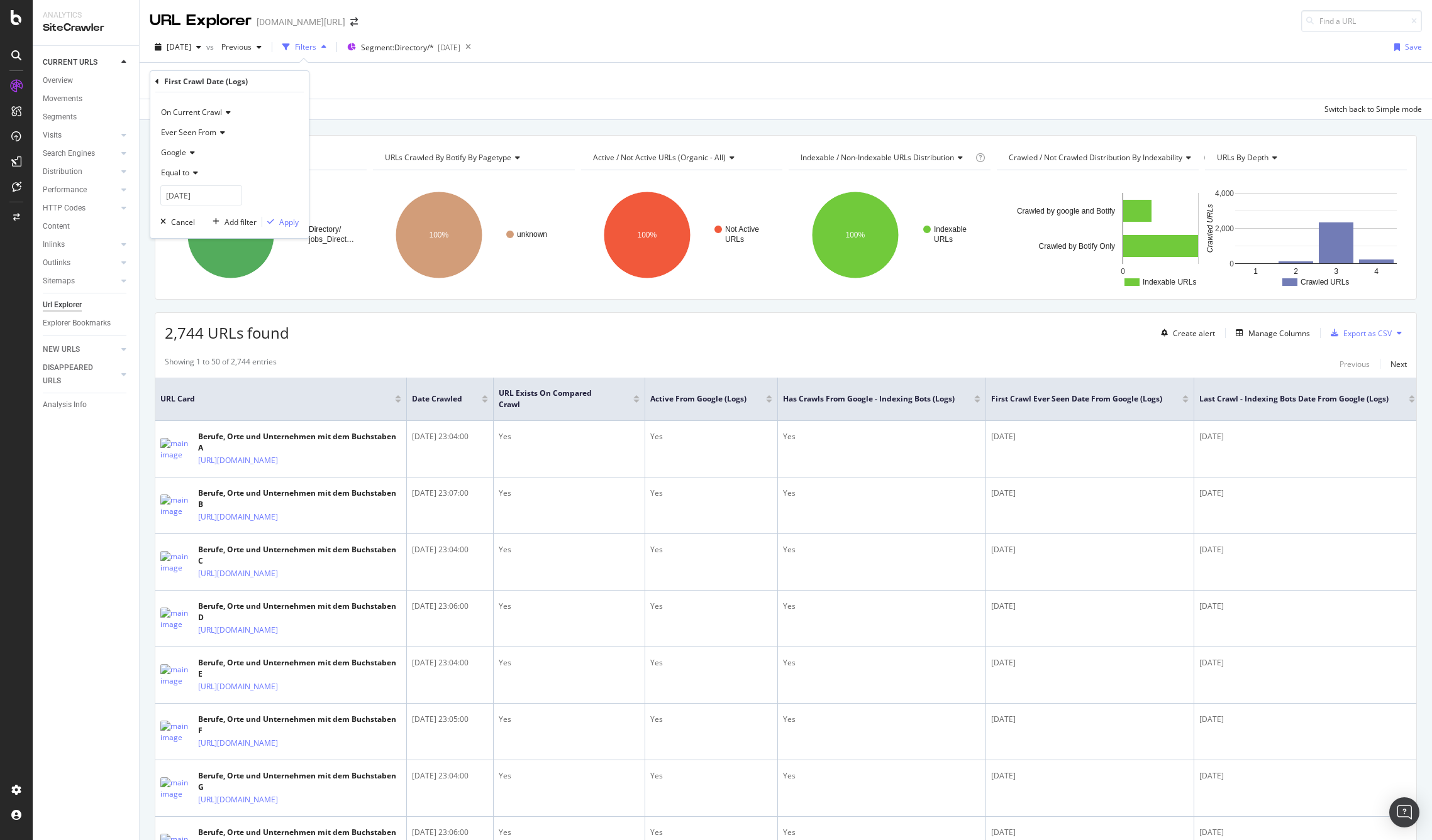
click at [187, 170] on span "Equal to" at bounding box center [175, 172] width 28 height 11
click at [210, 215] on div "After" at bounding box center [231, 215] width 134 height 16
click at [217, 188] on input "[DATE]" at bounding box center [201, 195] width 81 height 20
click at [186, 218] on link at bounding box center [188, 217] width 10 height 21
click at [219, 294] on div "15" at bounding box center [218, 296] width 20 height 16
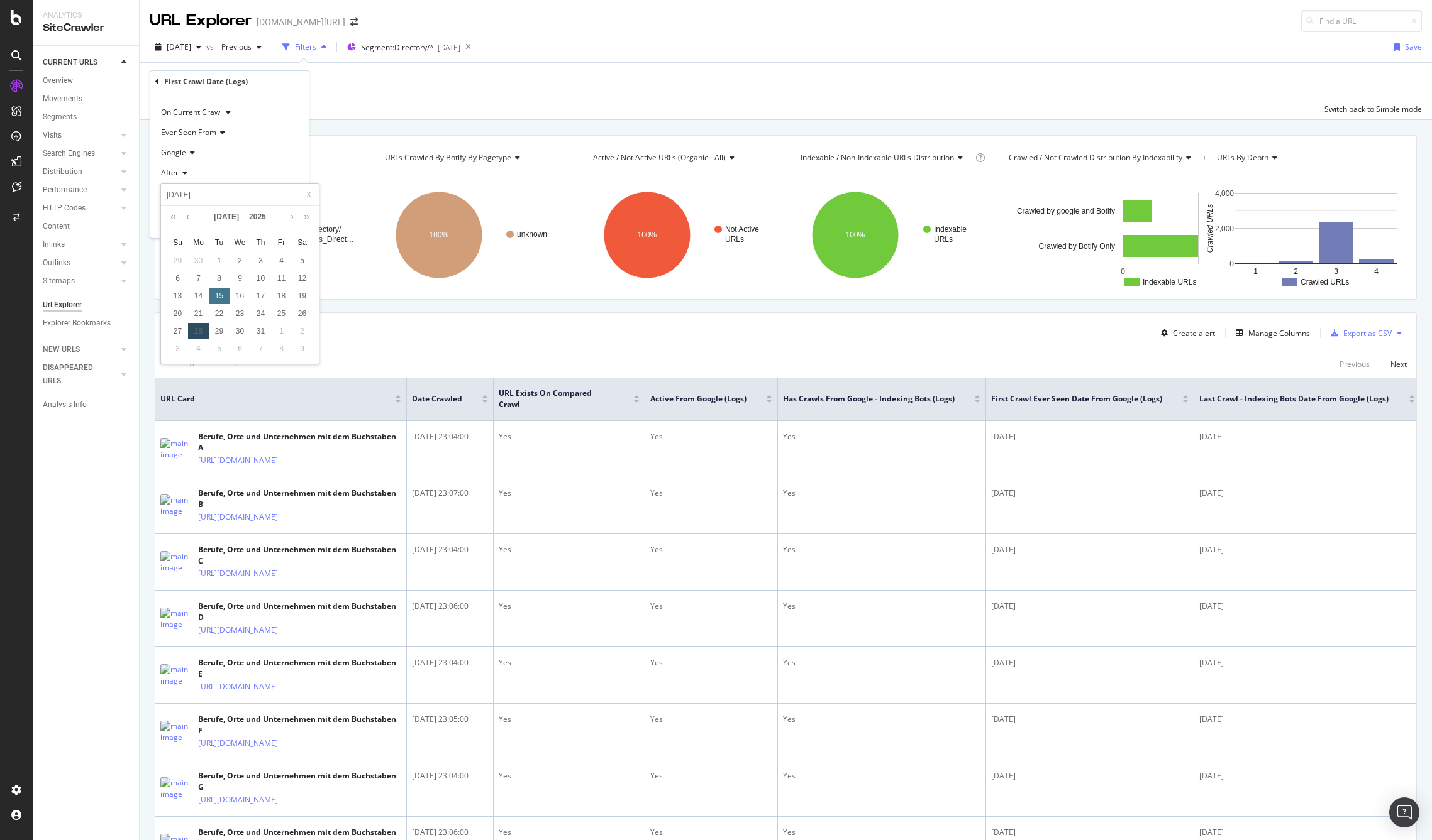
type input "[DATE]"
click at [289, 222] on div "Apply" at bounding box center [289, 222] width 19 height 11
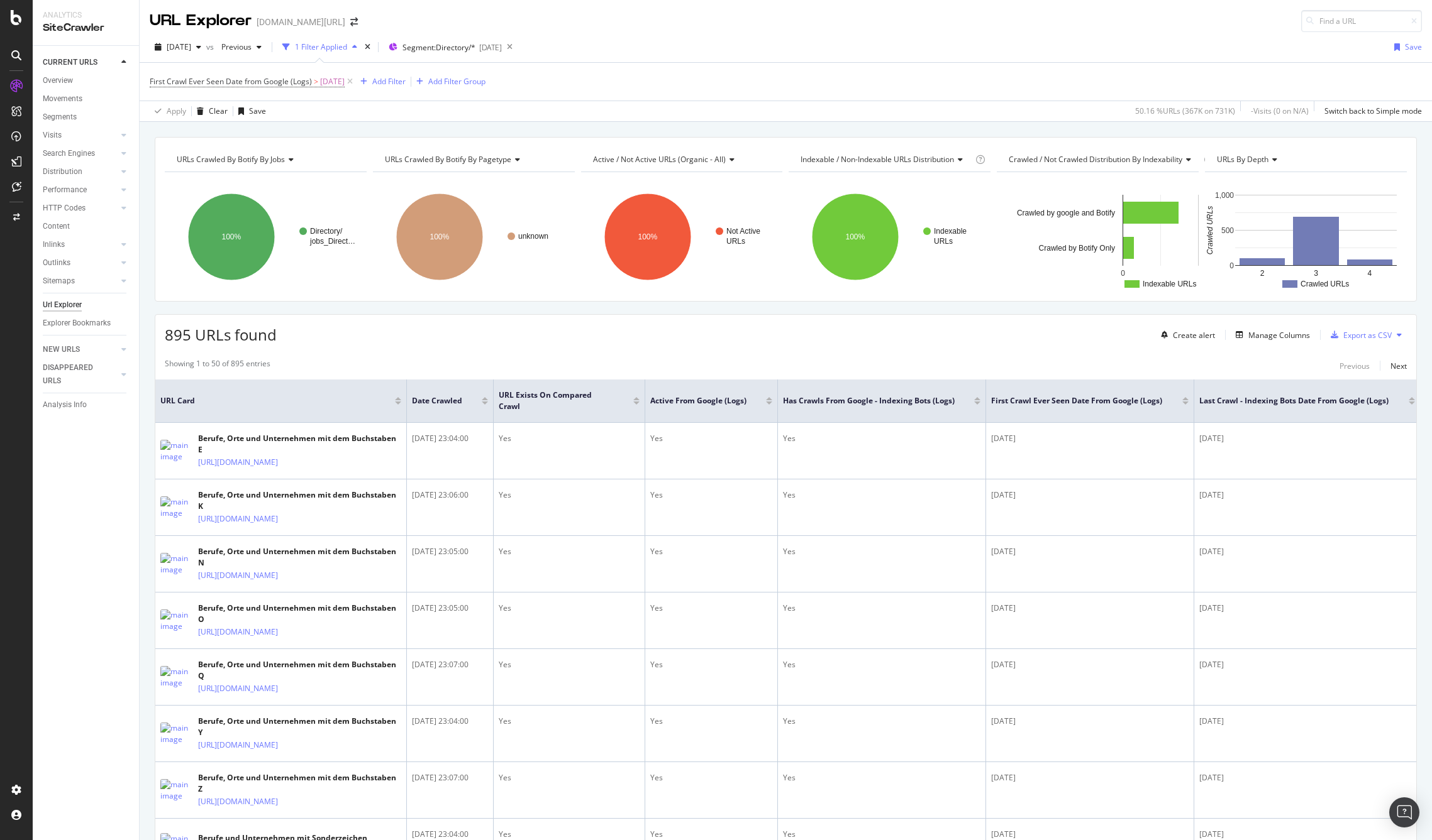
click at [1185, 403] on div at bounding box center [1184, 403] width 6 height 4
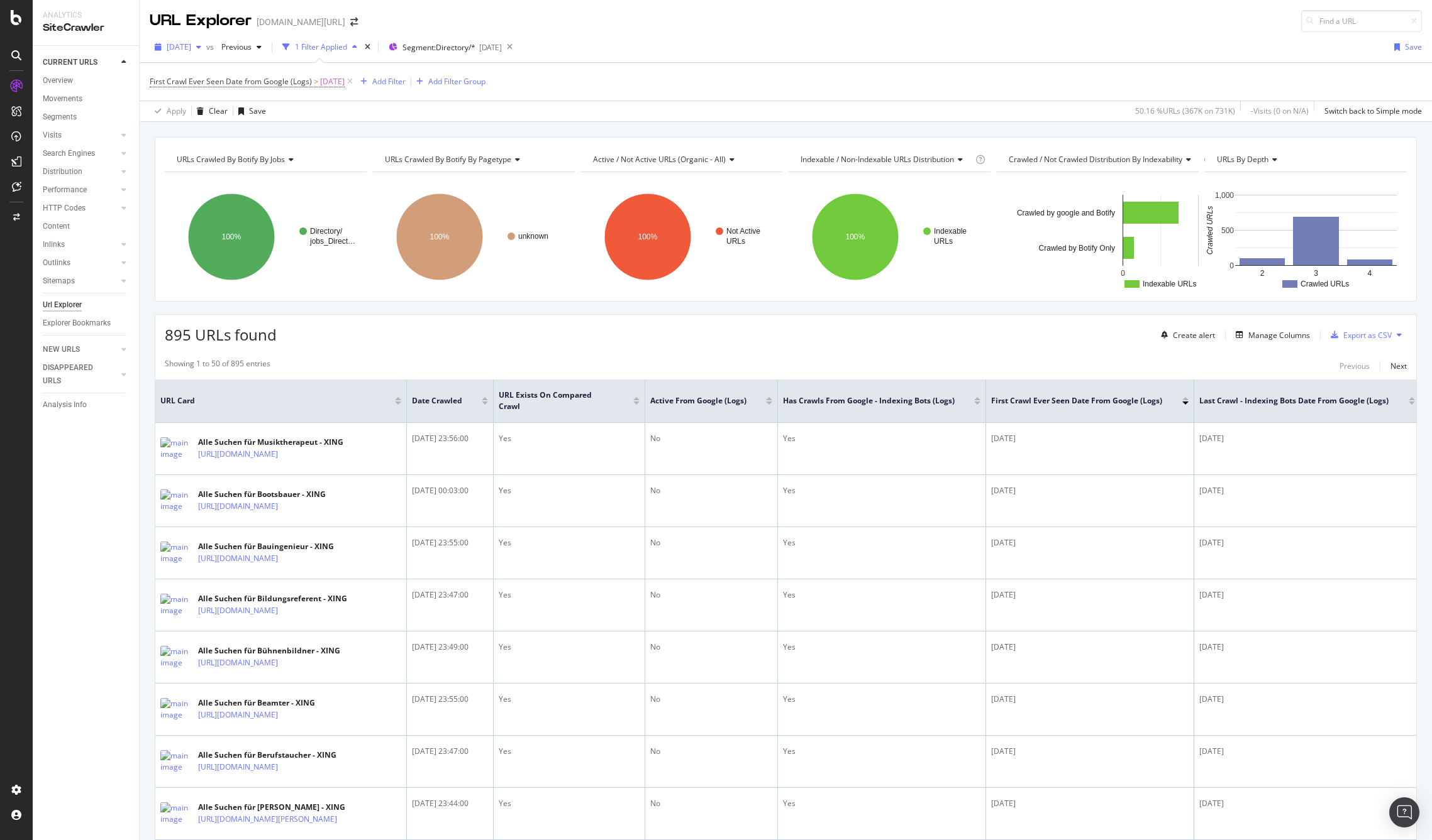
click at [191, 45] on span "[DATE]" at bounding box center [179, 47] width 25 height 11
click at [199, 90] on div "[DATE]" at bounding box center [202, 92] width 67 height 11
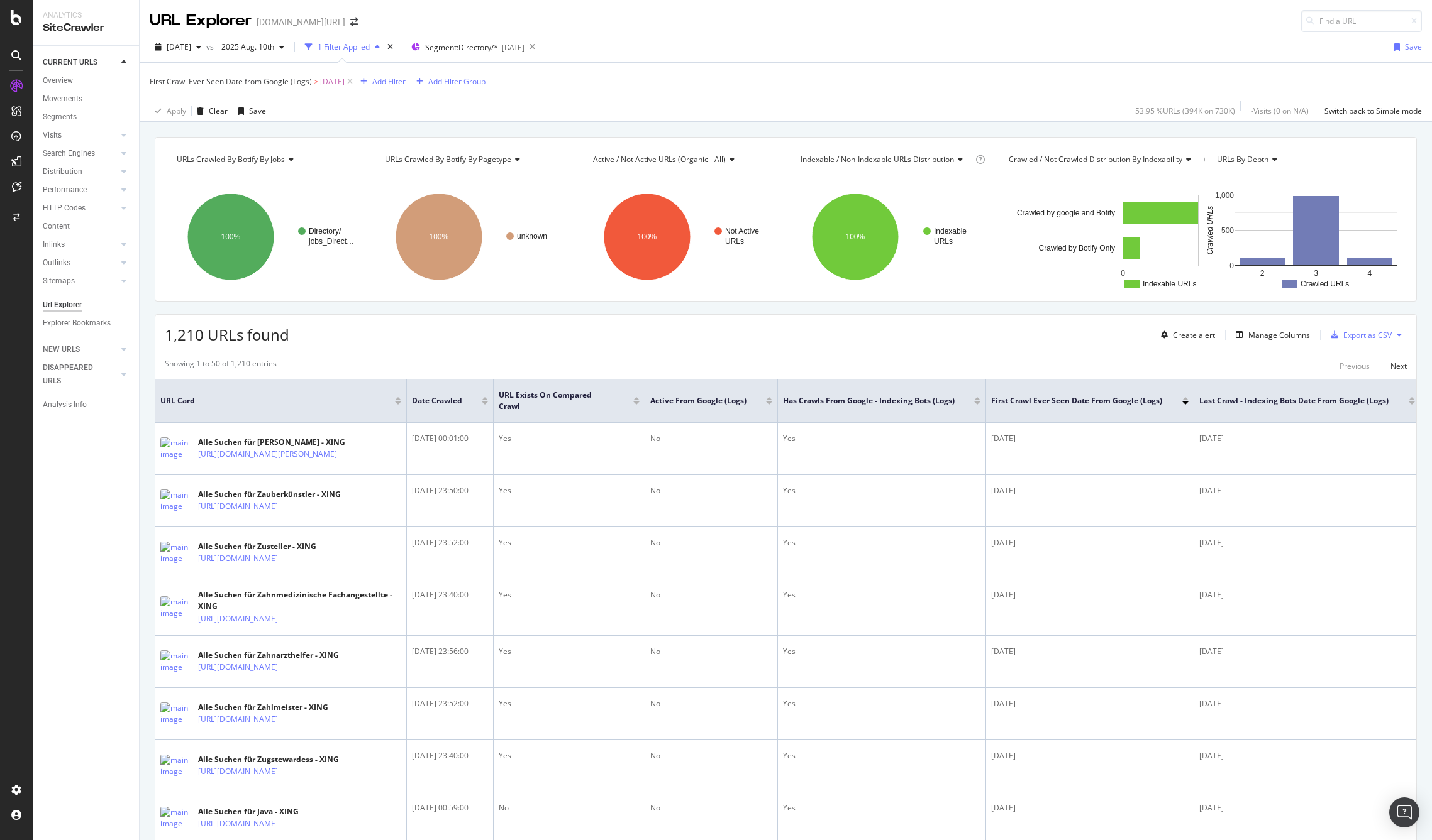
click at [1185, 397] on div at bounding box center [1184, 399] width 6 height 4
click at [1407, 46] on div "Save" at bounding box center [1413, 47] width 17 height 11
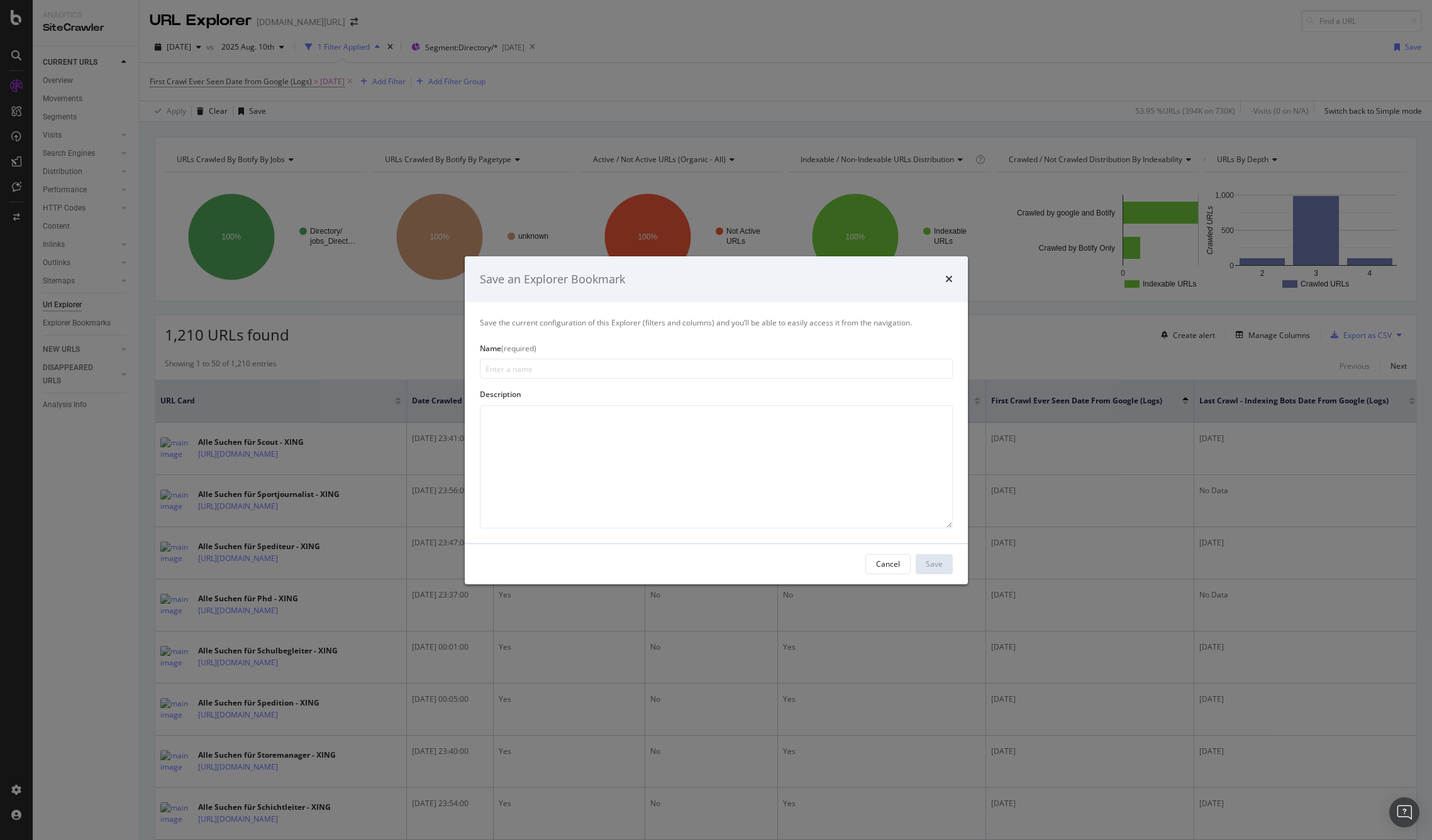
click at [614, 370] on input "modal" at bounding box center [716, 369] width 473 height 20
type input "L"
type input "C"
type input "URLs crawled by botify and Google"
click at [892, 569] on div "Cancel" at bounding box center [887, 564] width 24 height 11
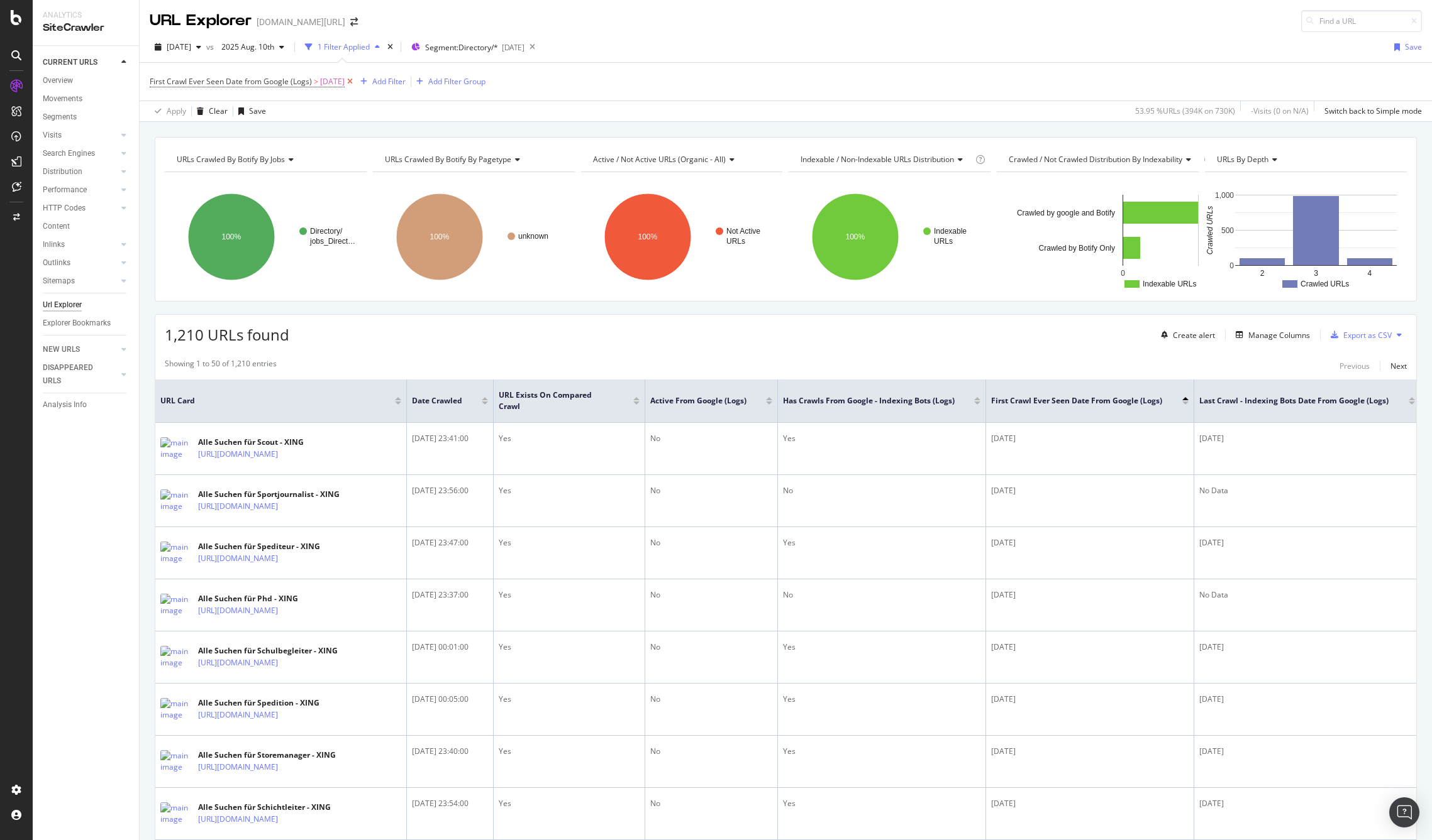
click at [356, 79] on icon at bounding box center [350, 81] width 11 height 12
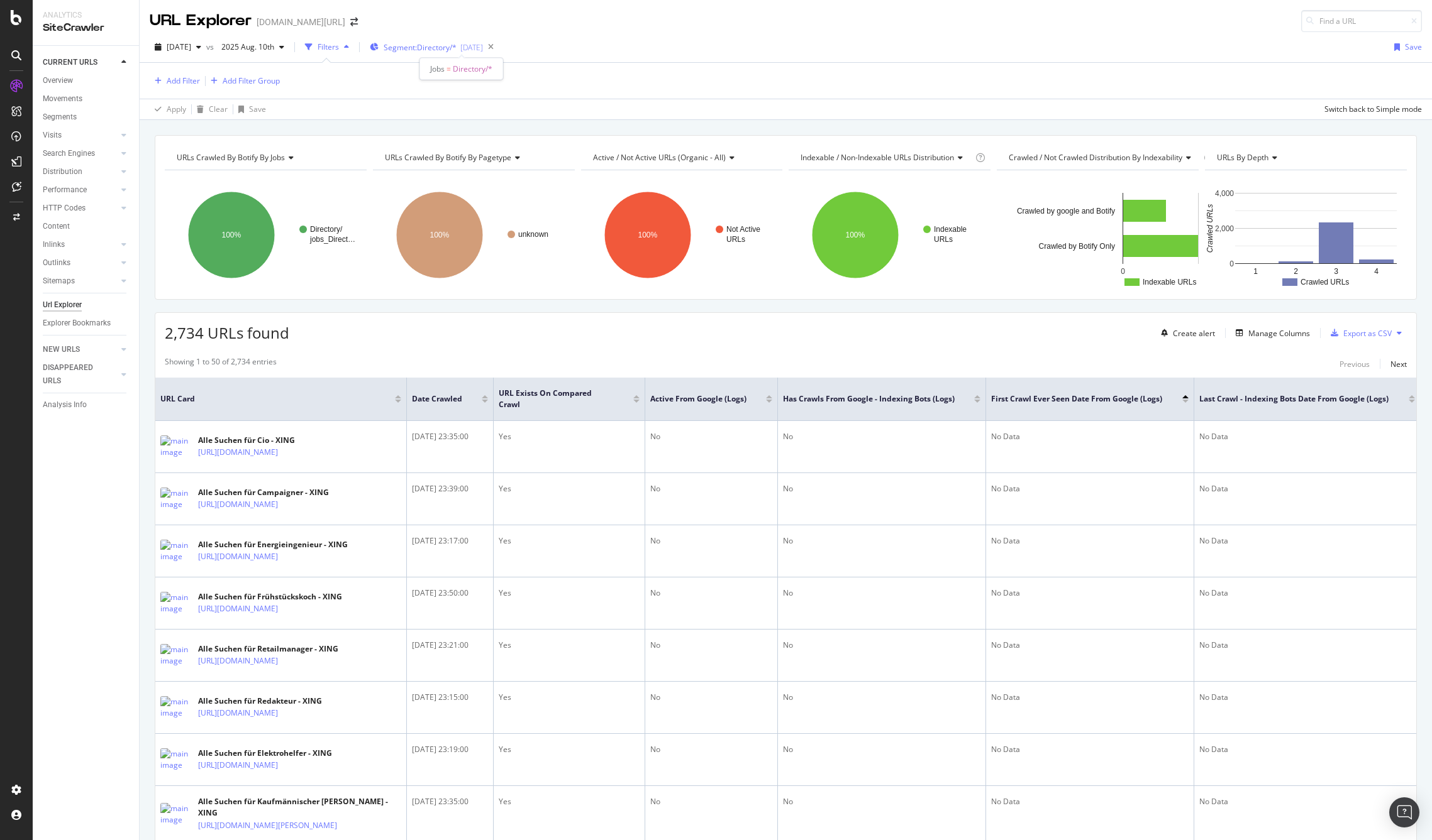
click at [483, 47] on div "[DATE]" at bounding box center [471, 48] width 23 height 11
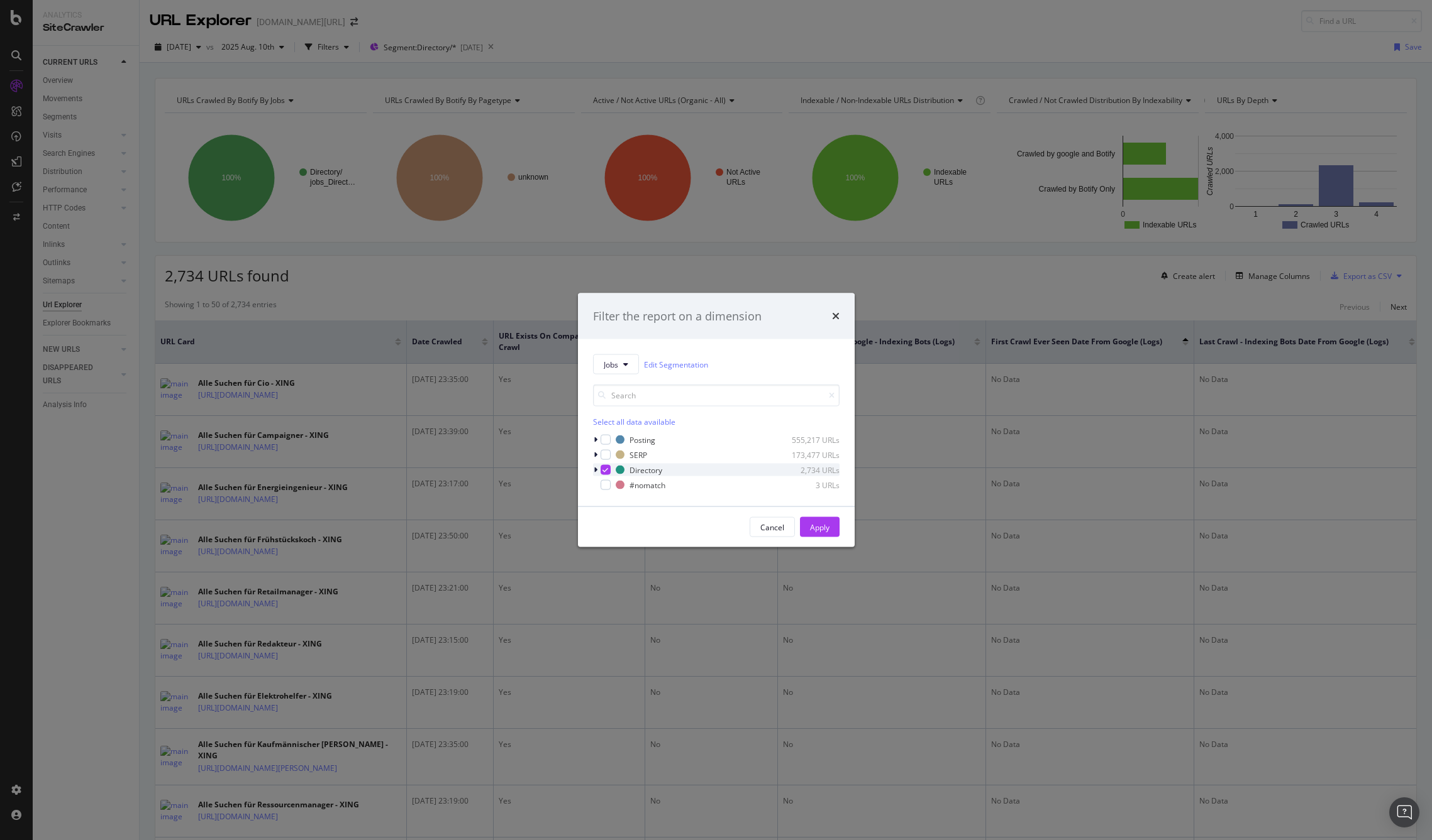
click at [606, 464] on div "Directory 2,734 URLs" at bounding box center [716, 470] width 247 height 12
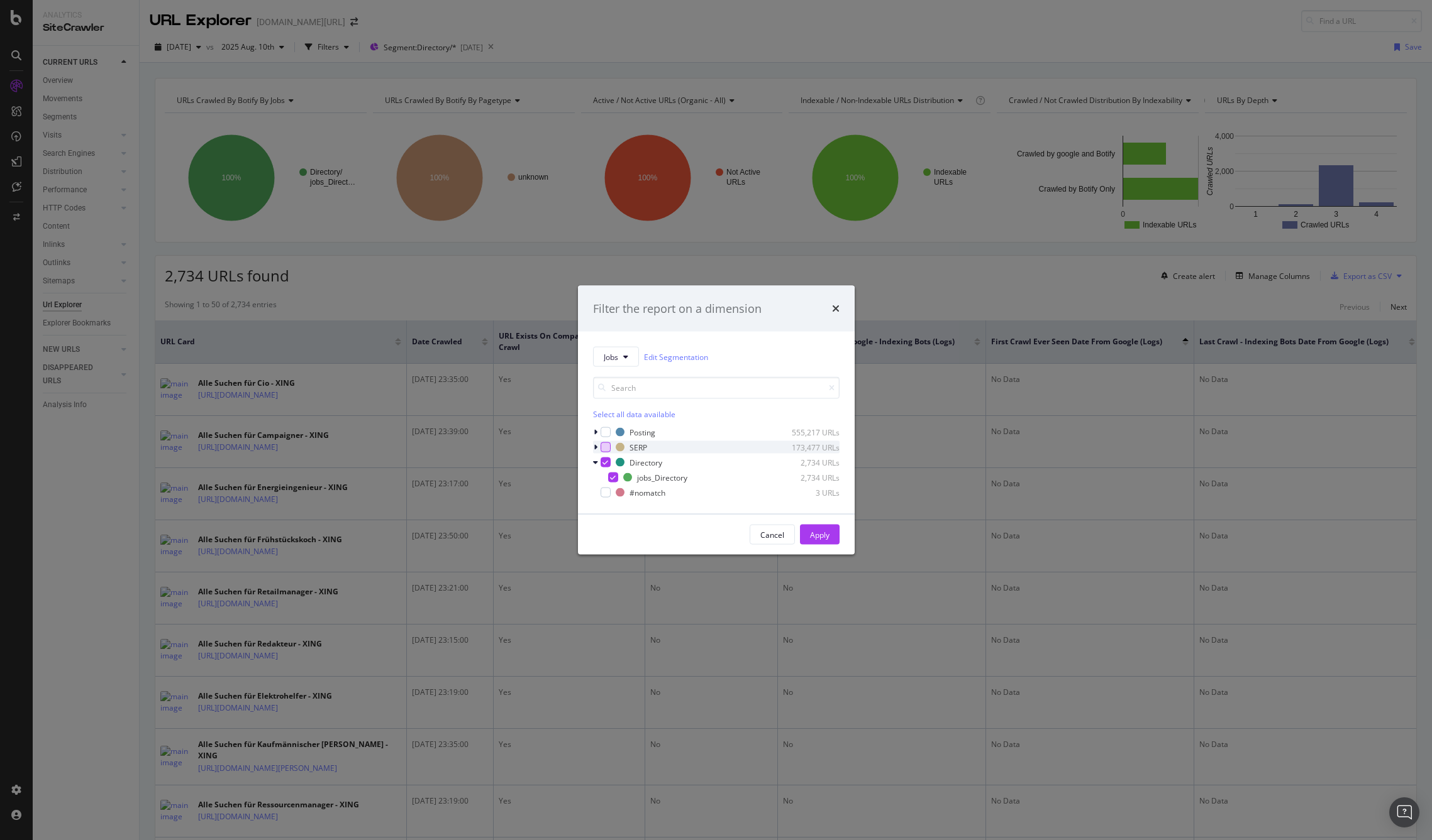
click at [605, 447] on div "modal" at bounding box center [605, 447] width 10 height 10
click at [605, 462] on icon "modal" at bounding box center [605, 462] width 5 height 6
click at [818, 528] on div "Apply" at bounding box center [820, 534] width 19 height 19
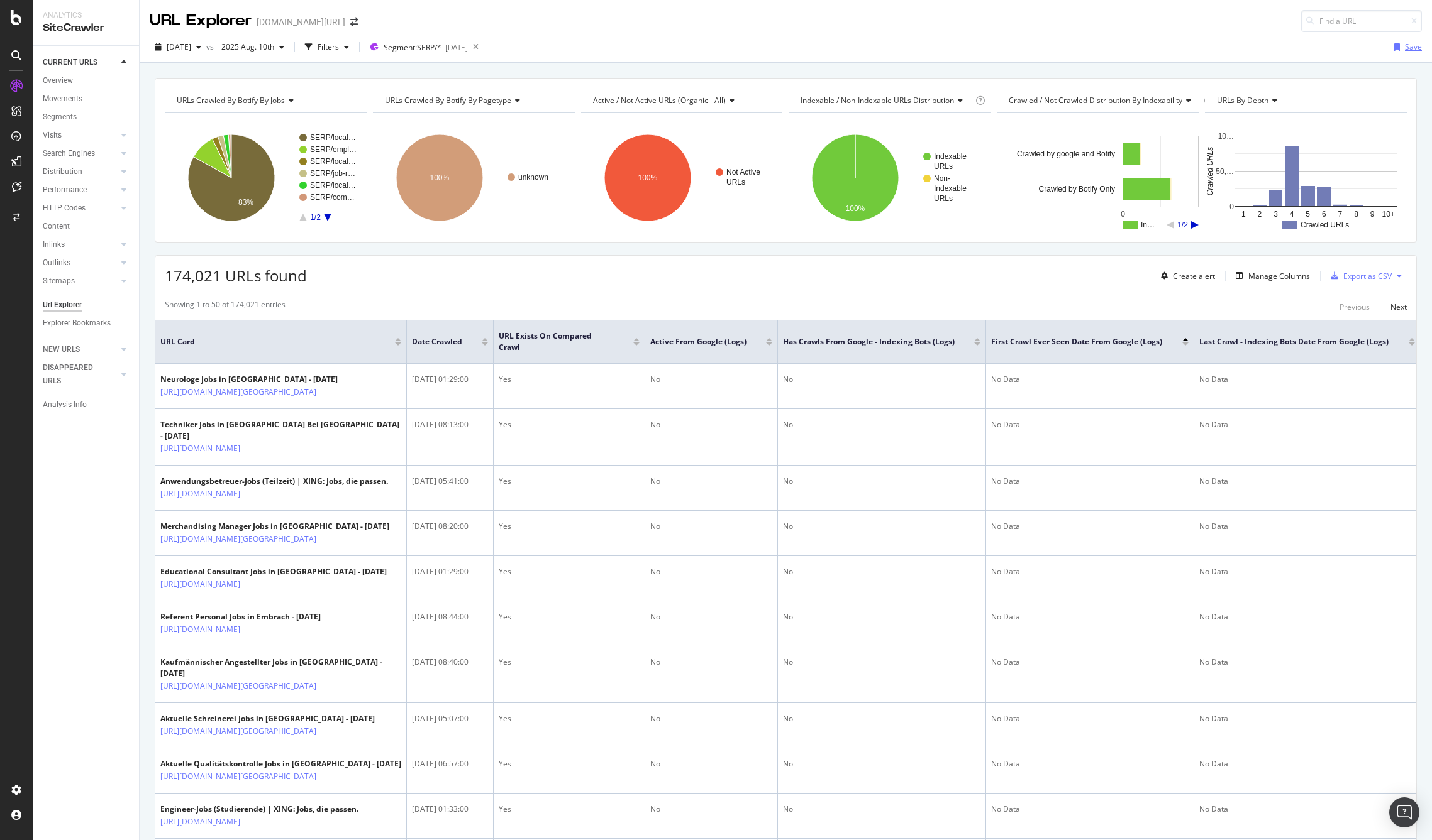
click at [1405, 47] on div "Save" at bounding box center [1413, 47] width 17 height 11
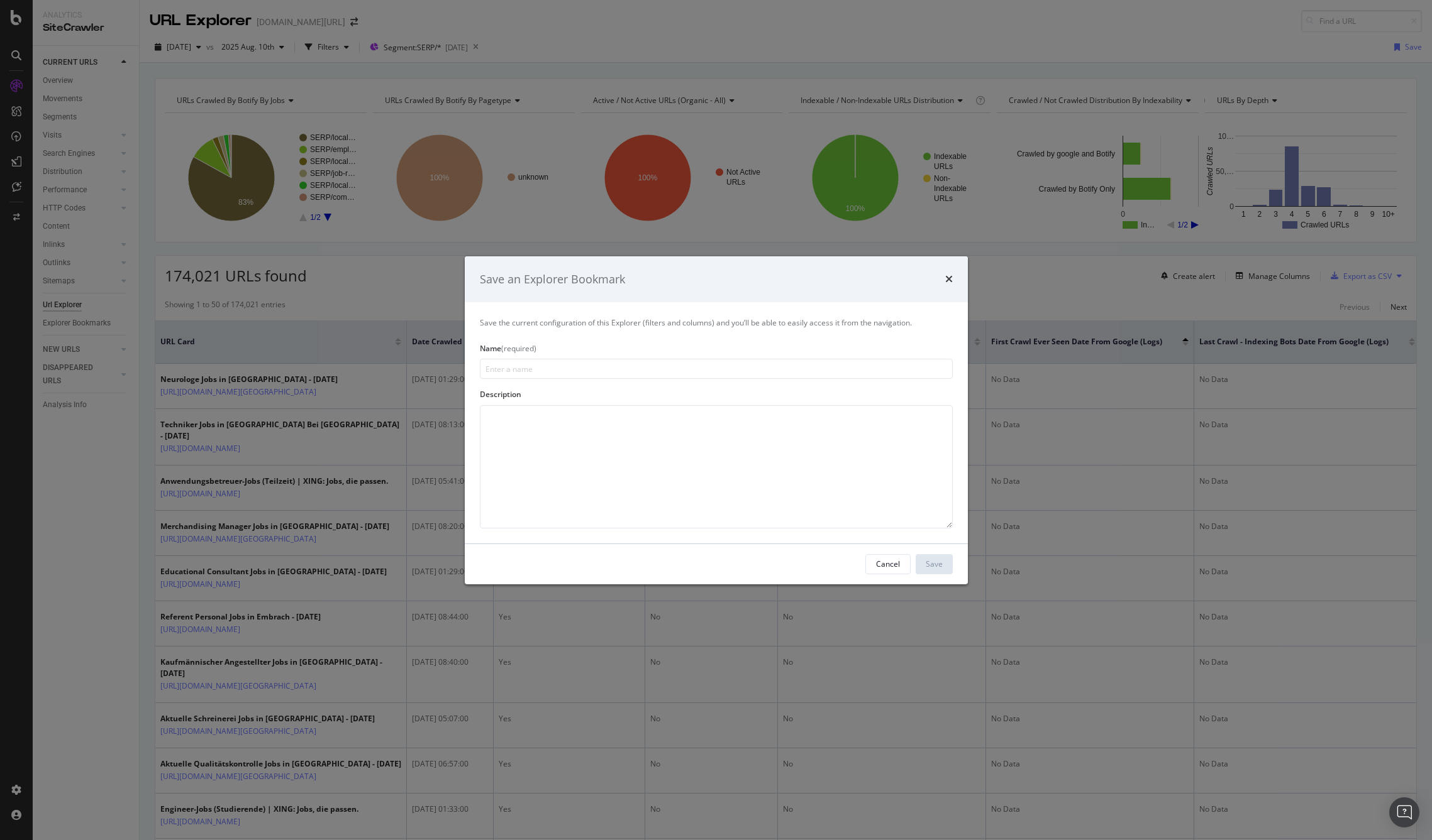
click at [606, 370] on input "modal" at bounding box center [716, 369] width 473 height 20
type input "SERP Crawl Comparison - botify vs. Google"
click at [936, 560] on div "Save" at bounding box center [933, 564] width 17 height 11
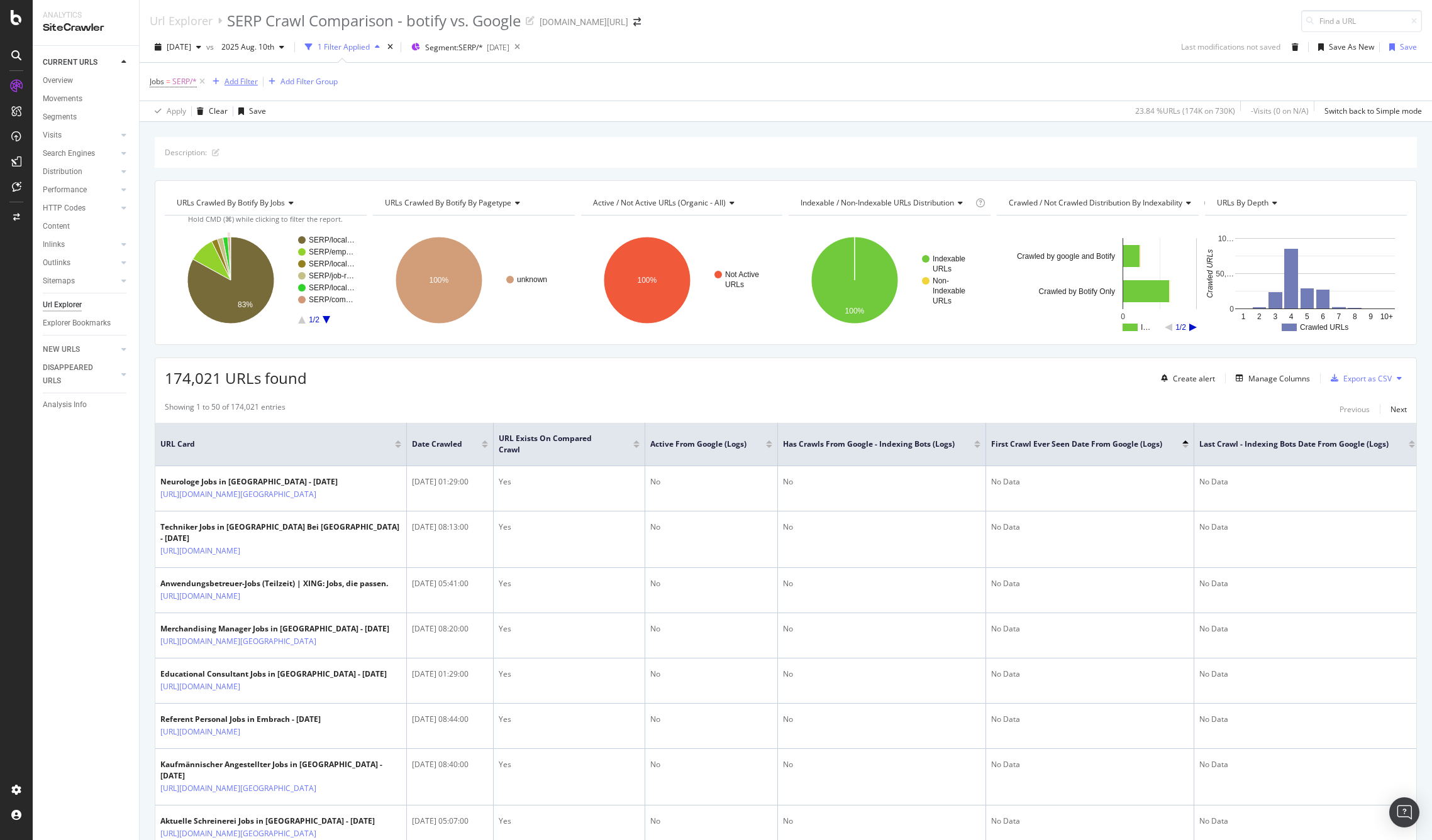
click at [242, 79] on div "Add Filter" at bounding box center [241, 81] width 34 height 11
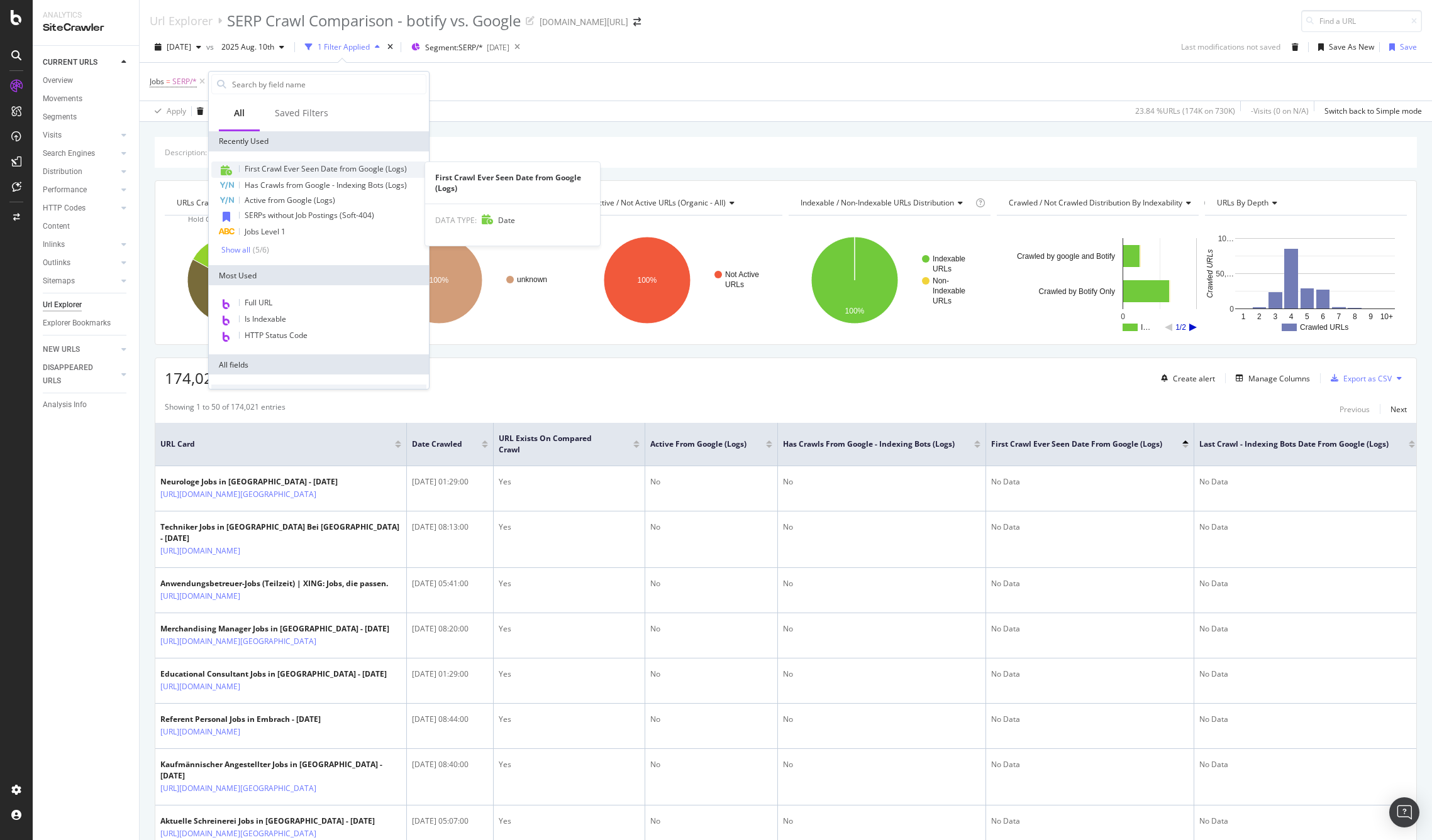
click at [303, 166] on span "First Crawl Ever Seen Date from Google (Logs)" at bounding box center [325, 169] width 162 height 11
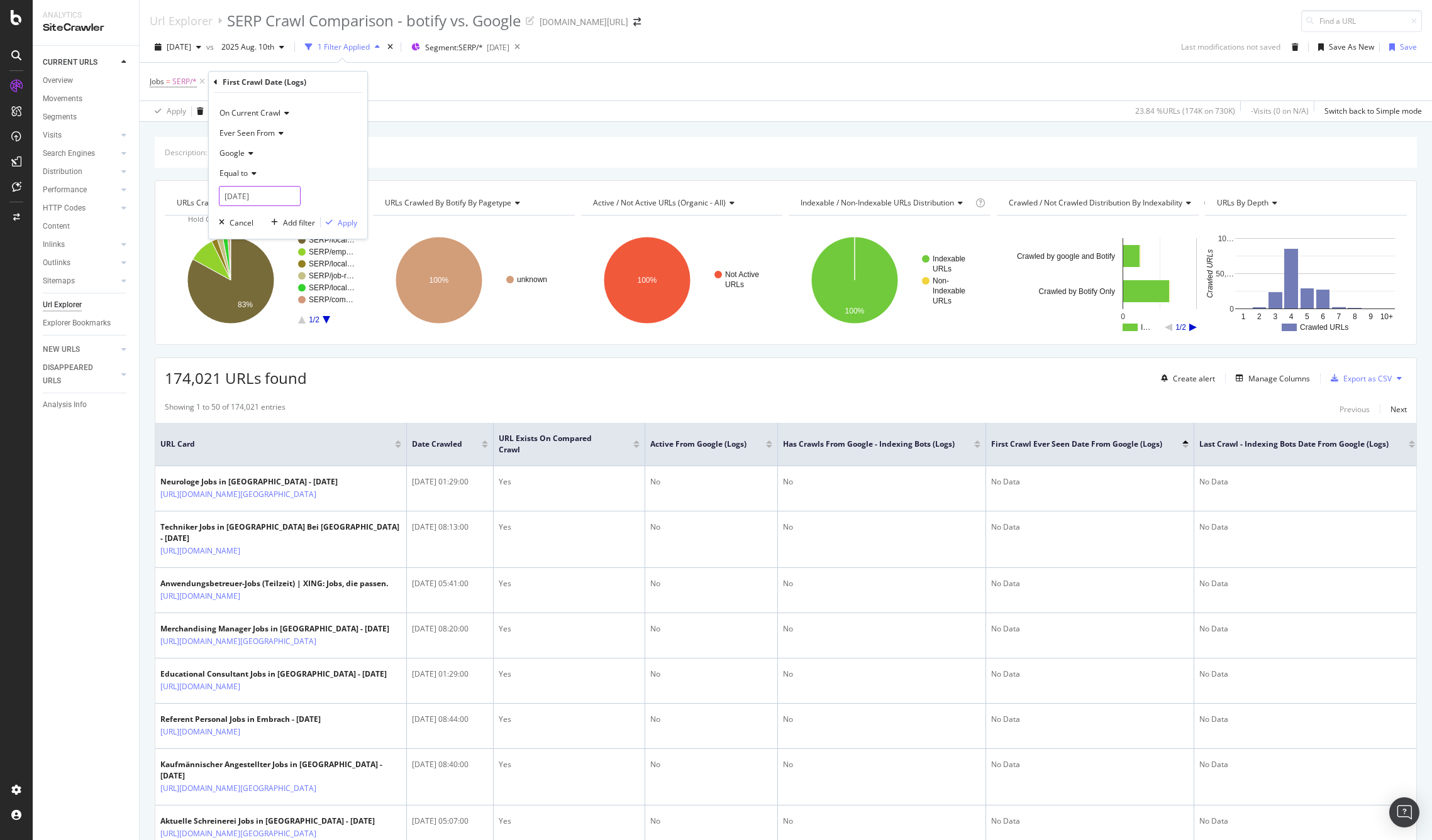
click at [256, 196] on input "[DATE]" at bounding box center [259, 195] width 81 height 20
click at [333, 115] on div "On Current Crawl" at bounding box center [287, 113] width 138 height 20
click at [318, 108] on div "On Current Crawl" at bounding box center [287, 113] width 138 height 20
click at [271, 111] on span "On Current Crawl" at bounding box center [249, 113] width 61 height 11
click at [334, 103] on div "On Current Crawl" at bounding box center [287, 113] width 138 height 20
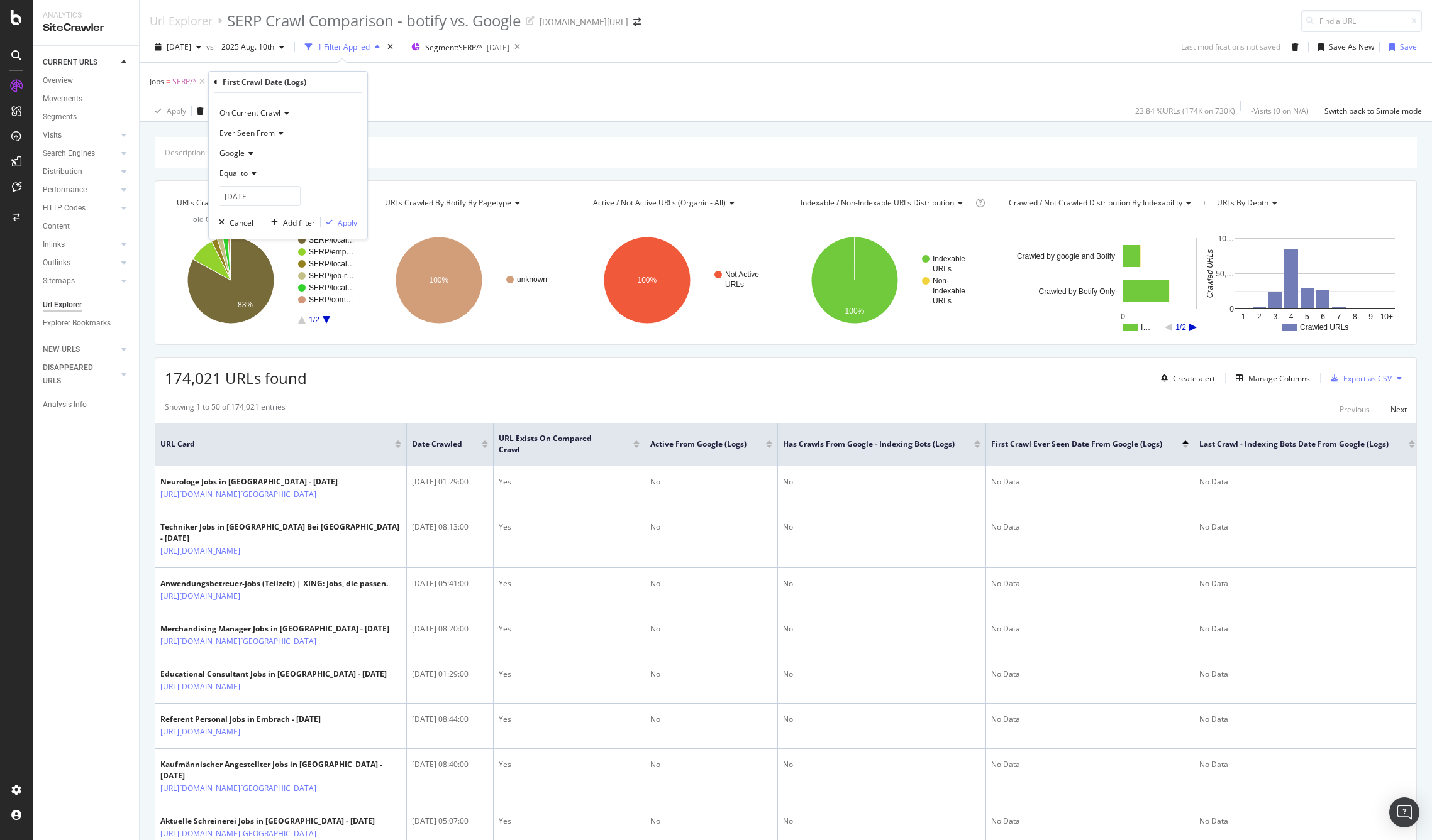
click at [254, 173] on icon at bounding box center [252, 173] width 9 height 8
click at [257, 218] on div "After" at bounding box center [289, 216] width 134 height 16
click at [245, 199] on input "[DATE]" at bounding box center [259, 195] width 81 height 20
click at [245, 214] on link at bounding box center [246, 218] width 10 height 21
click at [280, 295] on div "15" at bounding box center [277, 296] width 20 height 16
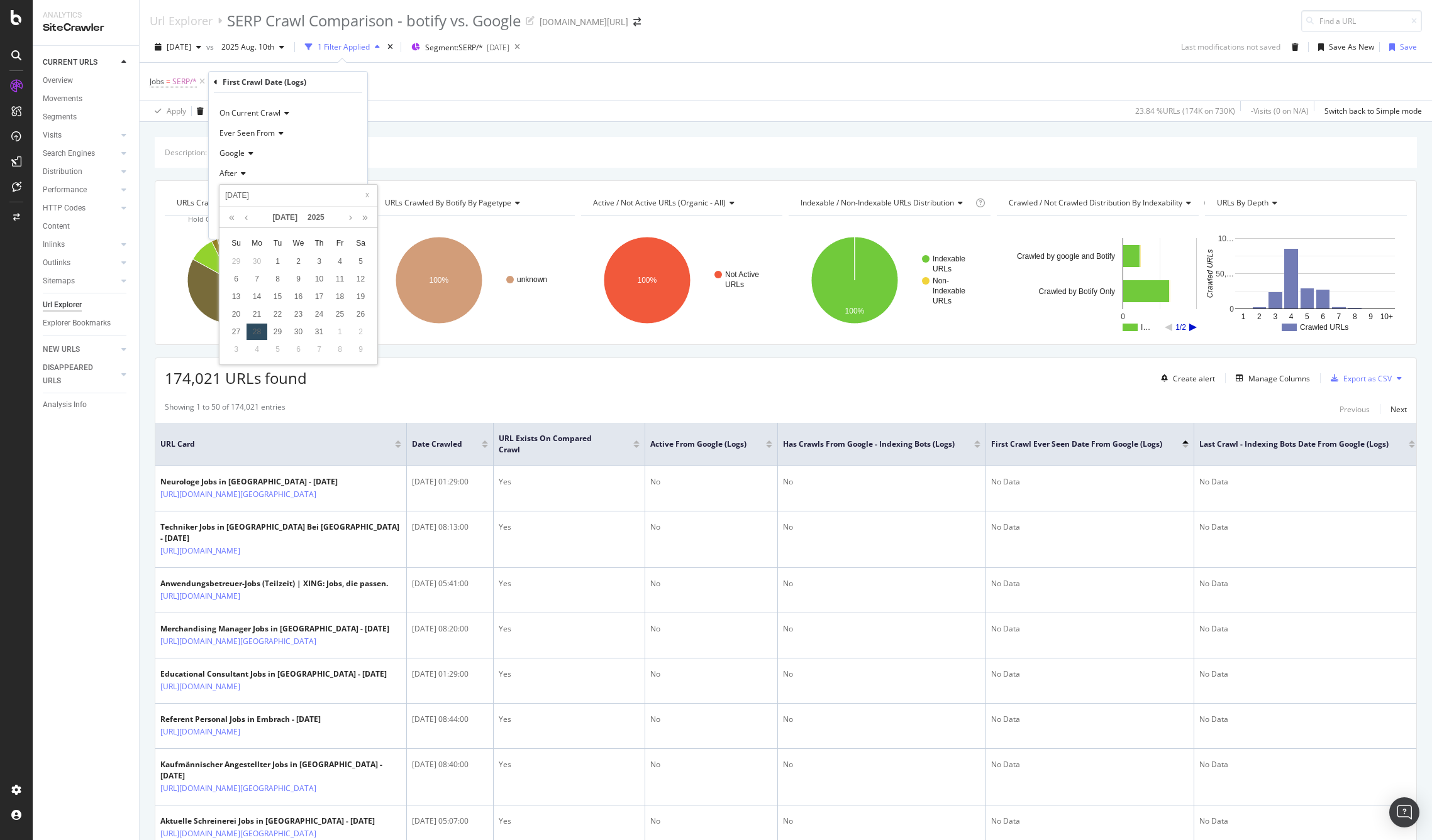
type input "[DATE]"
click at [350, 221] on div "Apply" at bounding box center [348, 223] width 19 height 11
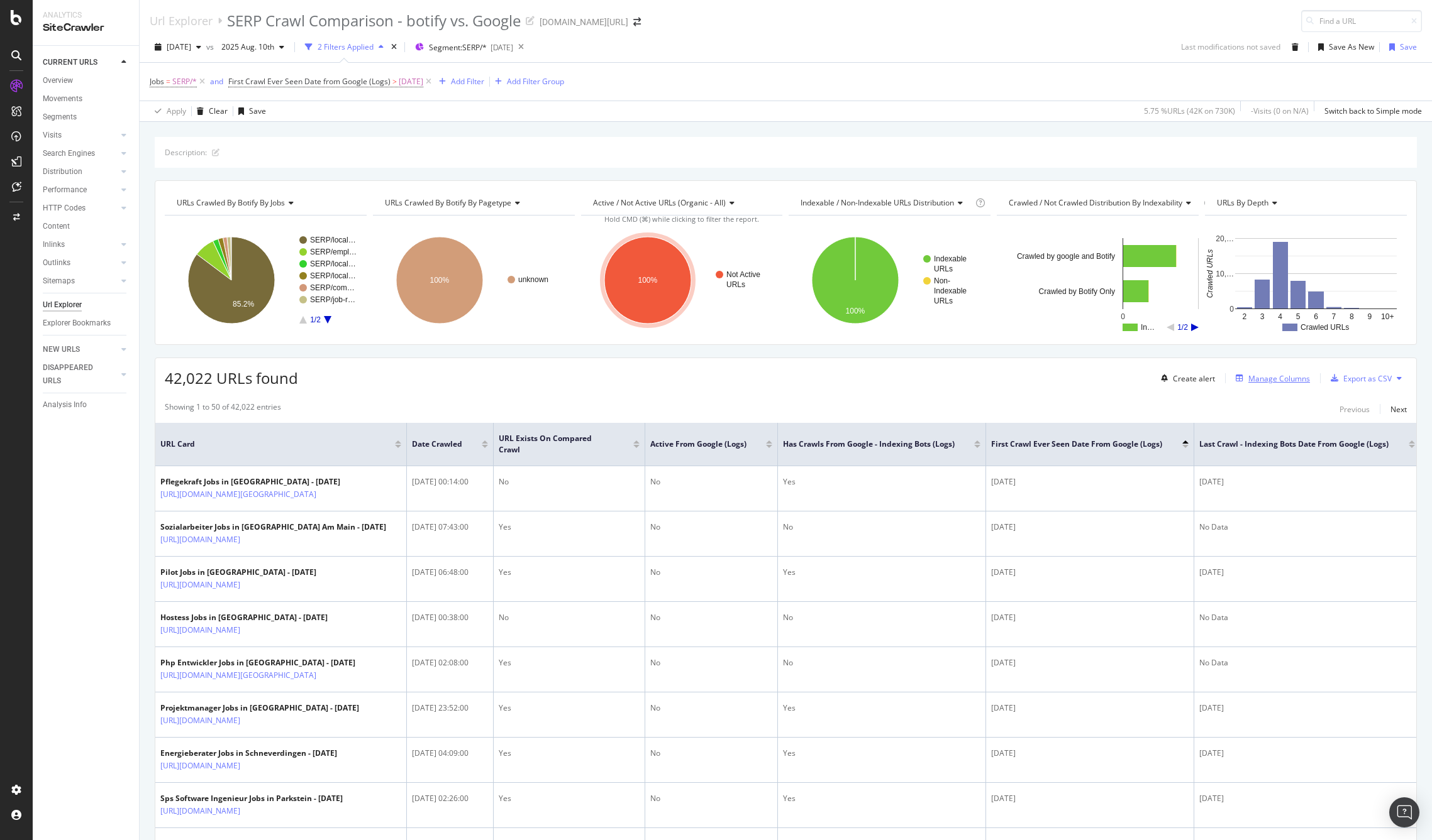
click at [1260, 378] on div "Manage Columns" at bounding box center [1279, 378] width 62 height 11
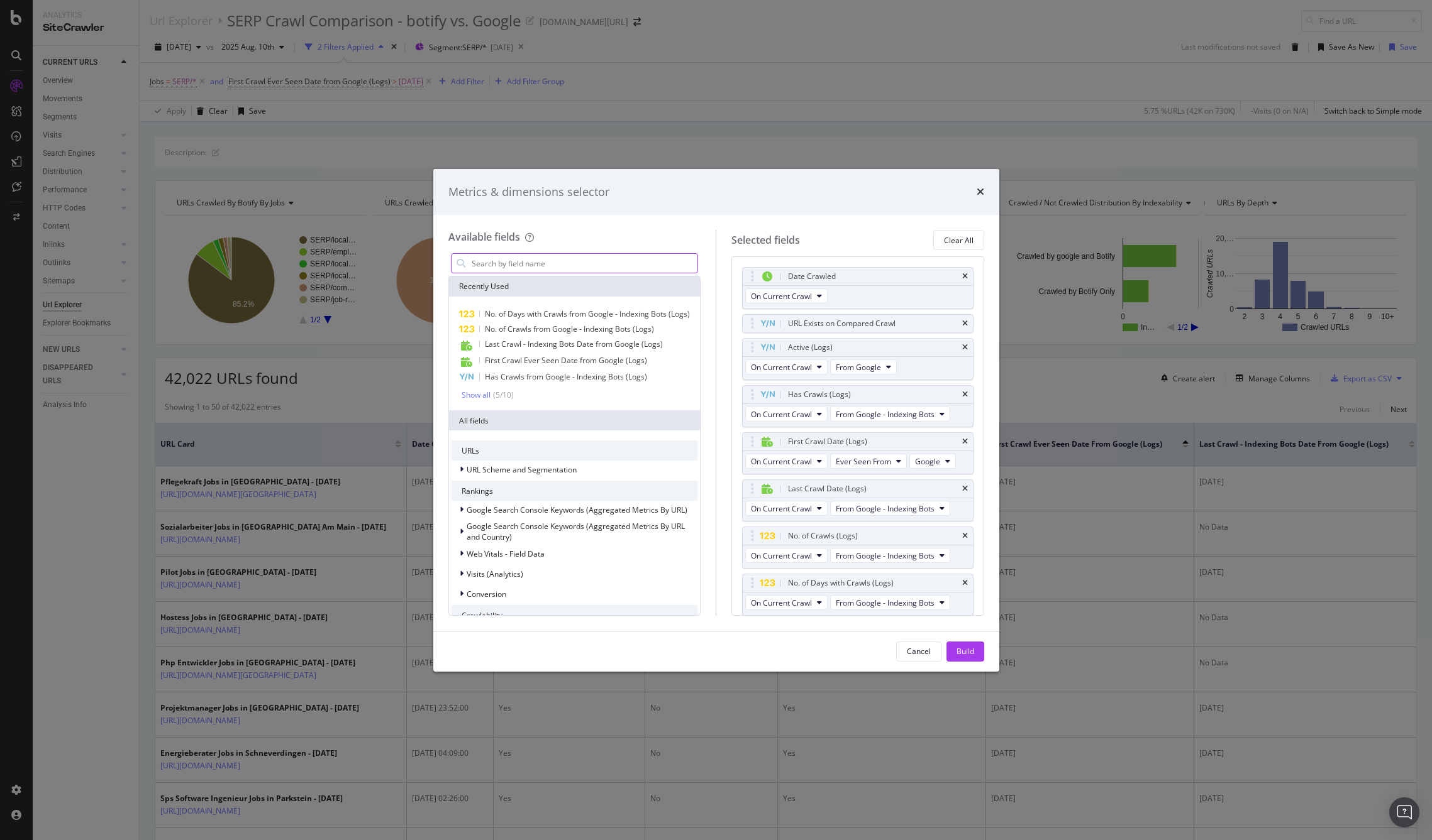
click at [555, 261] on input "modal" at bounding box center [584, 263] width 227 height 19
type input "n"
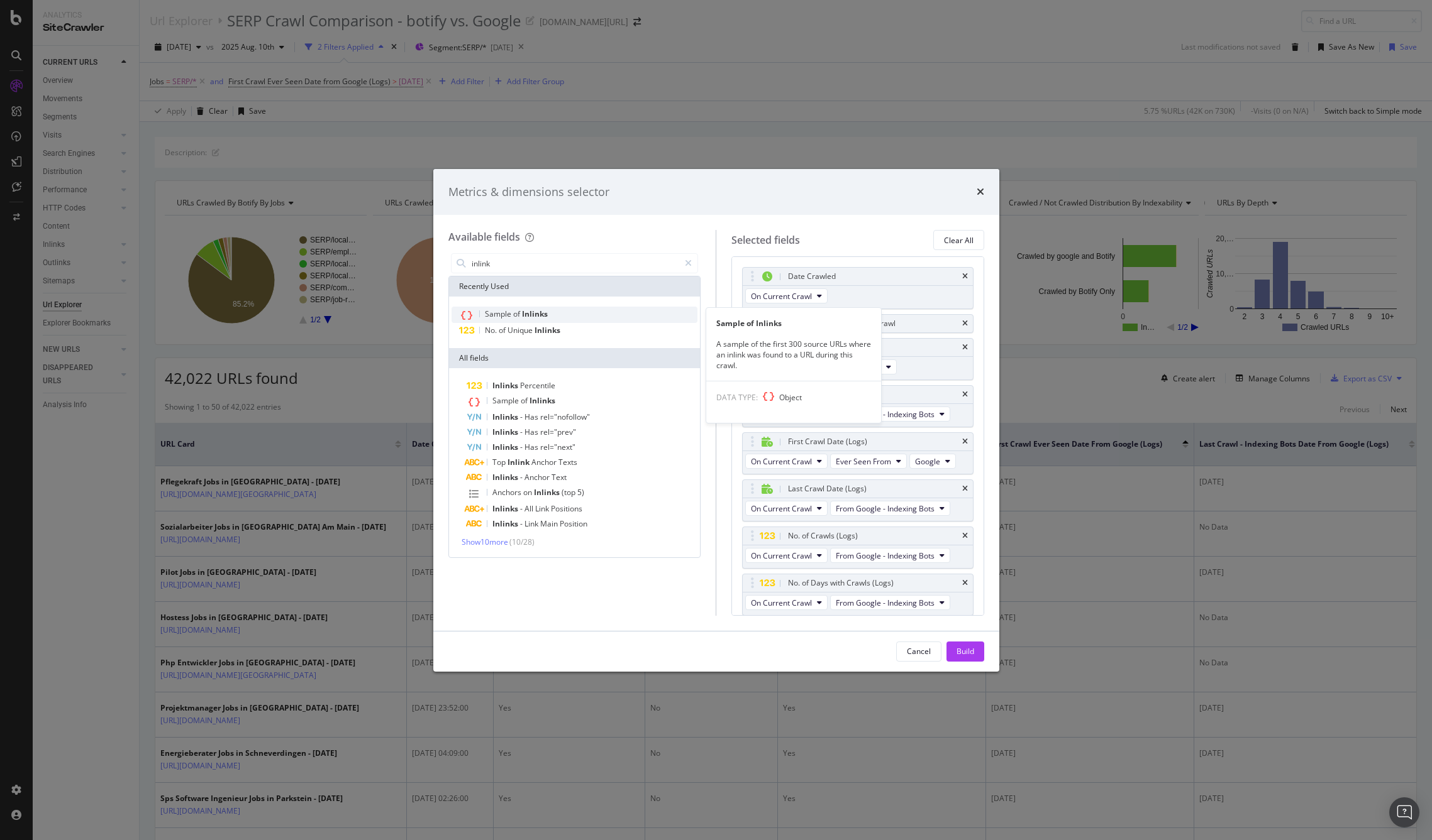
type input "inlink"
click at [550, 313] on div "Sample of Inlinks" at bounding box center [574, 315] width 247 height 16
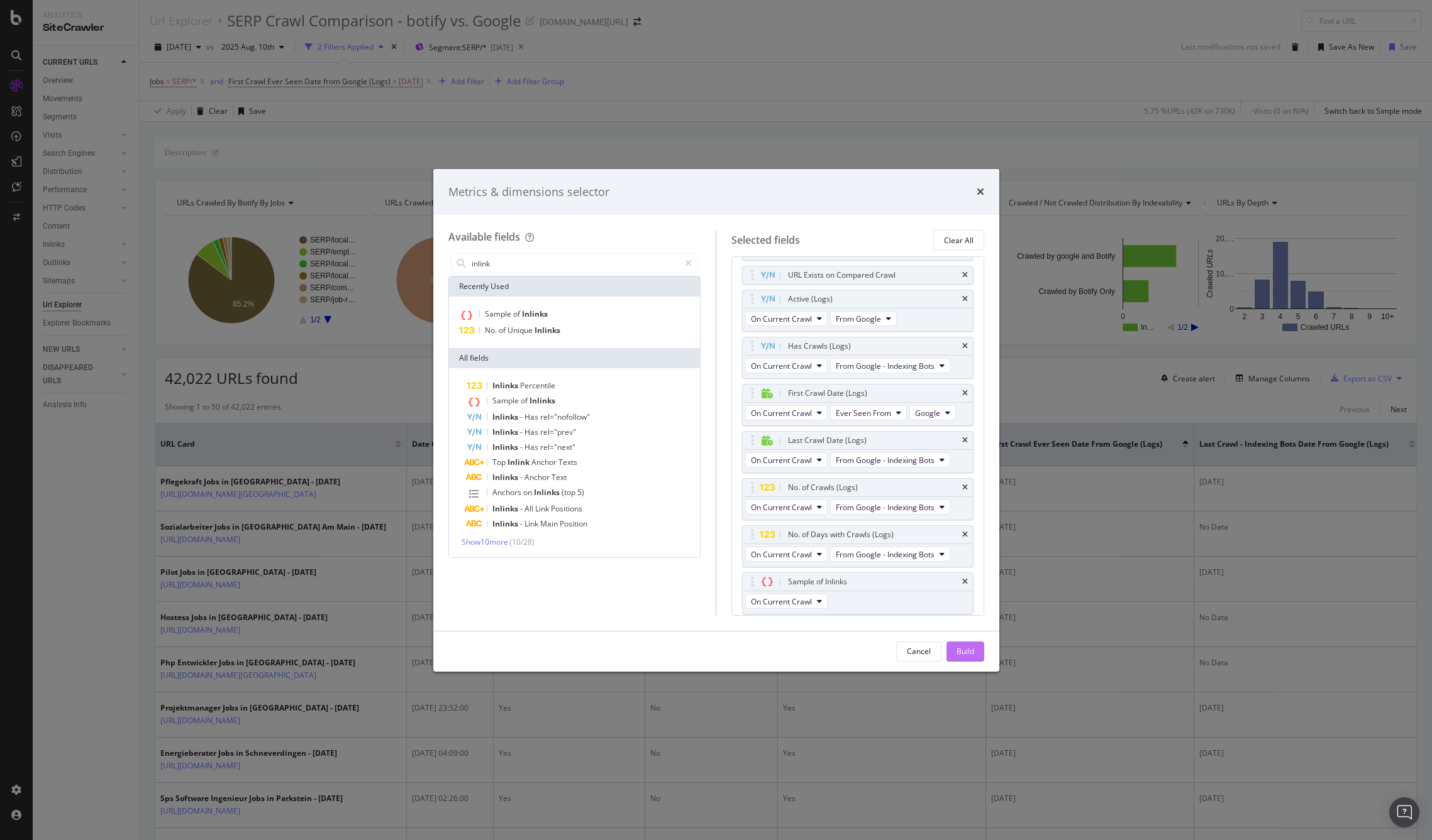
click at [973, 653] on button "Build" at bounding box center [965, 652] width 38 height 20
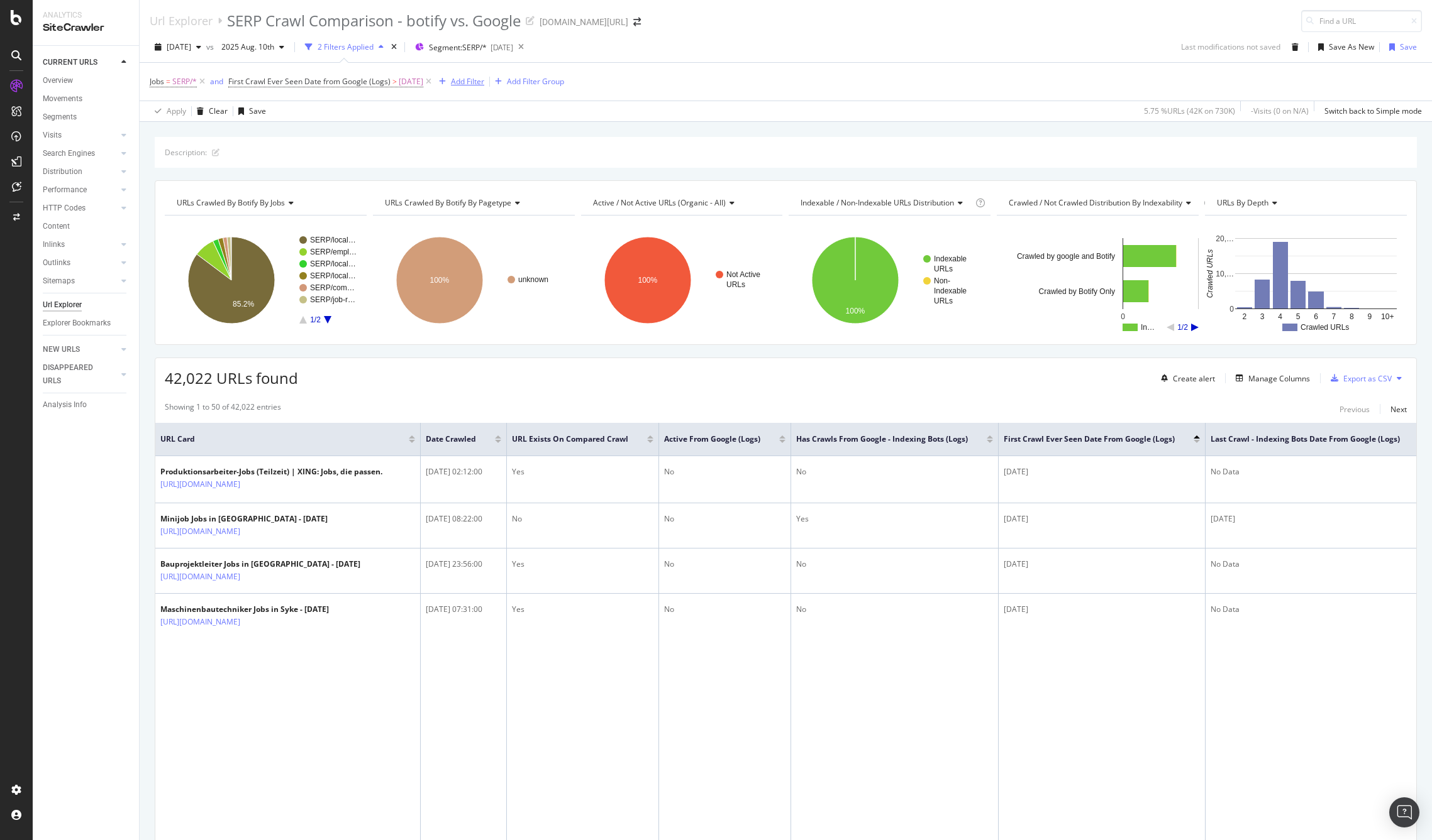
click at [482, 82] on div "Add Filter" at bounding box center [468, 81] width 34 height 11
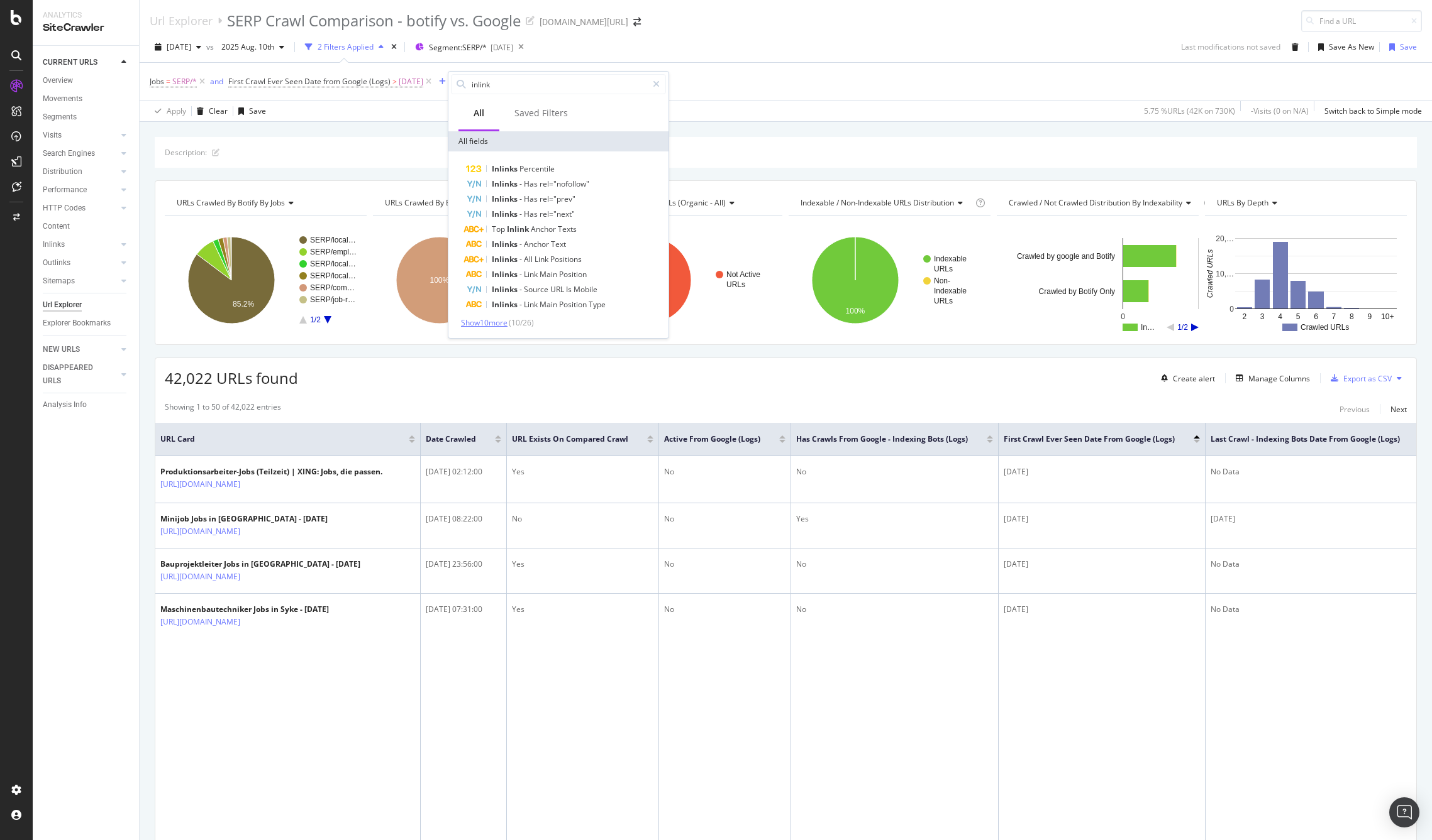
type input "inlink"
click at [502, 323] on span "Show 10 more" at bounding box center [484, 323] width 47 height 11
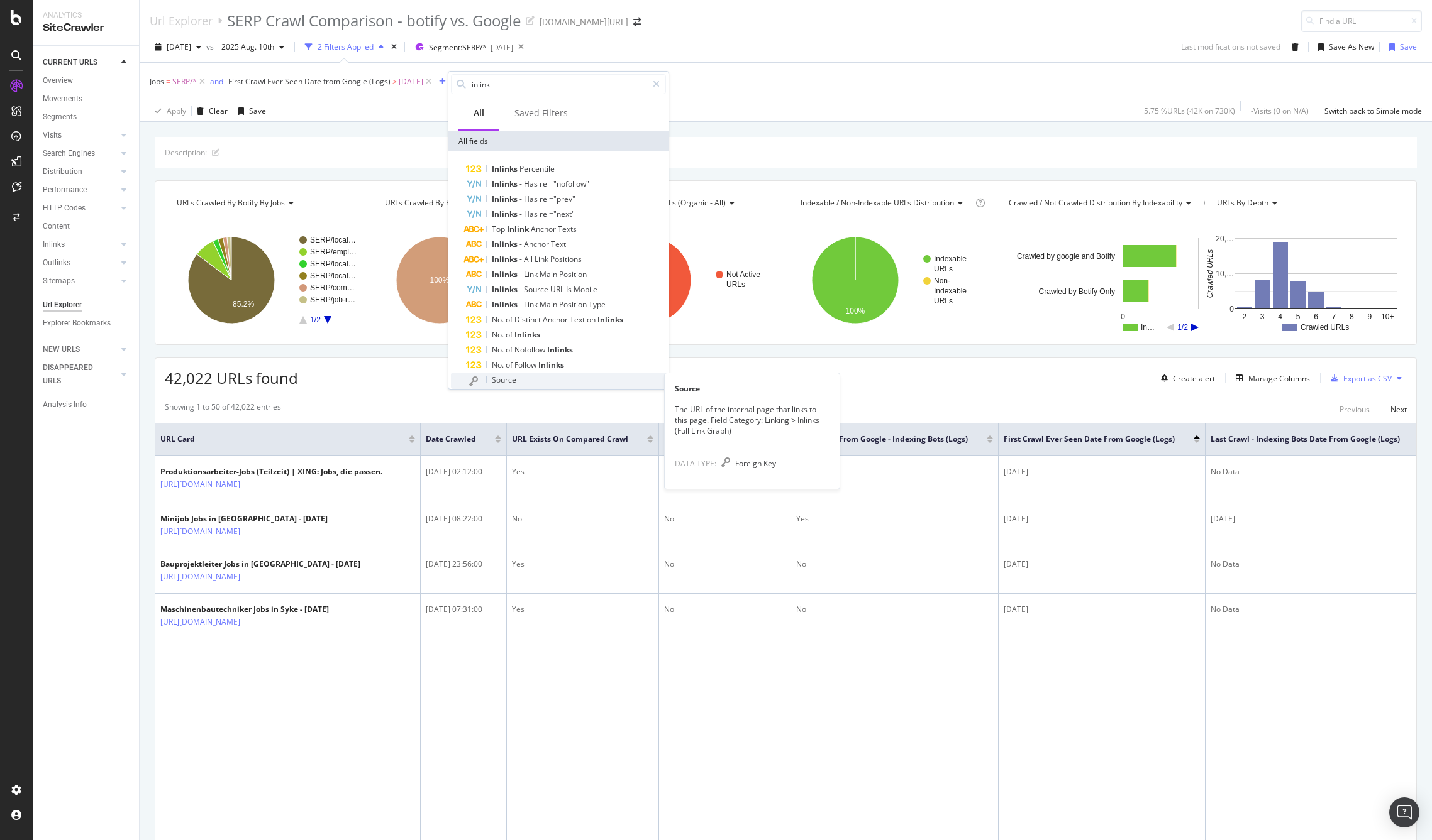
click at [486, 377] on div "Source" at bounding box center [566, 381] width 200 height 16
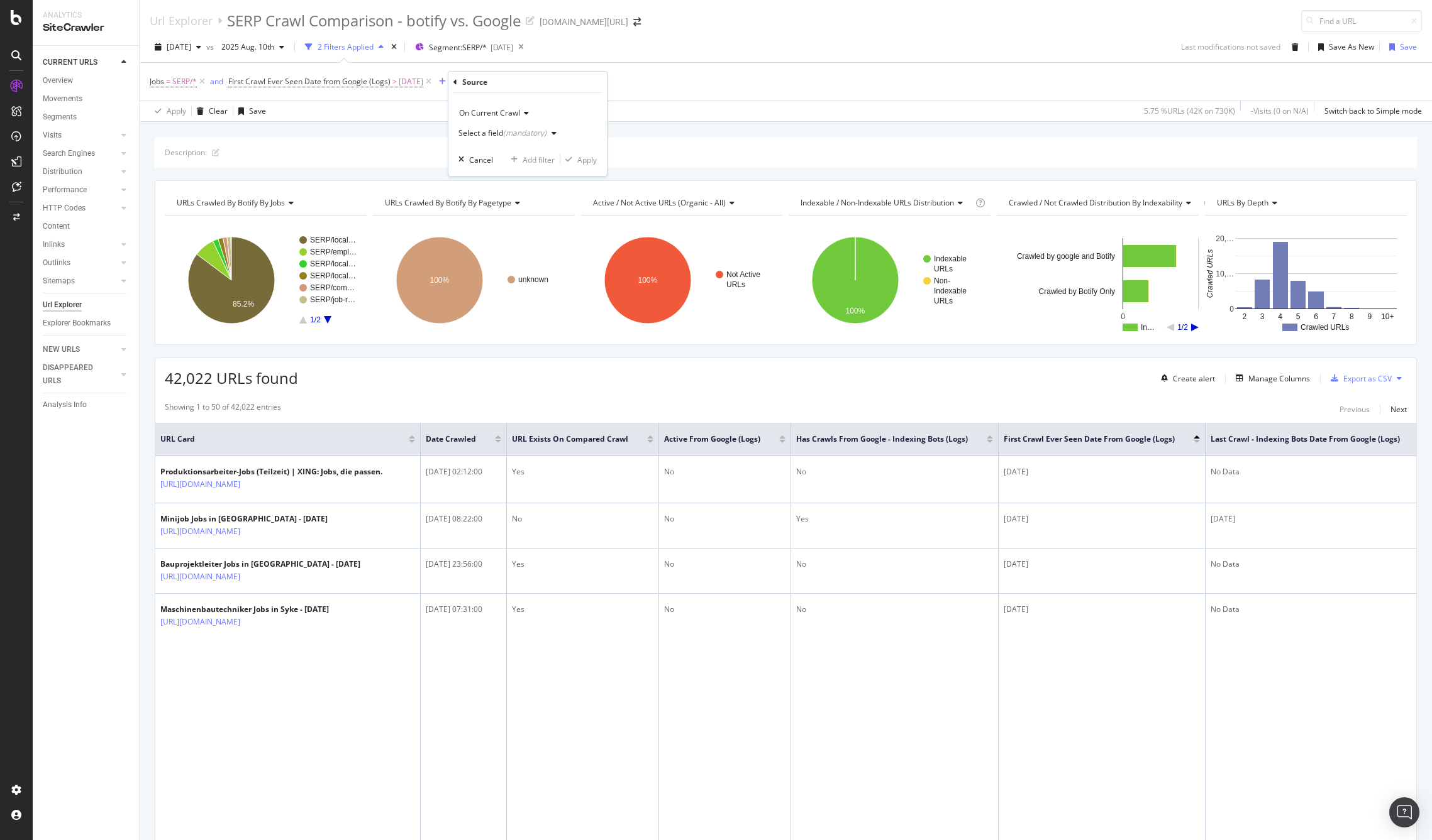
click at [511, 129] on div "(mandatory)" at bounding box center [525, 133] width 43 height 11
click at [566, 116] on div "On Current Crawl" at bounding box center [527, 113] width 138 height 20
click at [559, 98] on div "On Current Crawl On Current Crawl On Compared Crawl Select a field (mandatory) …" at bounding box center [527, 134] width 158 height 83
click at [414, 117] on div "Apply Clear Save 5.75 % URLs ( 42K on 730K ) - Visits ( 0 on N/A ) Switch back …" at bounding box center [785, 111] width 1292 height 20
click at [555, 81] on icon at bounding box center [550, 81] width 11 height 12
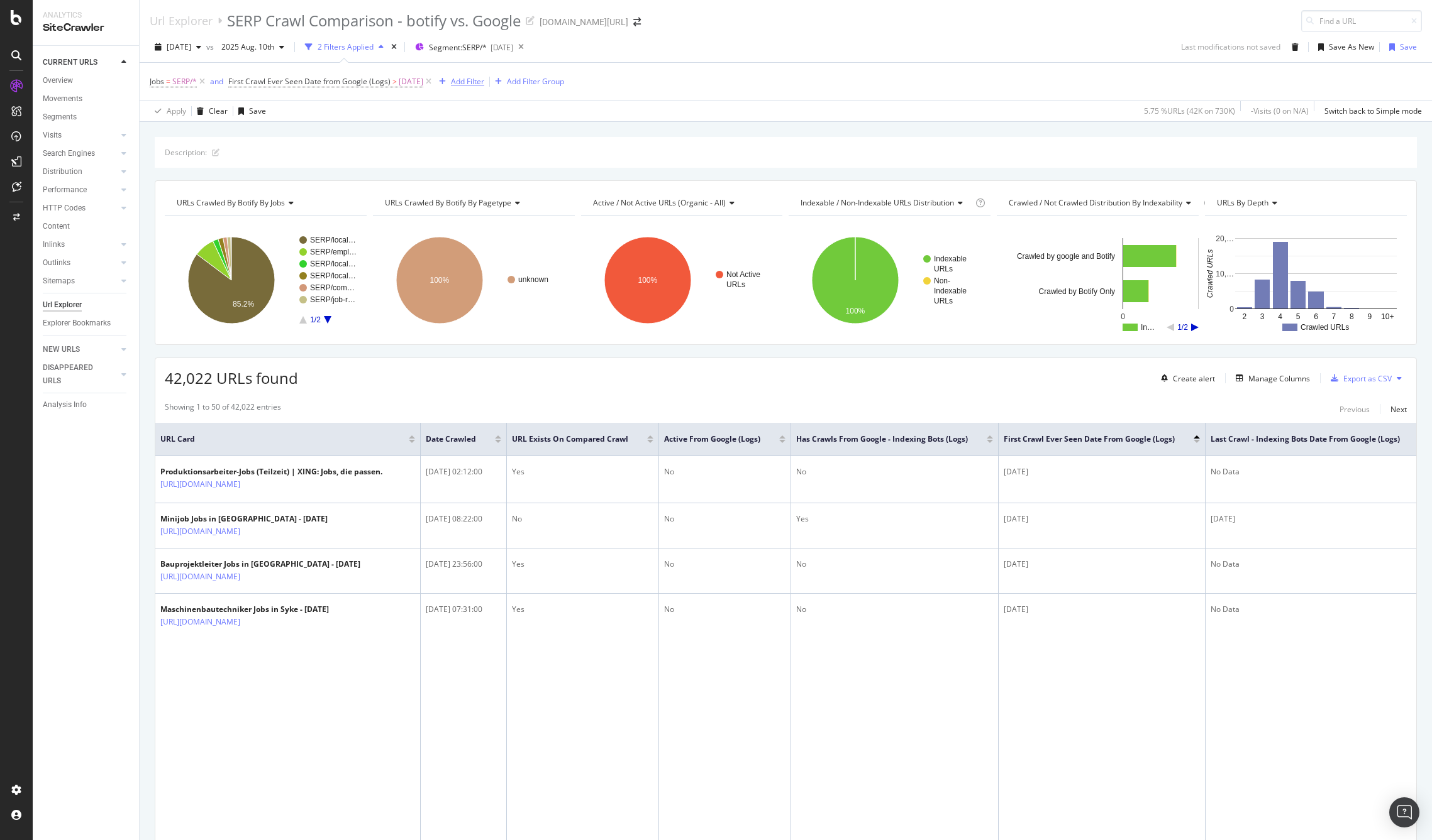
click at [476, 81] on div "Add Filter" at bounding box center [468, 81] width 34 height 11
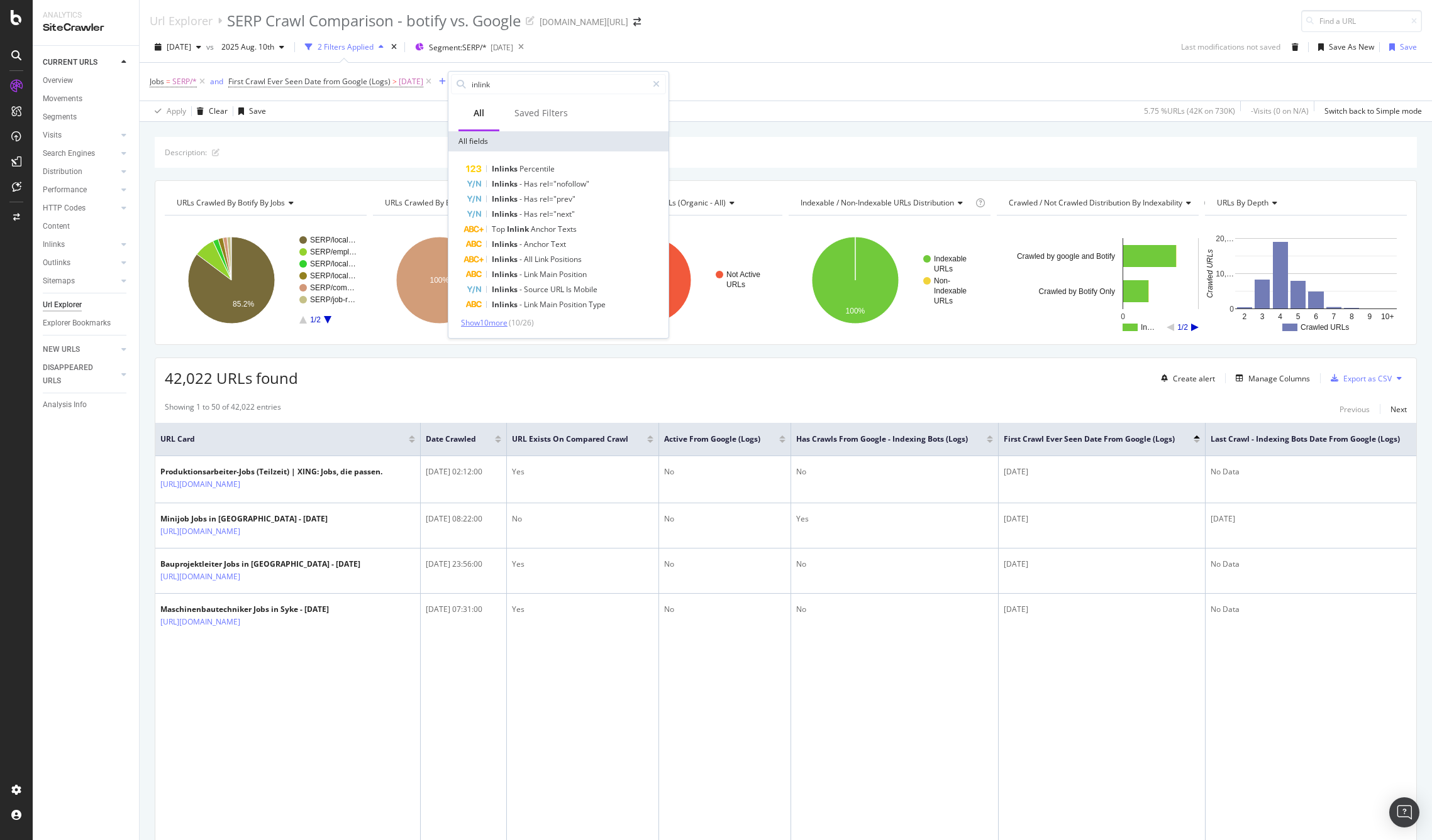
click at [483, 323] on span "Show 10 more" at bounding box center [484, 323] width 47 height 11
click at [490, 82] on input "inlink" at bounding box center [559, 84] width 177 height 19
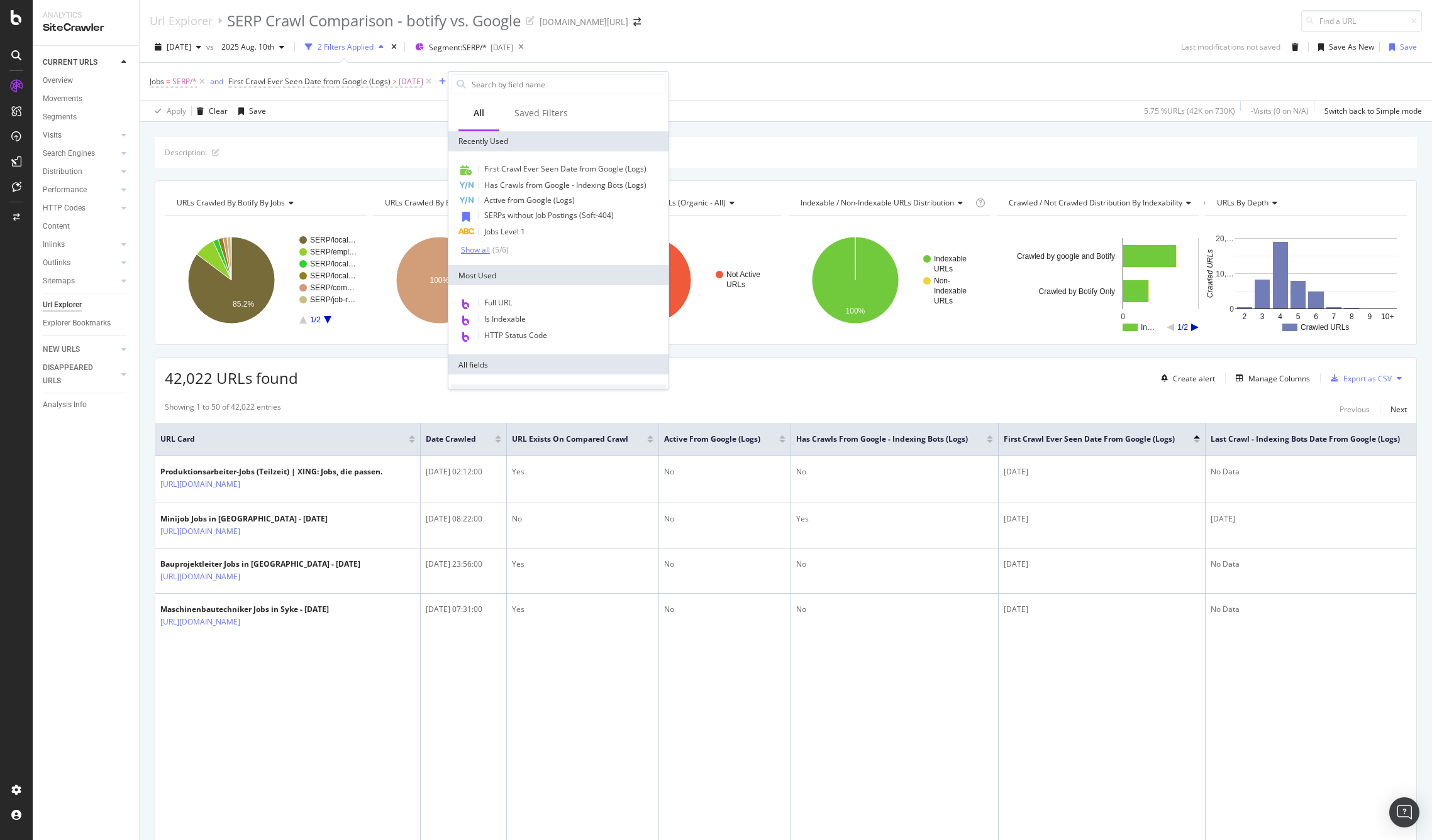
click at [481, 252] on div "Show all" at bounding box center [475, 250] width 29 height 9
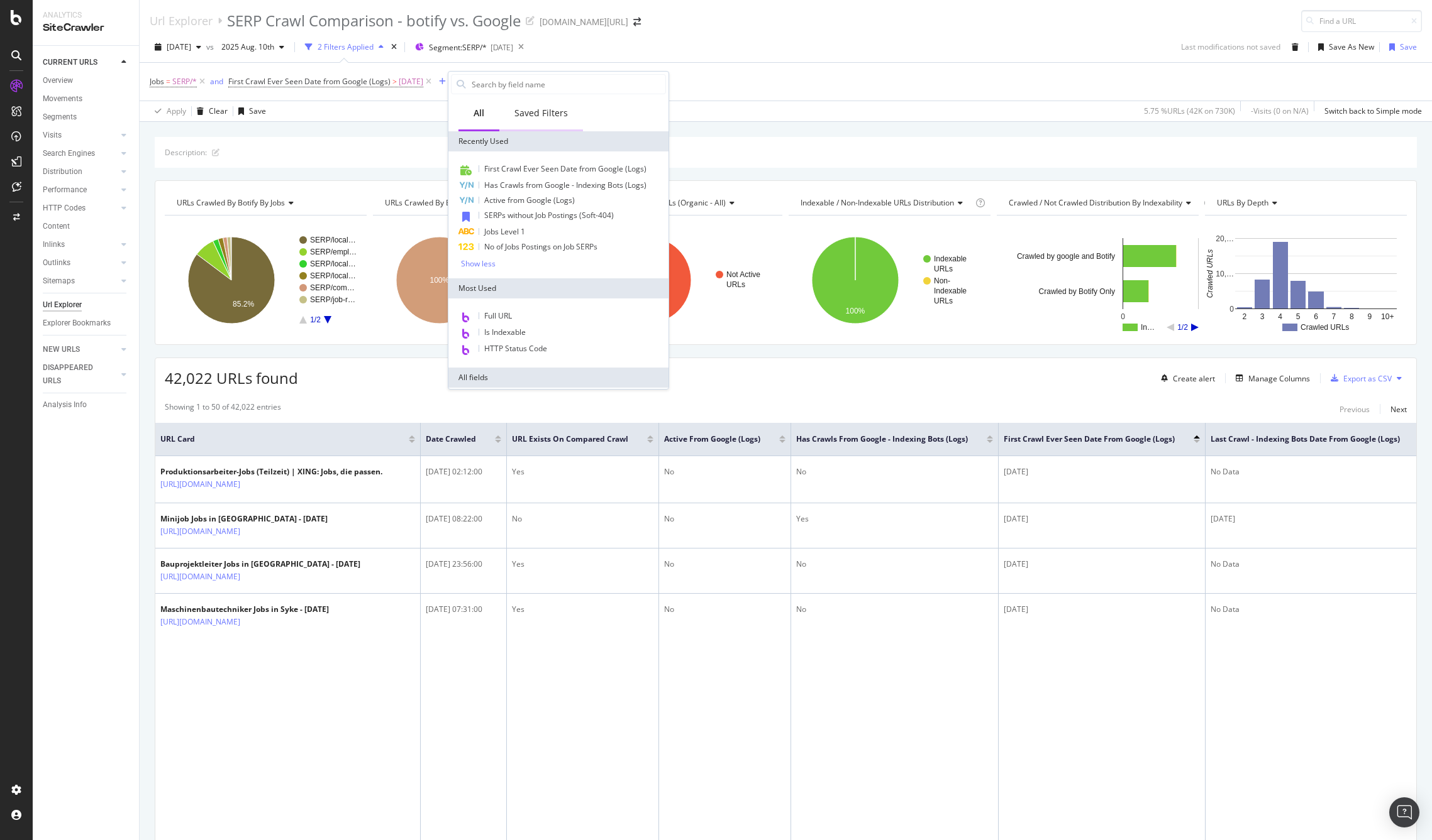
click at [547, 110] on div "Saved Filters" at bounding box center [540, 113] width 53 height 12
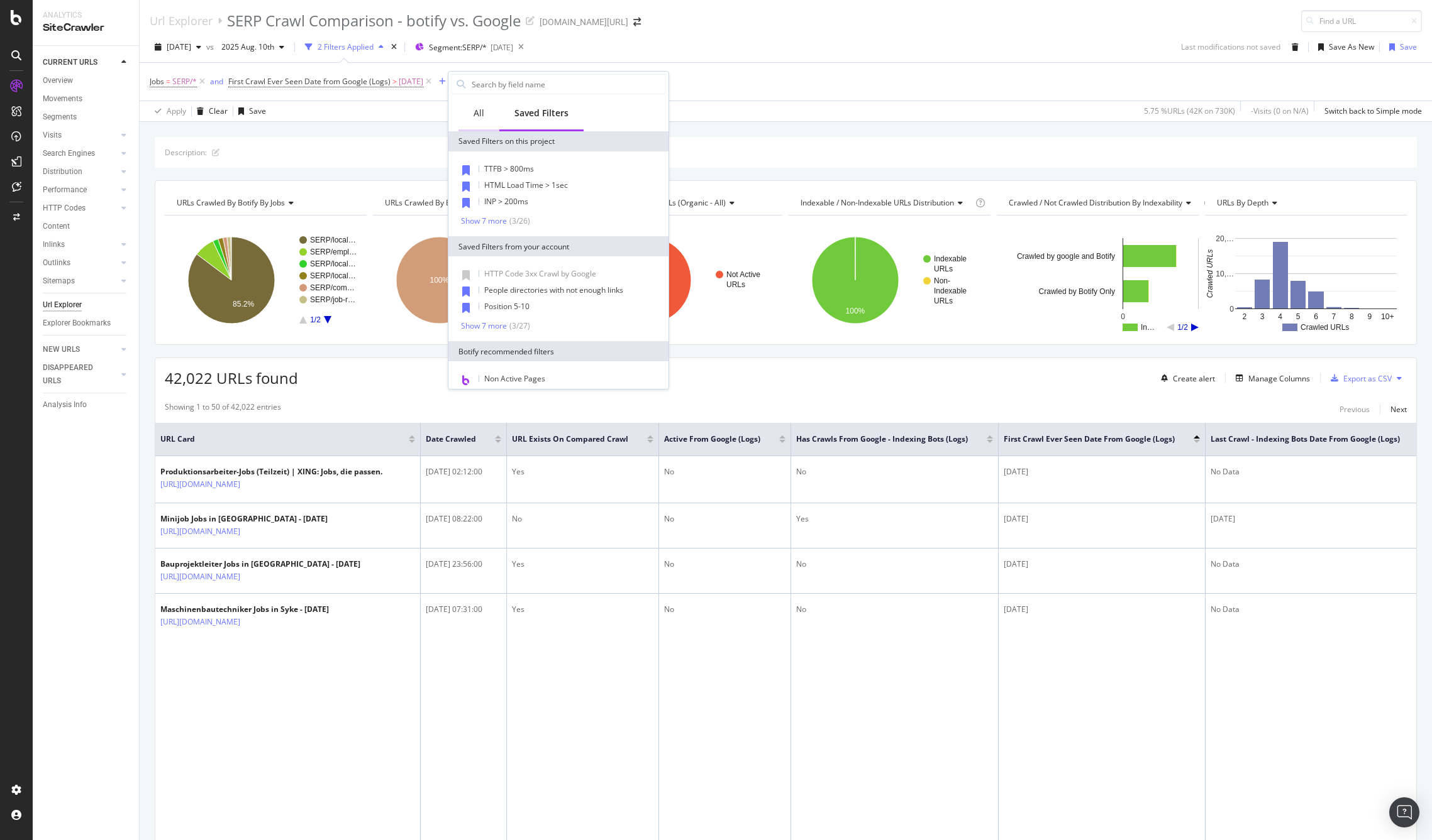
click at [477, 113] on div "All" at bounding box center [479, 113] width 11 height 12
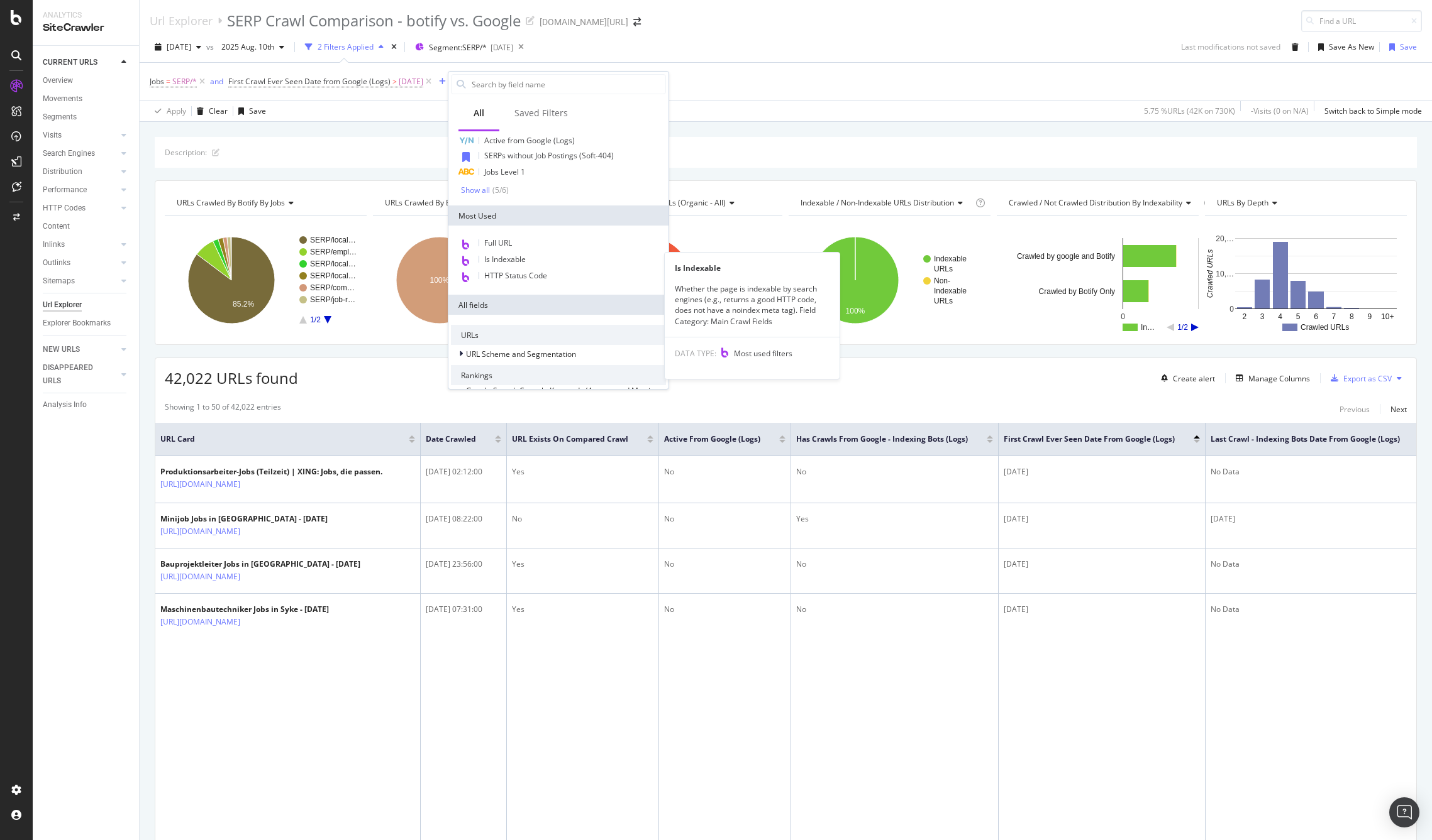
scroll to position [75, 0]
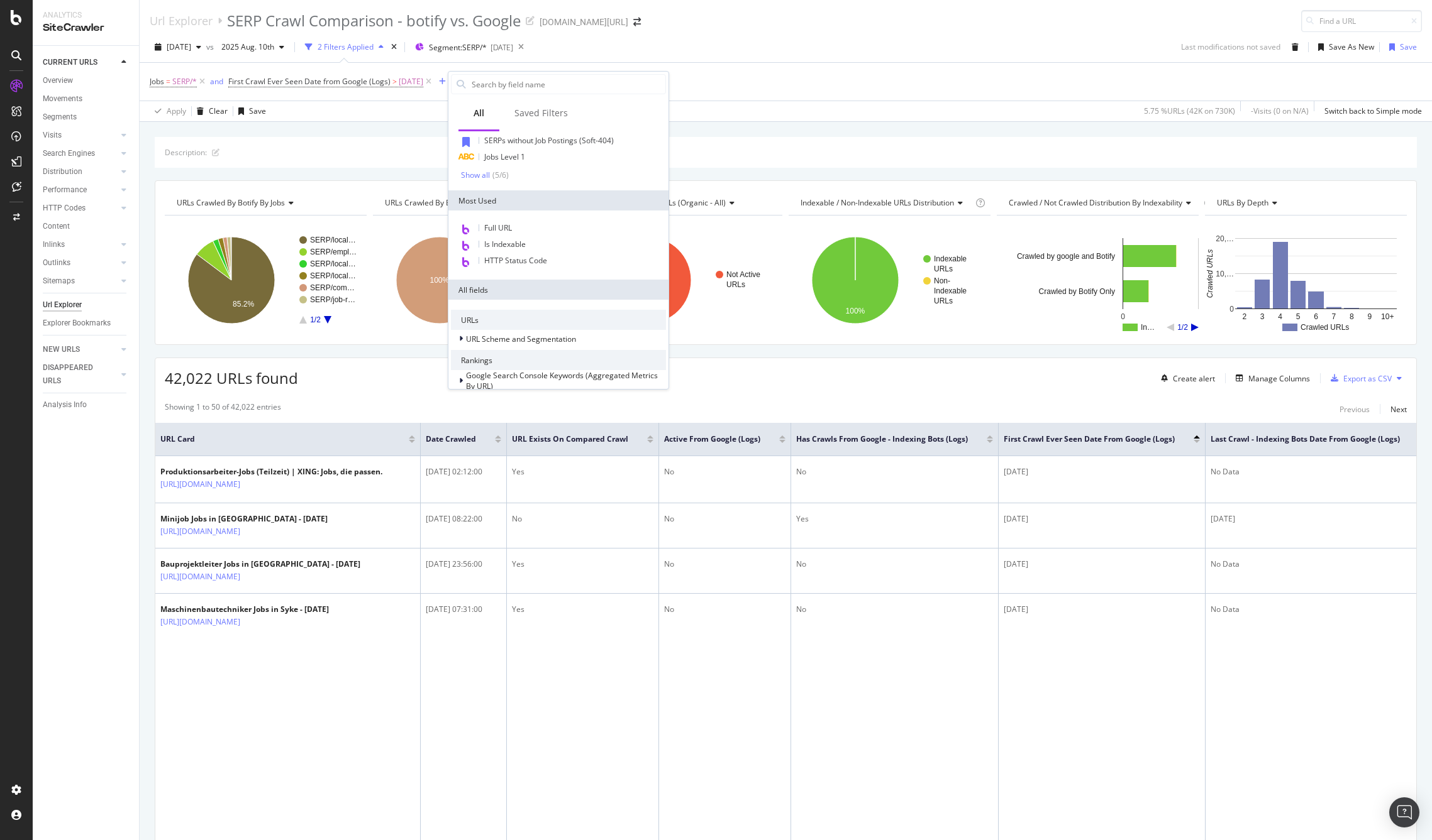
click at [482, 286] on div "All fields" at bounding box center [558, 289] width 220 height 20
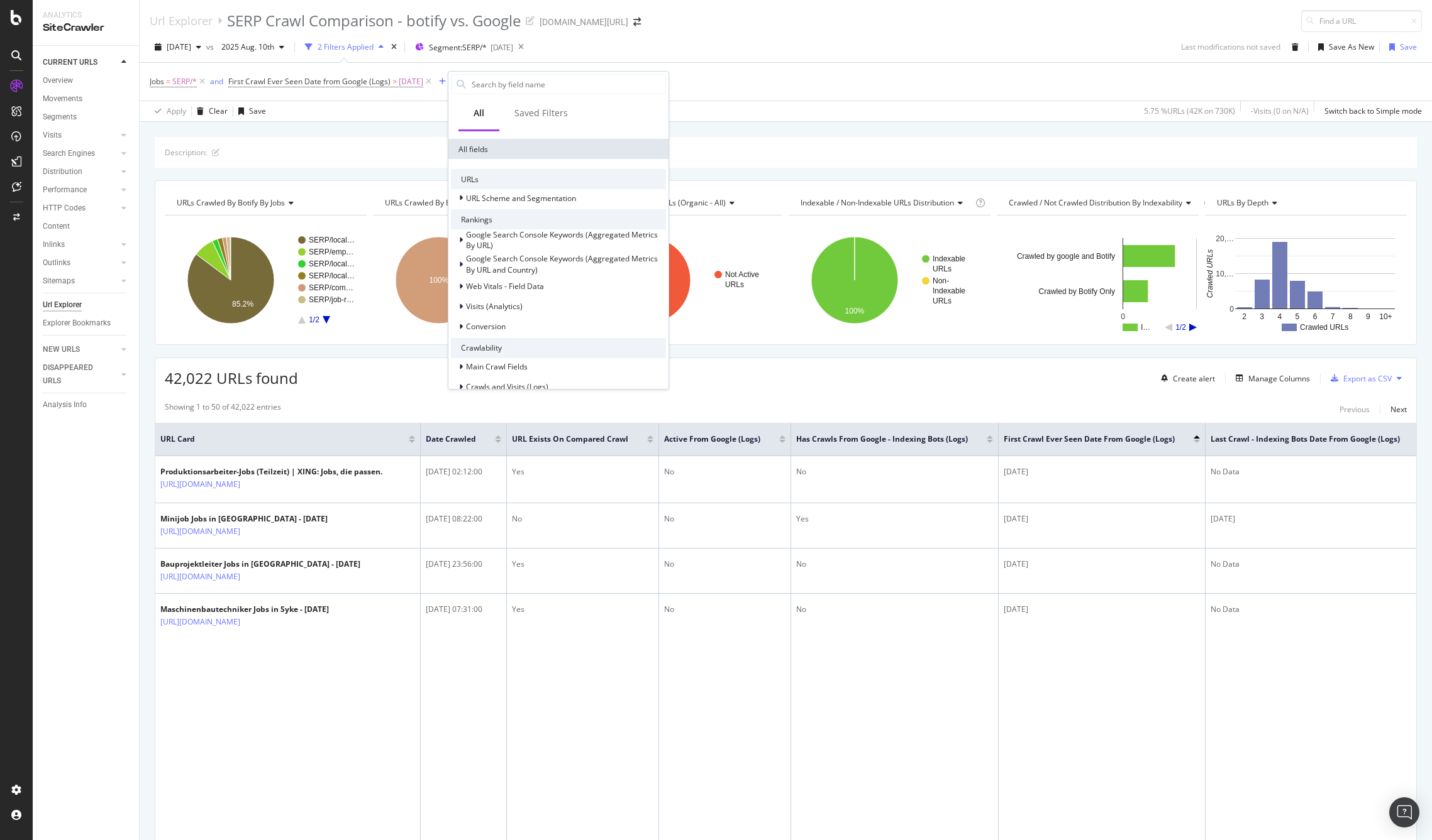
scroll to position [216, 0]
click at [816, 369] on div "42,022 URLs found Create alert Manage Columns Export as CSV" at bounding box center [785, 373] width 1260 height 31
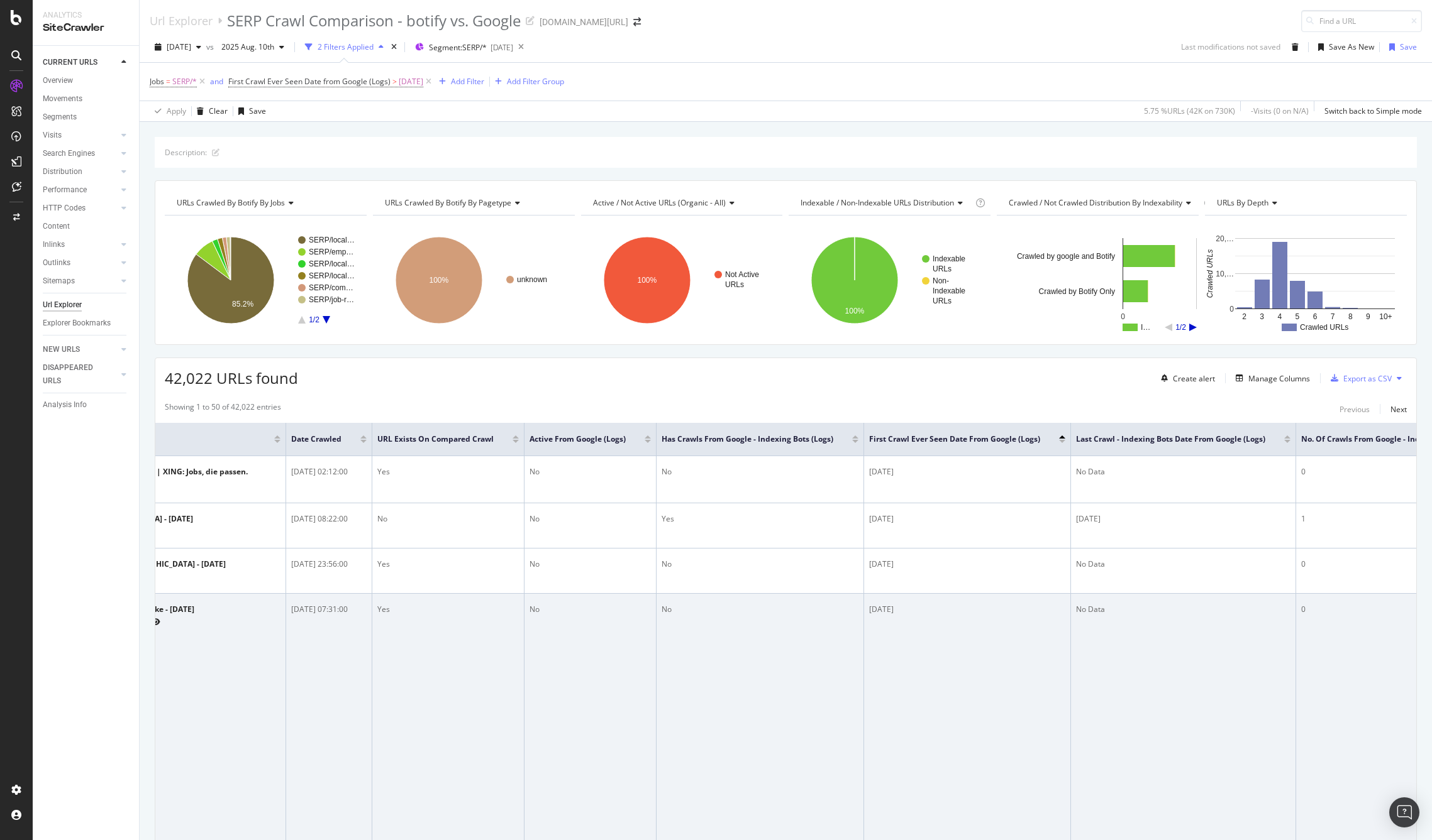
scroll to position [0, 0]
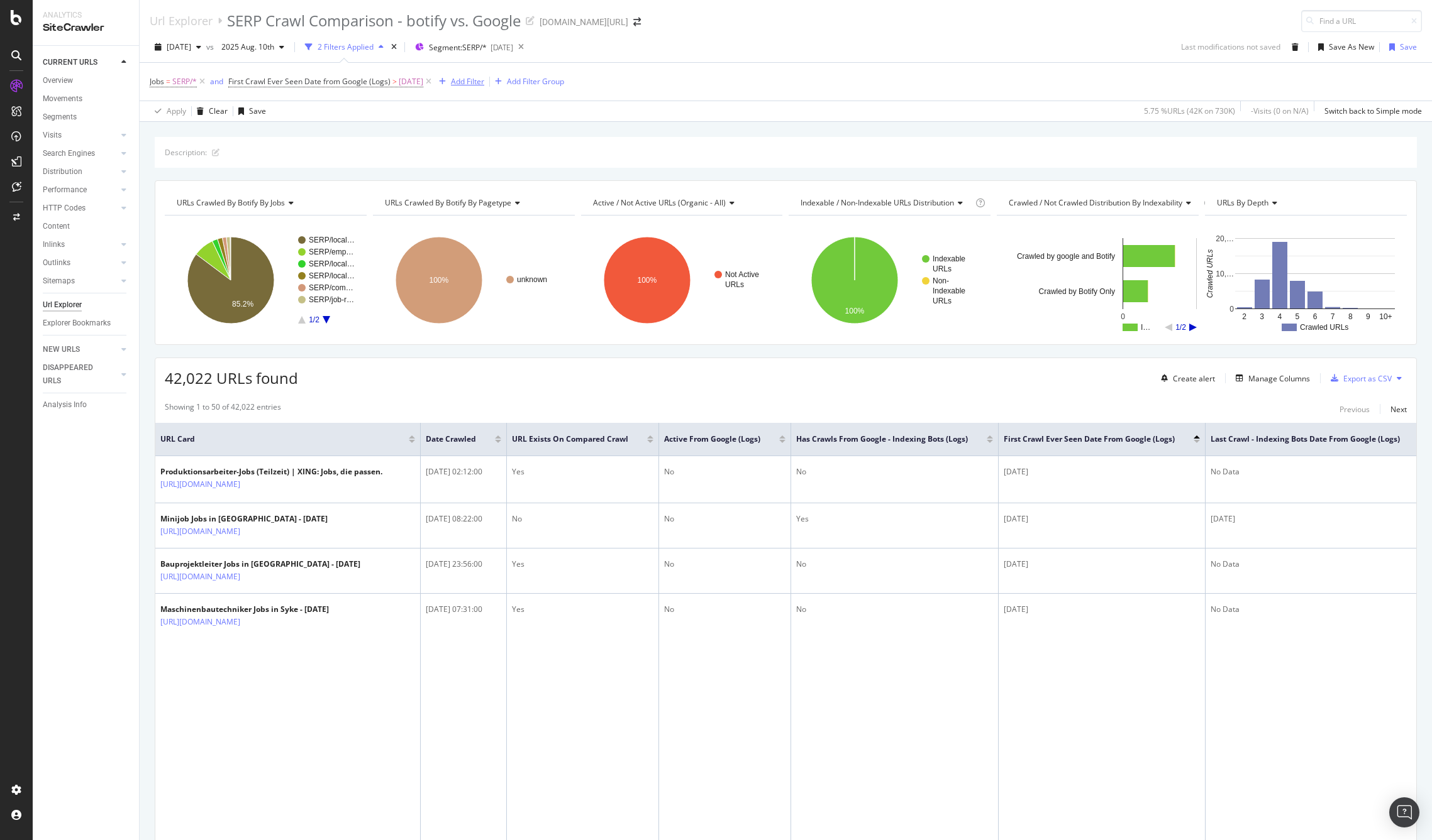
click at [473, 80] on div "Add Filter" at bounding box center [468, 81] width 34 height 11
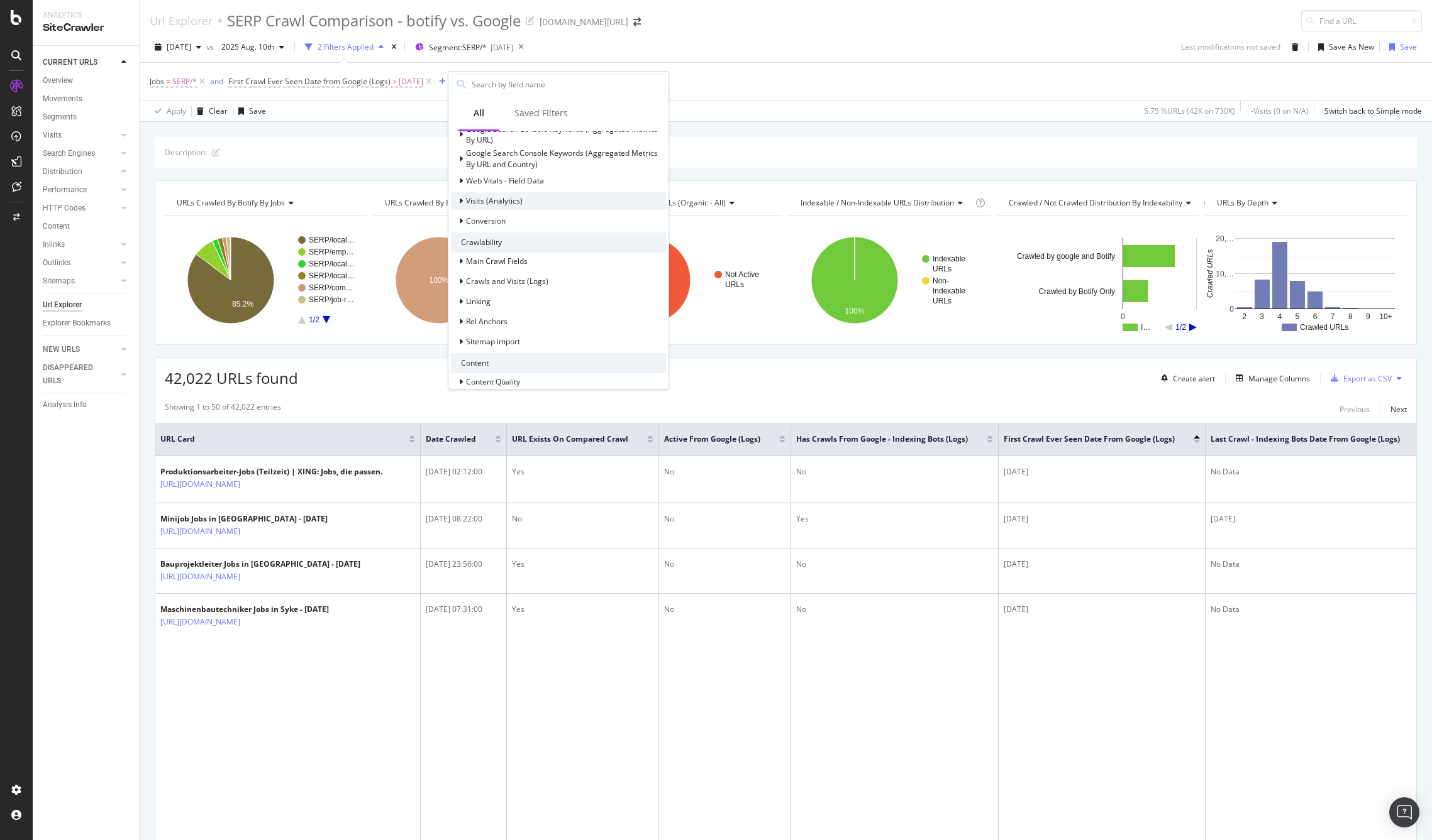
scroll to position [328, 0]
click at [457, 294] on div "Linking" at bounding box center [471, 294] width 40 height 12
click at [466, 274] on icon at bounding box center [468, 277] width 4 height 8
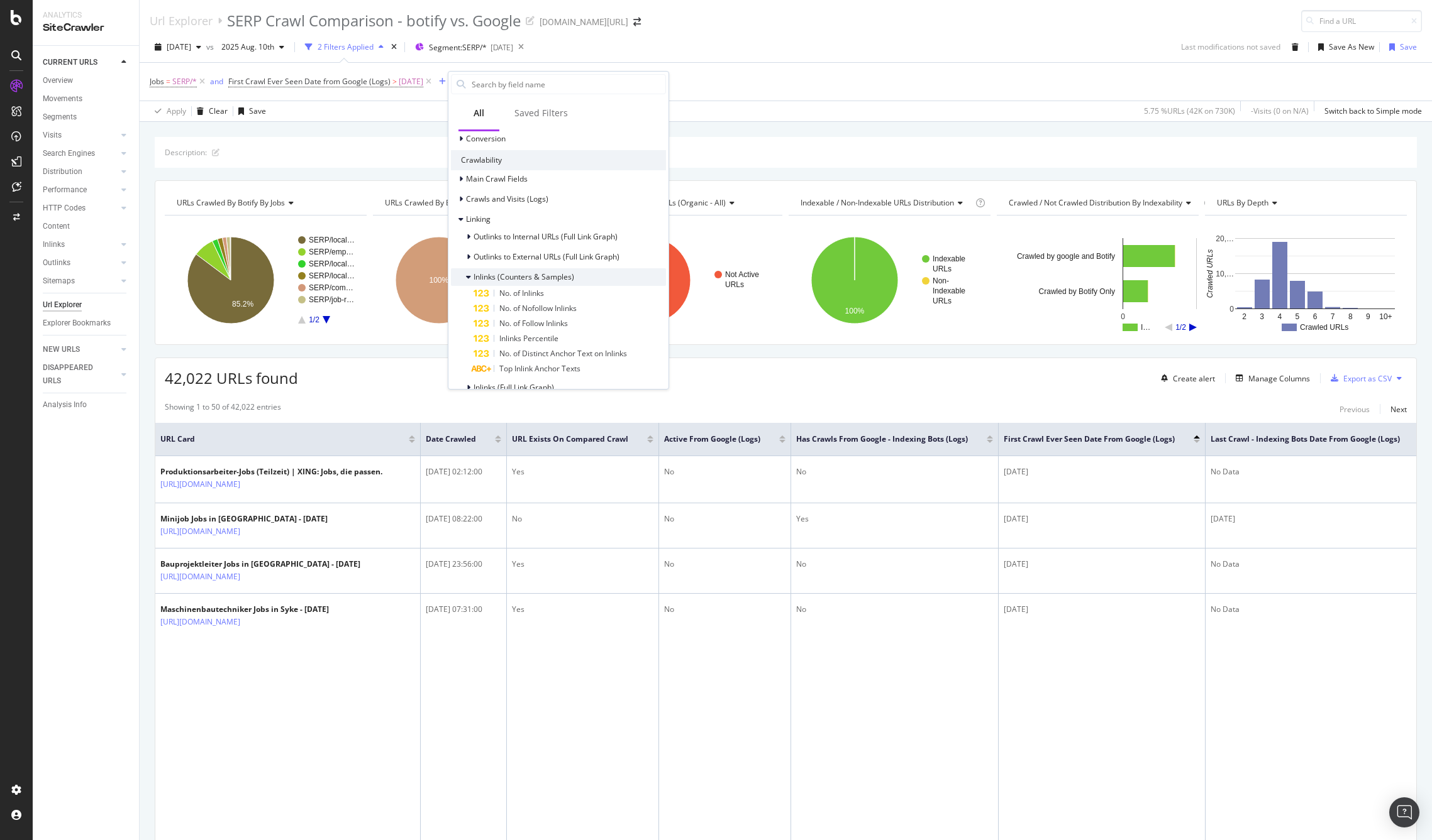
click at [466, 274] on icon at bounding box center [469, 277] width 5 height 8
click at [468, 295] on icon at bounding box center [468, 297] width 4 height 8
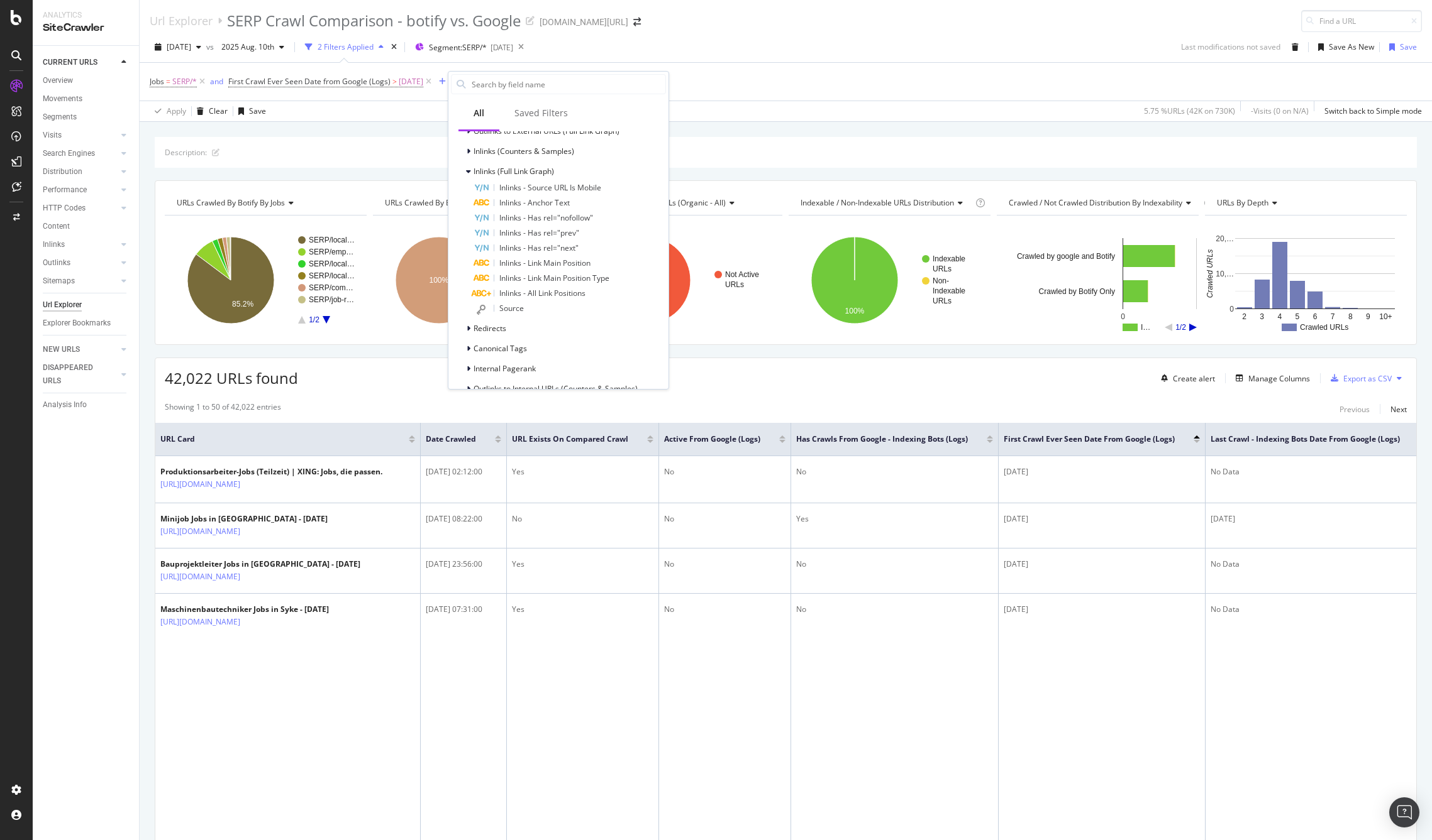
scroll to position [529, 0]
click at [528, 312] on div "Source" at bounding box center [570, 309] width 193 height 16
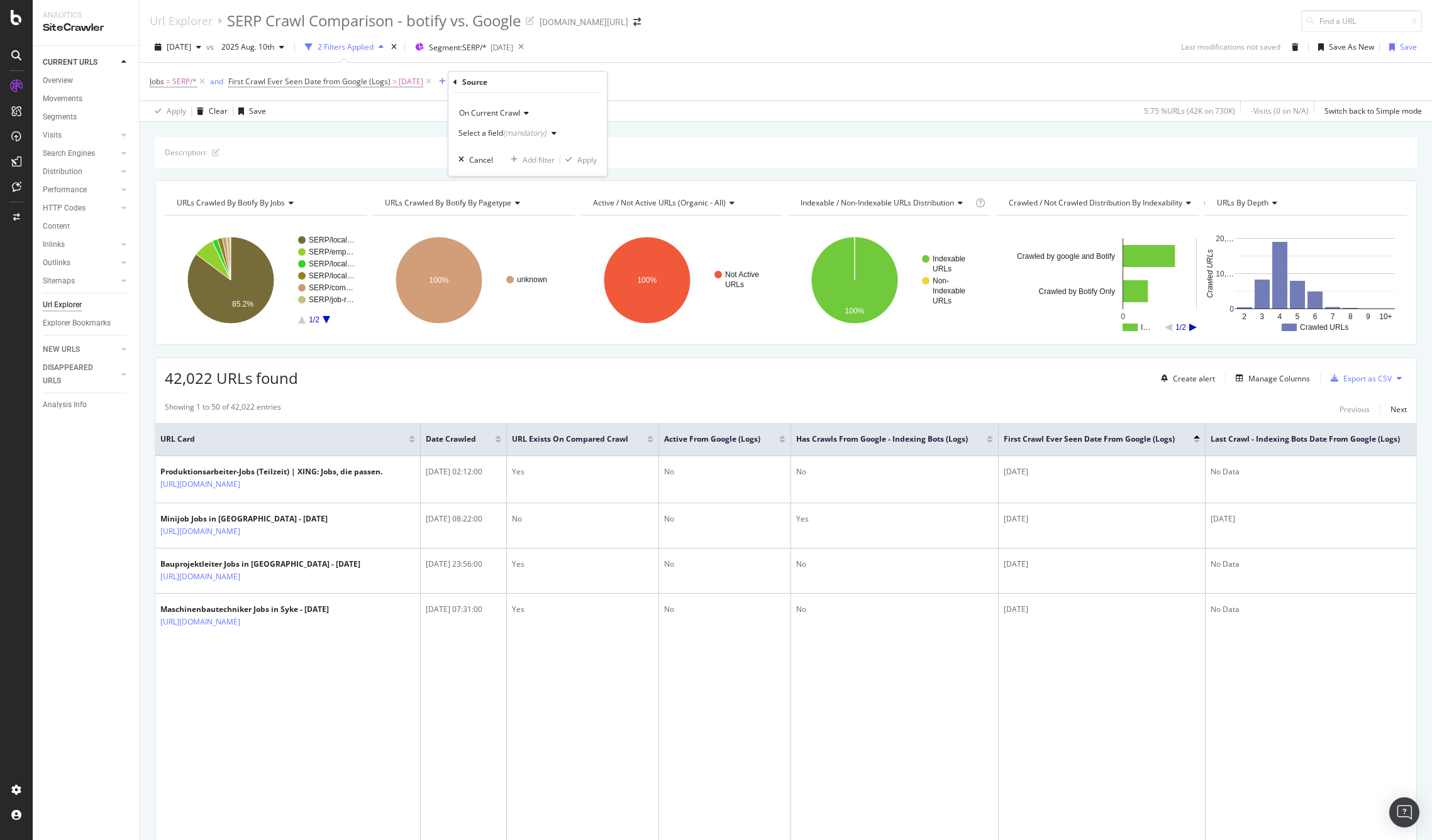
click at [524, 131] on div "(mandatory)" at bounding box center [525, 133] width 43 height 11
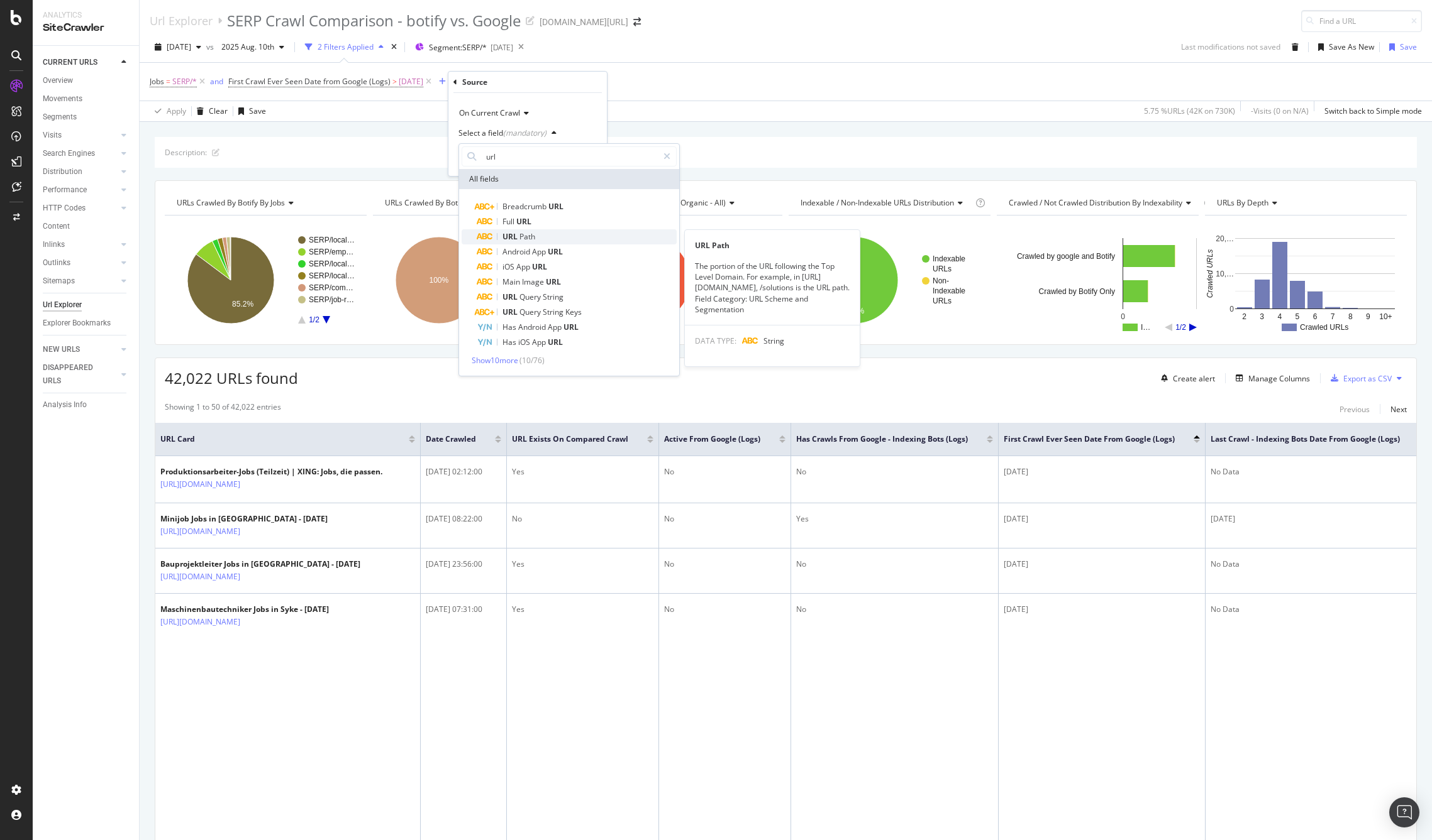
type input "url"
click at [517, 233] on span "URL" at bounding box center [510, 237] width 17 height 11
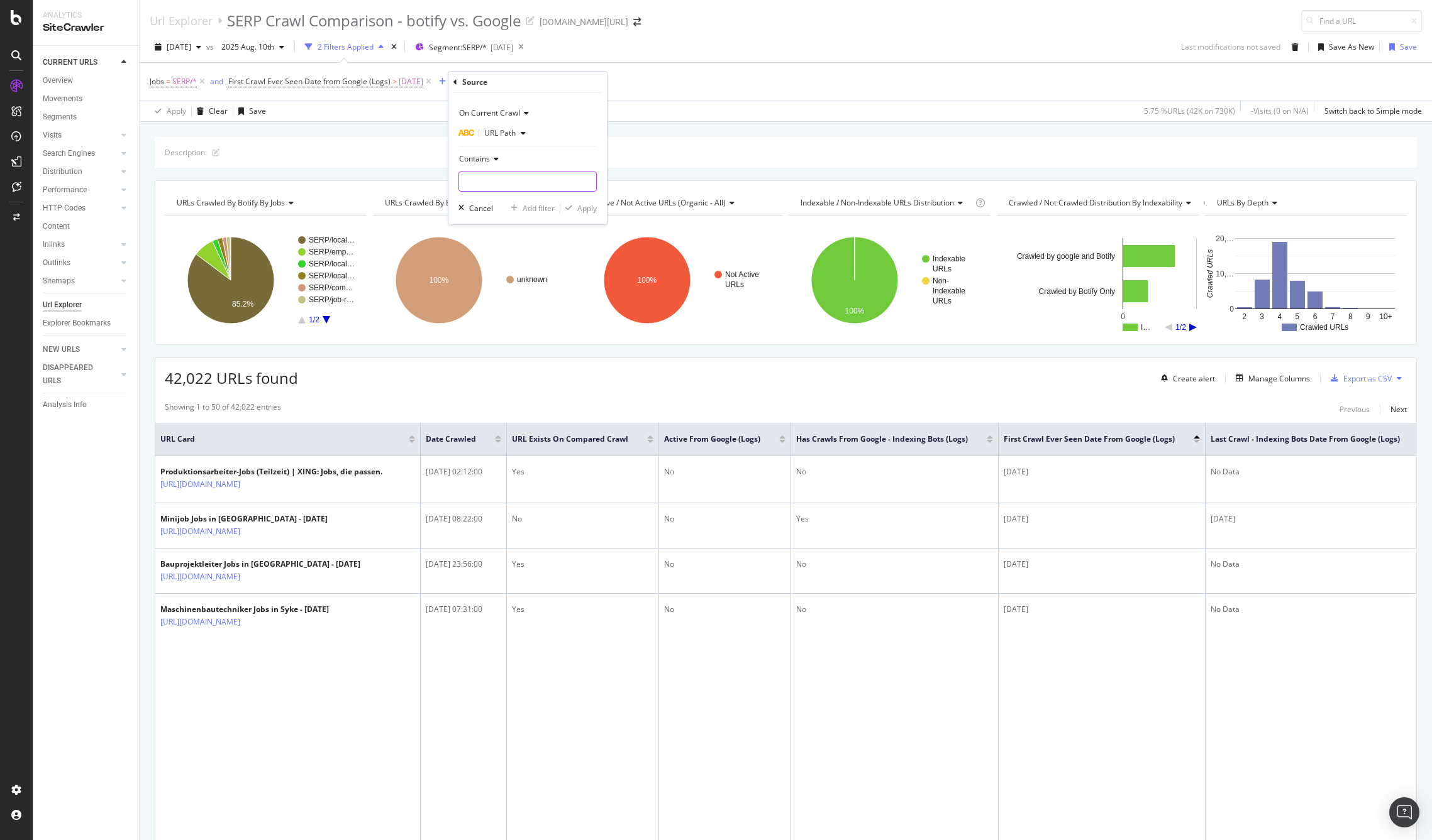
click at [473, 187] on input "text" at bounding box center [527, 181] width 137 height 20
paste input "[URL][DOMAIN_NAME]"
type input "[URL][DOMAIN_NAME]"
click at [590, 213] on div "Apply" at bounding box center [587, 209] width 19 height 11
